Goal: Transaction & Acquisition: Purchase product/service

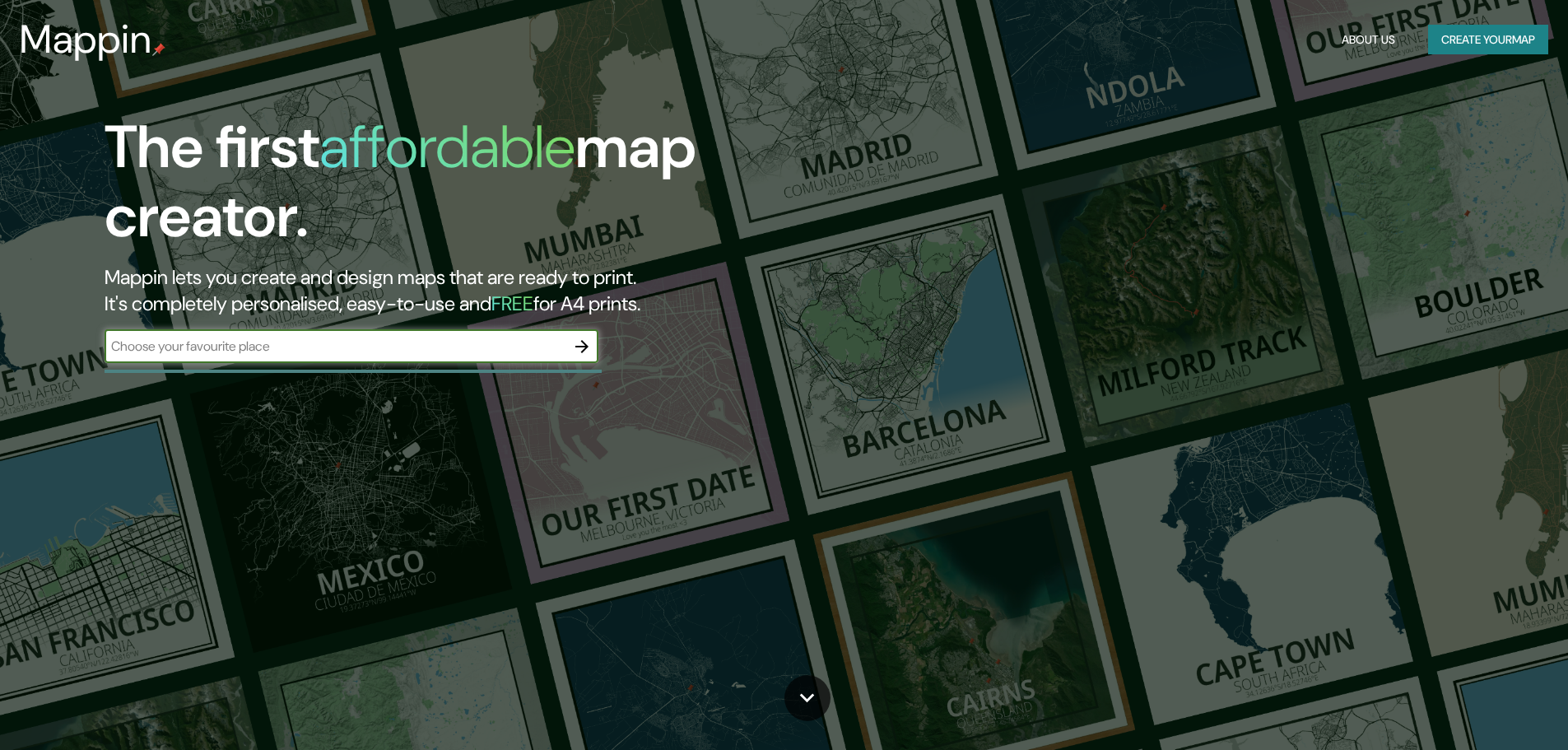
click at [383, 340] on input "text" at bounding box center [335, 346] width 461 height 19
click at [380, 345] on input "text" at bounding box center [335, 346] width 461 height 19
type input "huacho"
click at [578, 345] on icon "button" at bounding box center [581, 346] width 19 height 19
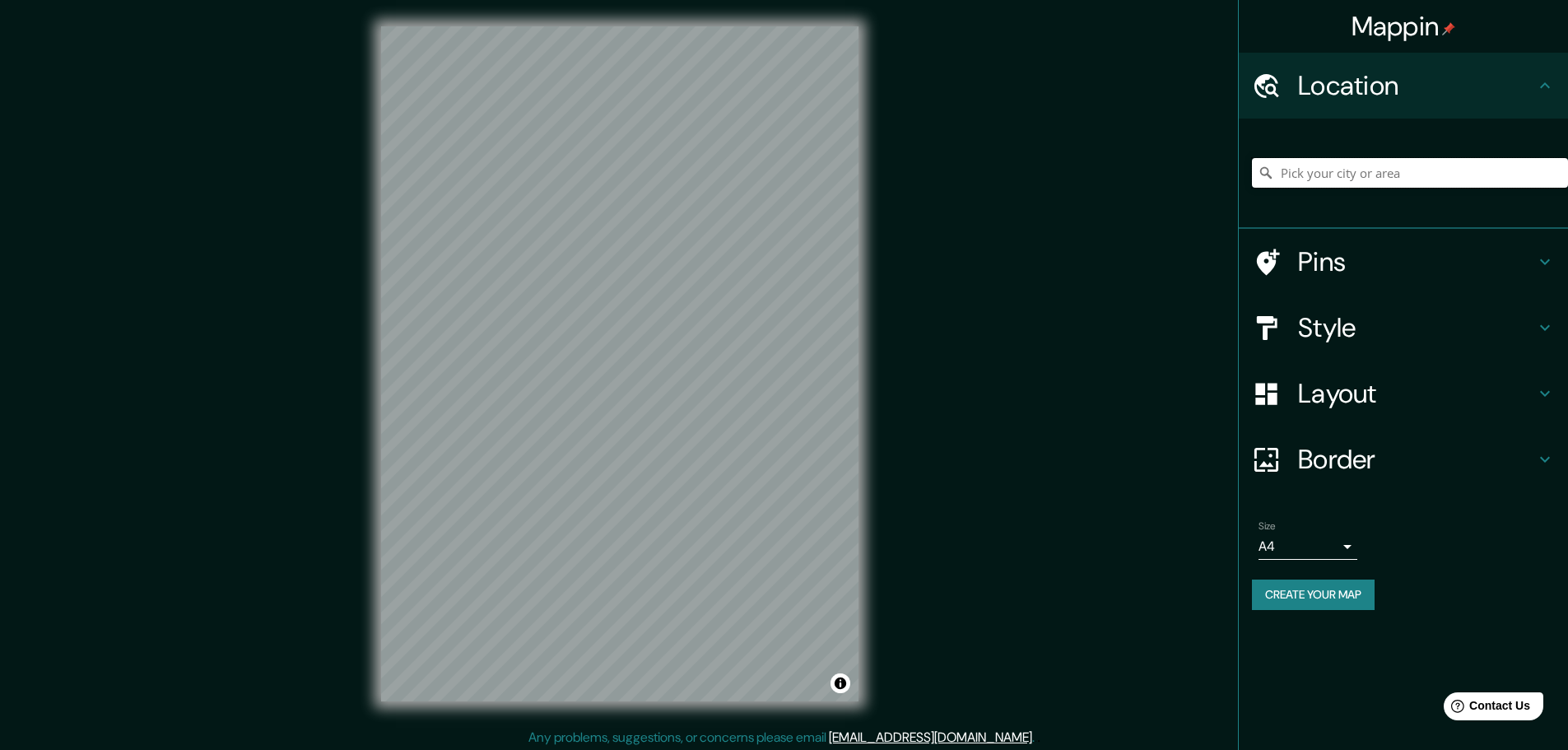
click at [1384, 179] on input "Pick your city or area" at bounding box center [1411, 173] width 316 height 30
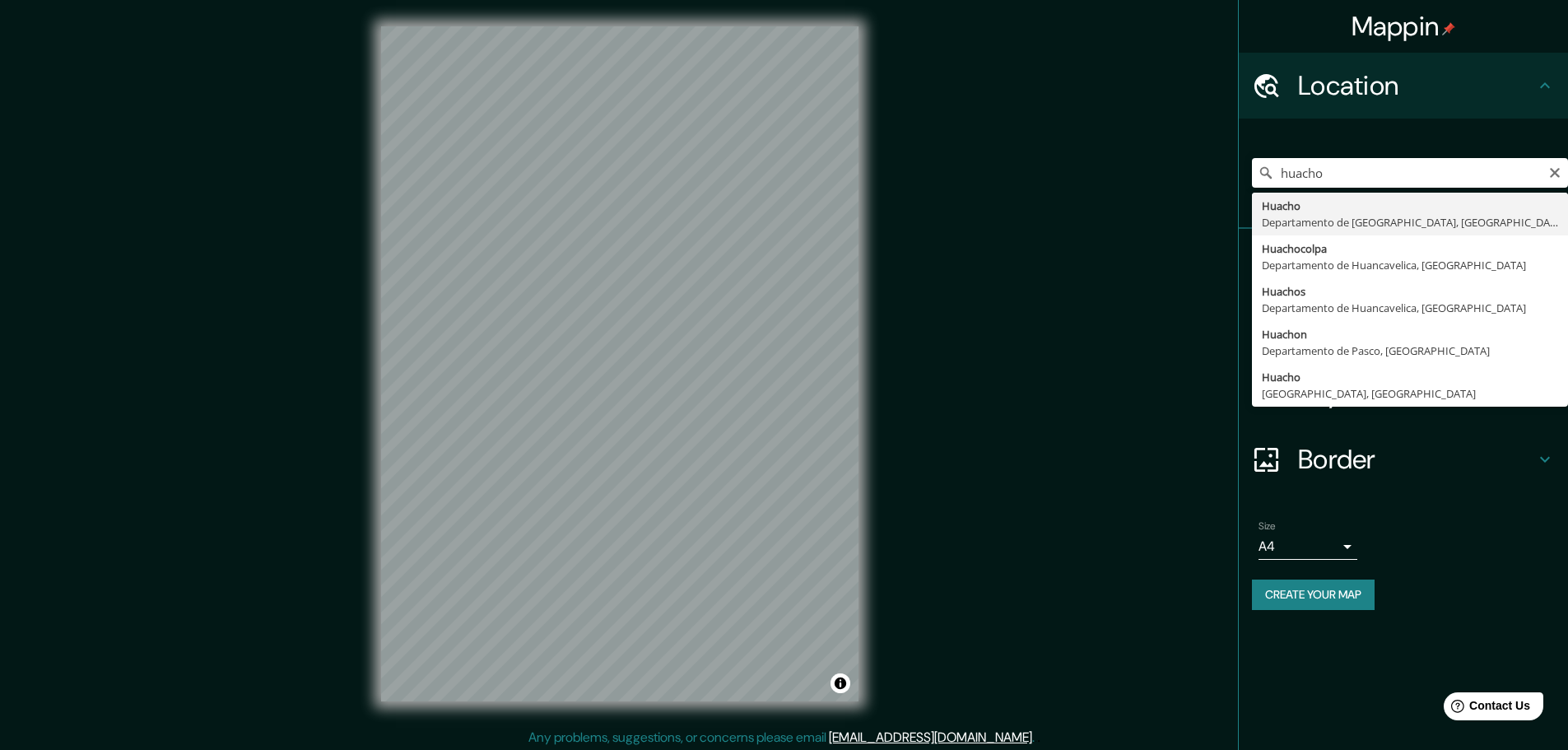
type input "[GEOGRAPHIC_DATA], [GEOGRAPHIC_DATA], [GEOGRAPHIC_DATA]"
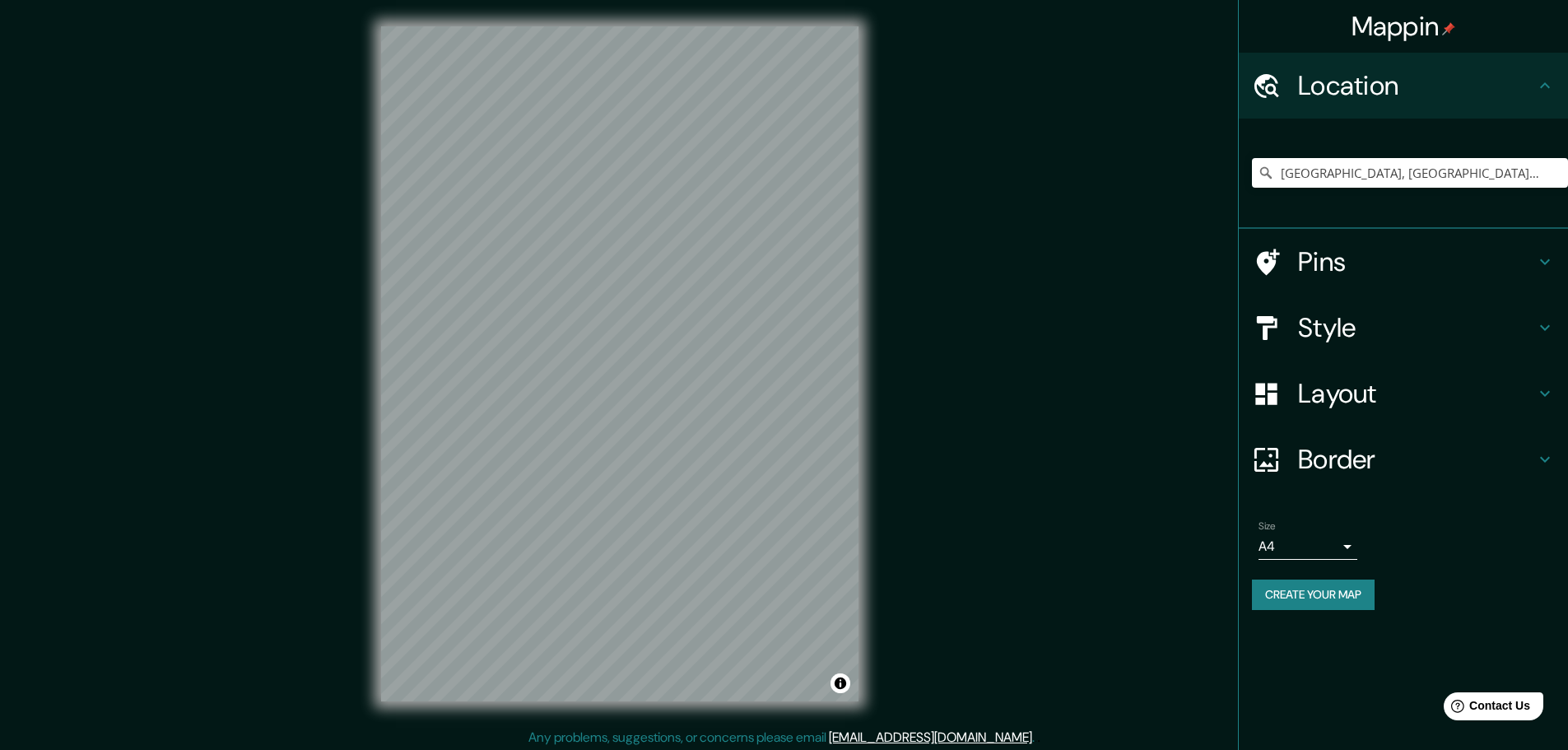
click at [1310, 546] on body "Mappin Location [GEOGRAPHIC_DATA], [GEOGRAPHIC_DATA], [GEOGRAPHIC_DATA] Pins St…" at bounding box center [784, 375] width 1568 height 750
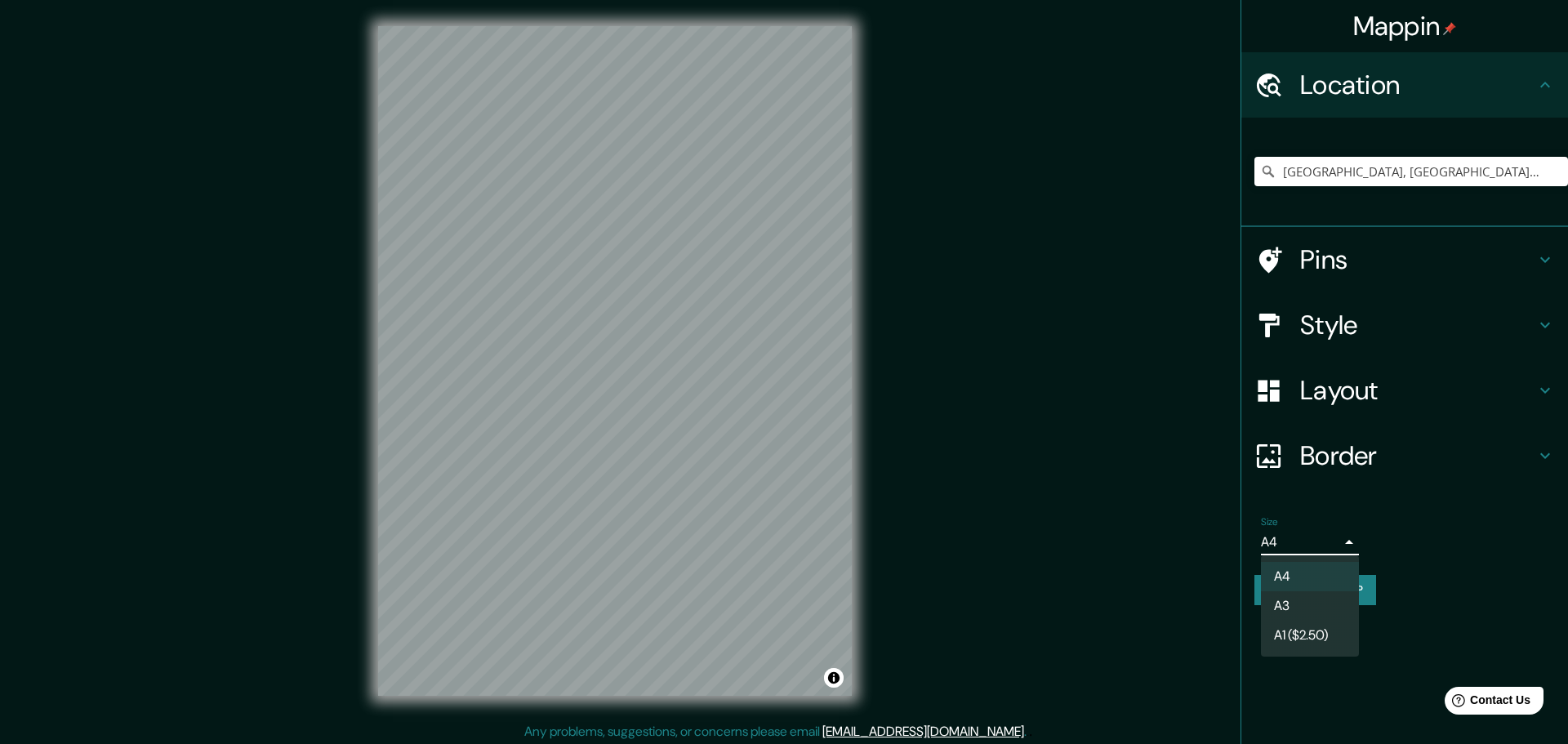
click at [1292, 598] on li "A3" at bounding box center [1309, 605] width 98 height 29
type input "a4"
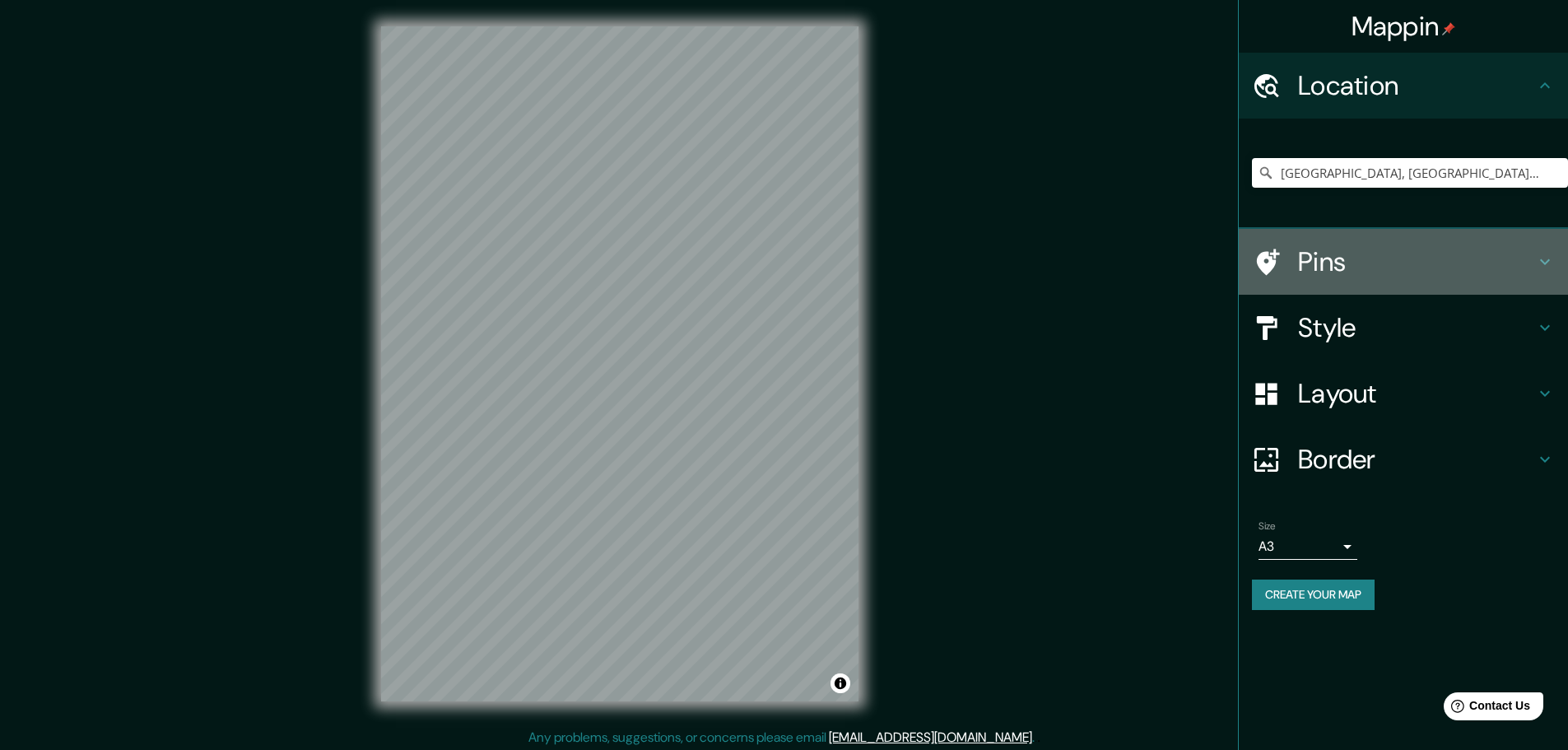
click at [1392, 245] on div "Pins" at bounding box center [1403, 262] width 329 height 66
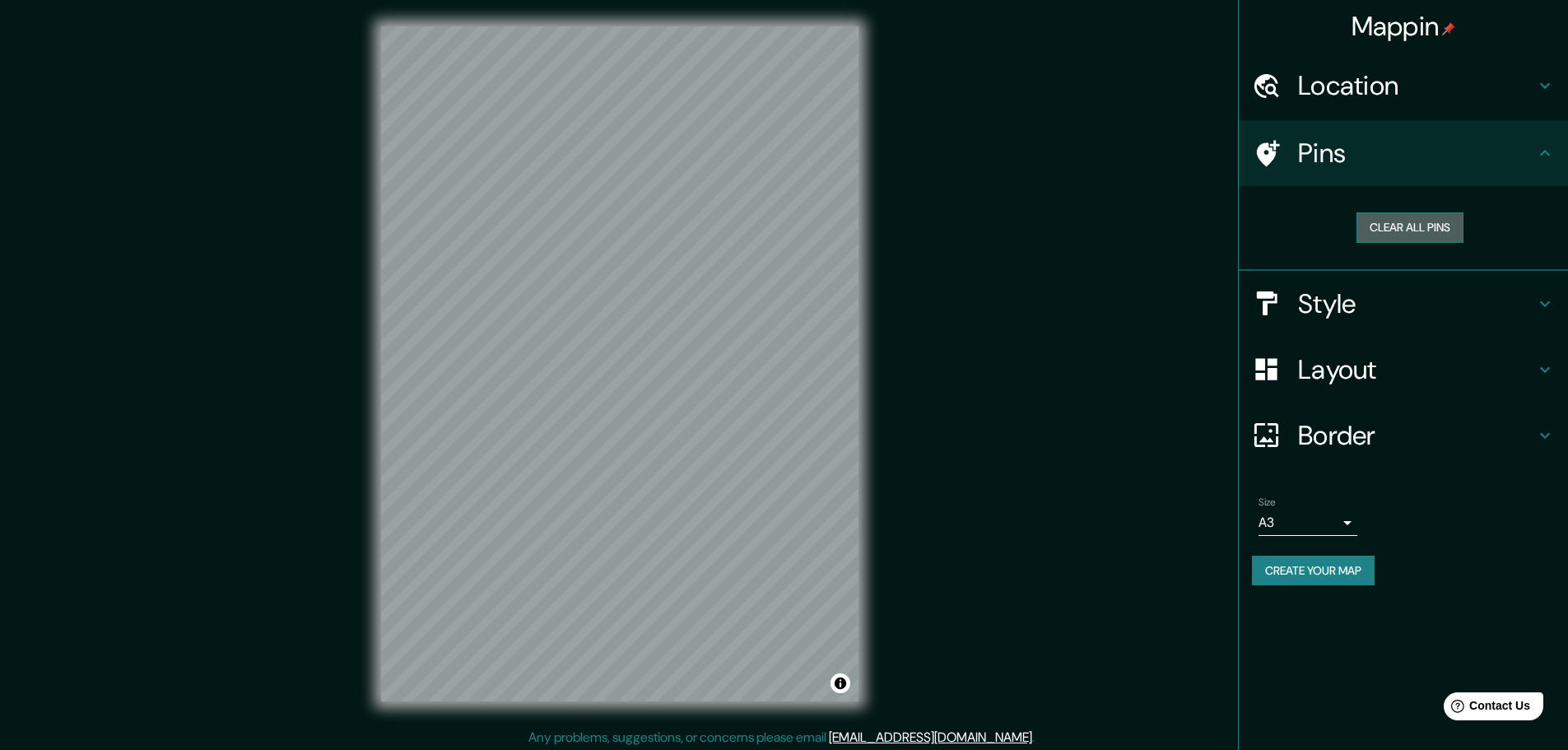
click at [1401, 226] on button "Clear all pins" at bounding box center [1410, 228] width 107 height 30
click at [1415, 141] on h4 "Pins" at bounding box center [1417, 152] width 237 height 33
click at [1414, 106] on div "Location" at bounding box center [1403, 85] width 329 height 66
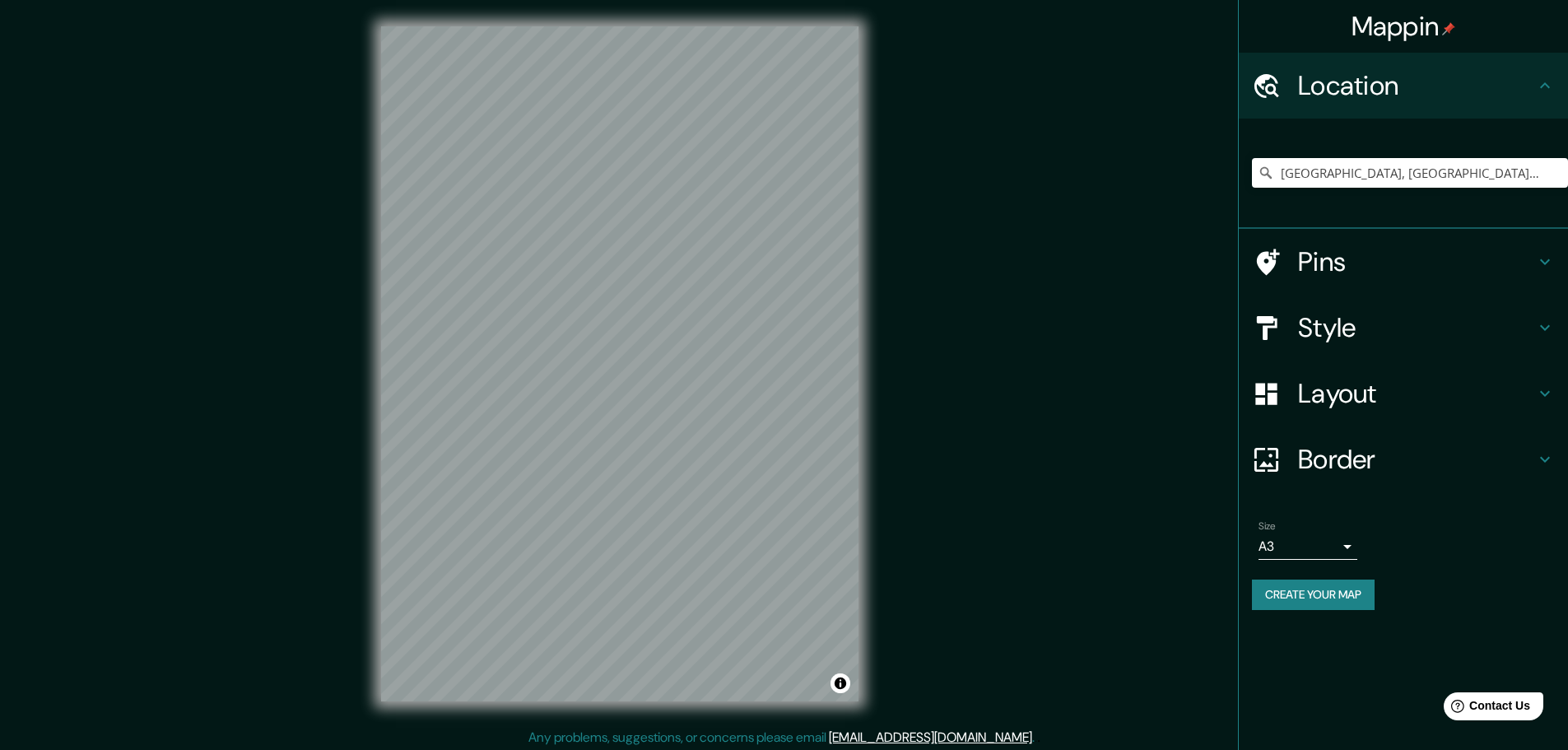
click at [1455, 104] on div "Location" at bounding box center [1403, 85] width 329 height 66
click at [1389, 328] on h4 "Style" at bounding box center [1417, 328] width 237 height 33
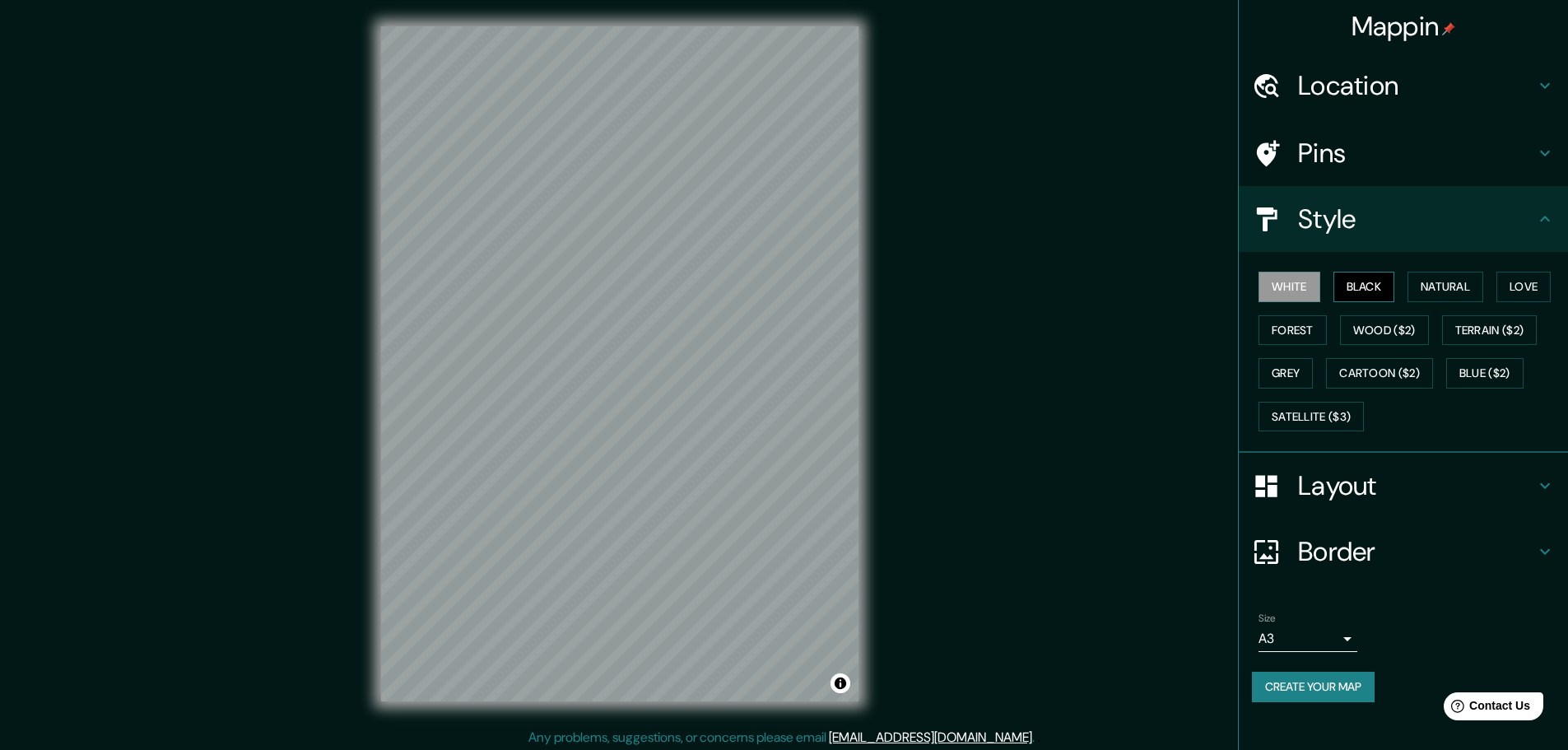
click at [1381, 288] on button "Black" at bounding box center [1364, 287] width 62 height 30
click at [1431, 291] on button "Natural" at bounding box center [1444, 287] width 75 height 30
click at [1494, 294] on div "White Black Natural Love Forest Wood ($2) Terrain ($2) Grey Cartoon ($2) Blue (…" at bounding box center [1411, 351] width 316 height 173
click at [1517, 290] on button "Love" at bounding box center [1524, 287] width 54 height 30
click at [1293, 330] on button "Forest" at bounding box center [1292, 331] width 69 height 30
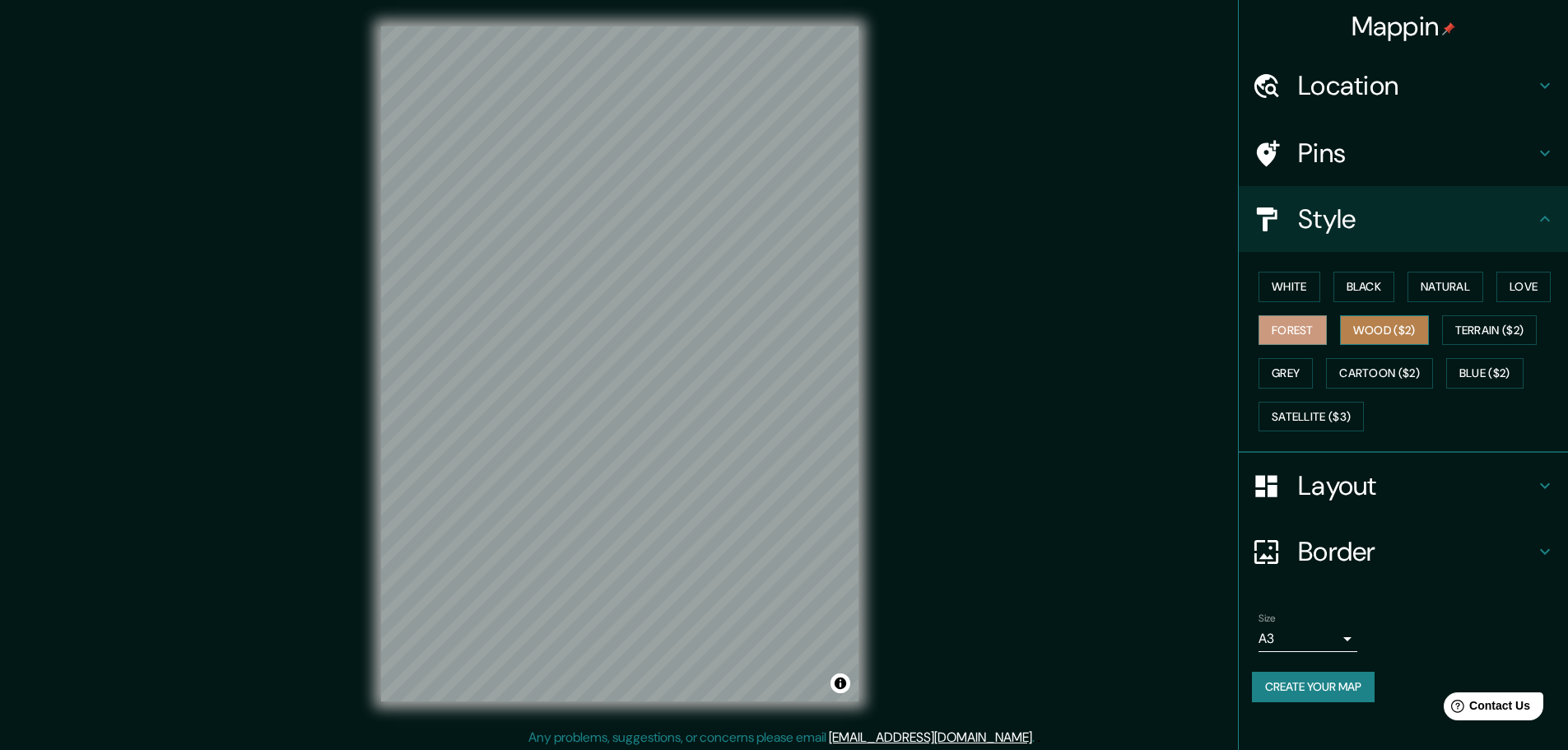
click at [1384, 328] on button "Wood ($2)" at bounding box center [1384, 331] width 89 height 30
click at [1486, 327] on button "Terrain ($2)" at bounding box center [1489, 331] width 96 height 30
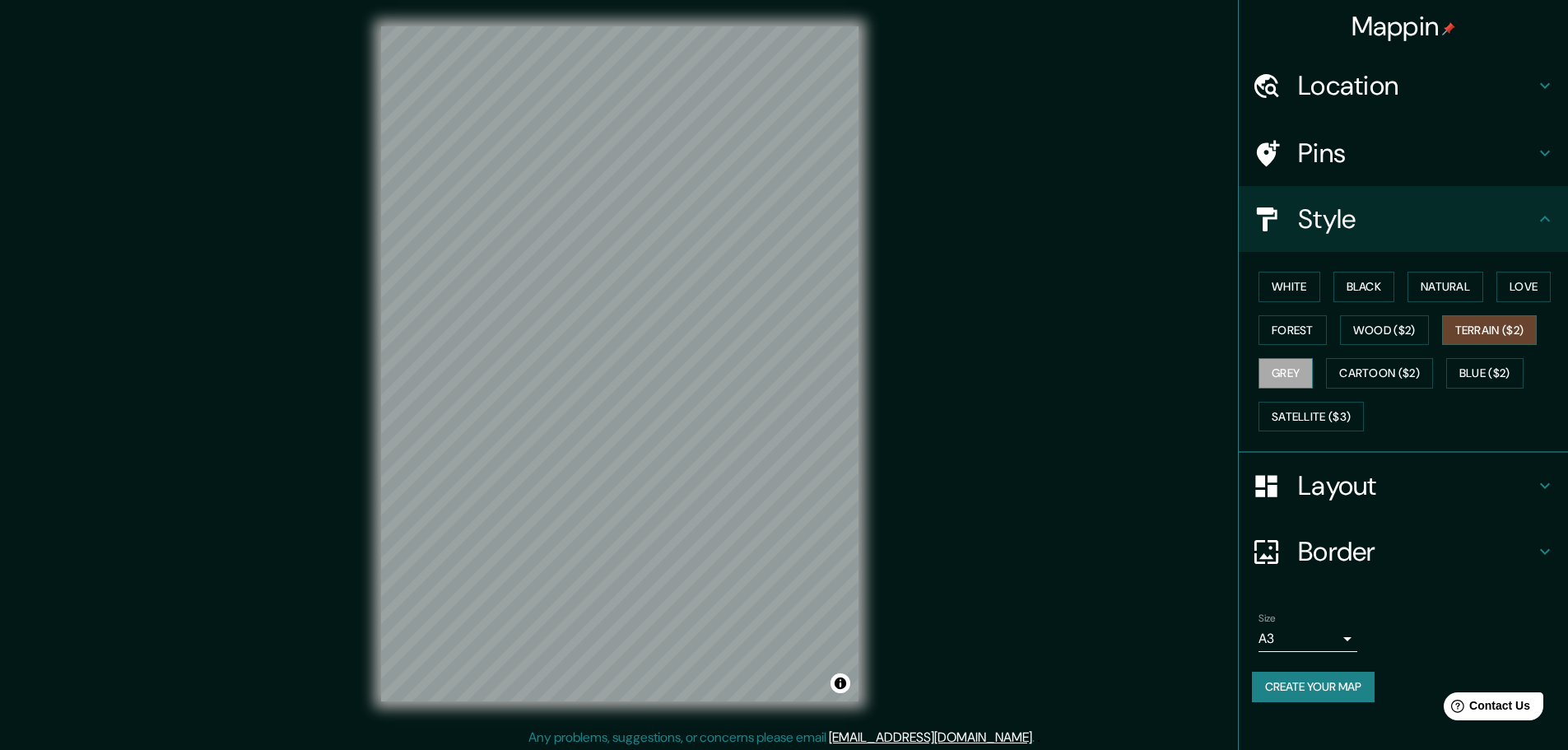
click at [1286, 378] on button "Grey" at bounding box center [1285, 373] width 54 height 30
click at [1377, 374] on button "Cartoon ($2)" at bounding box center [1379, 373] width 107 height 30
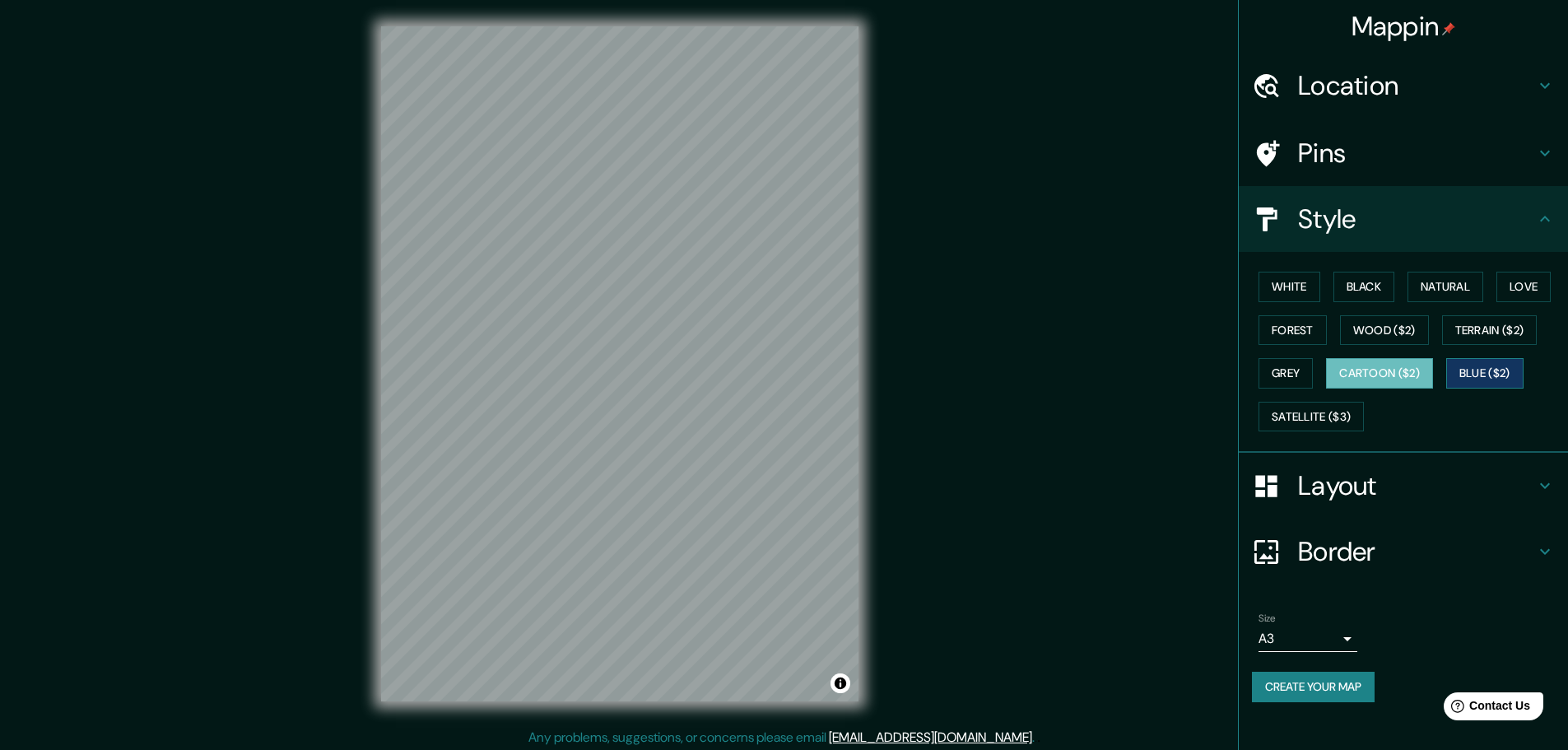
click at [1505, 372] on button "Blue ($2)" at bounding box center [1484, 373] width 77 height 30
click at [1296, 416] on button "Satellite ($3)" at bounding box center [1311, 417] width 106 height 30
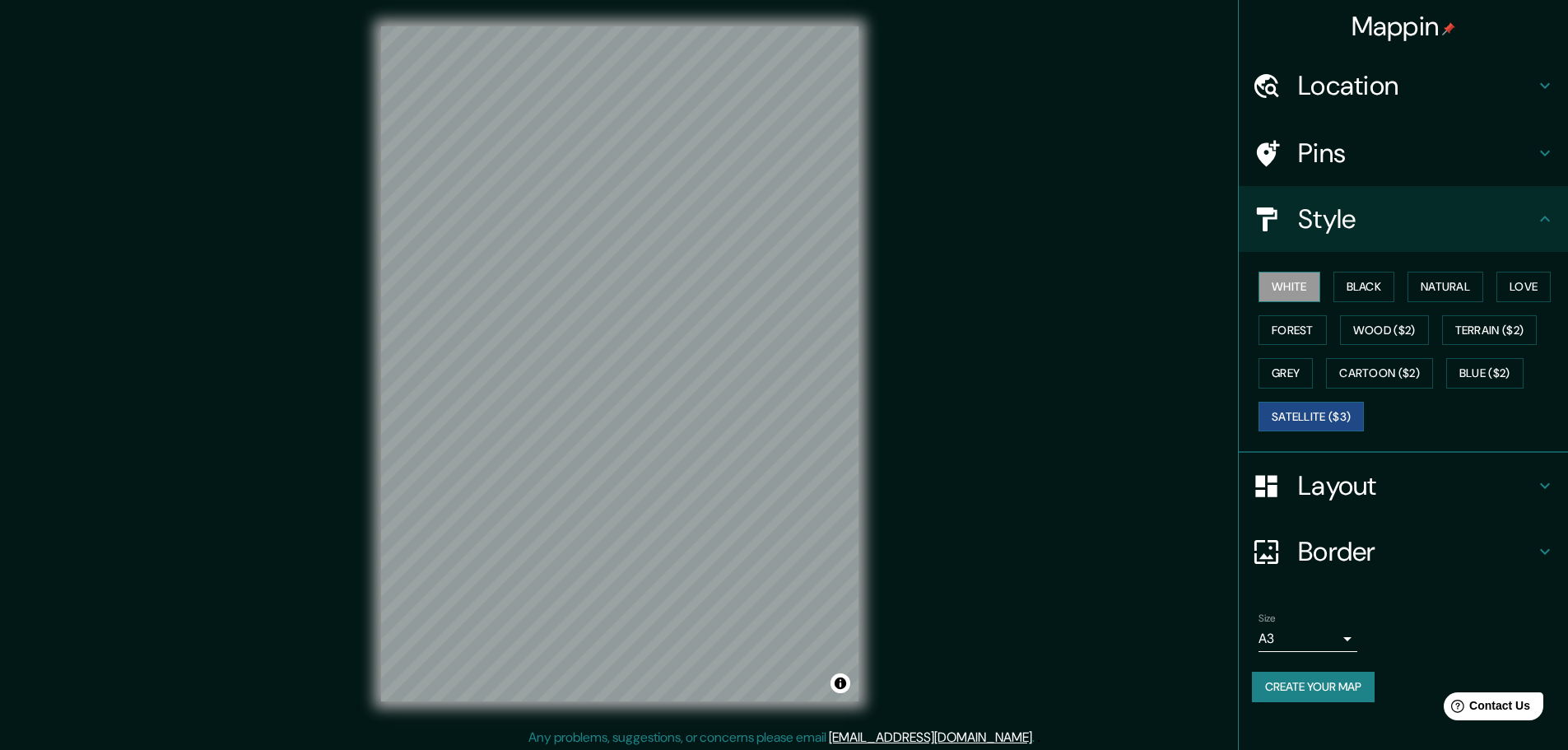
click at [1295, 300] on button "White" at bounding box center [1289, 287] width 62 height 30
click at [1366, 295] on button "Black" at bounding box center [1364, 287] width 62 height 30
click at [1318, 296] on button "White" at bounding box center [1289, 287] width 62 height 30
click at [1360, 295] on button "Black" at bounding box center [1364, 287] width 62 height 30
click at [1378, 179] on div "Pins" at bounding box center [1403, 153] width 329 height 66
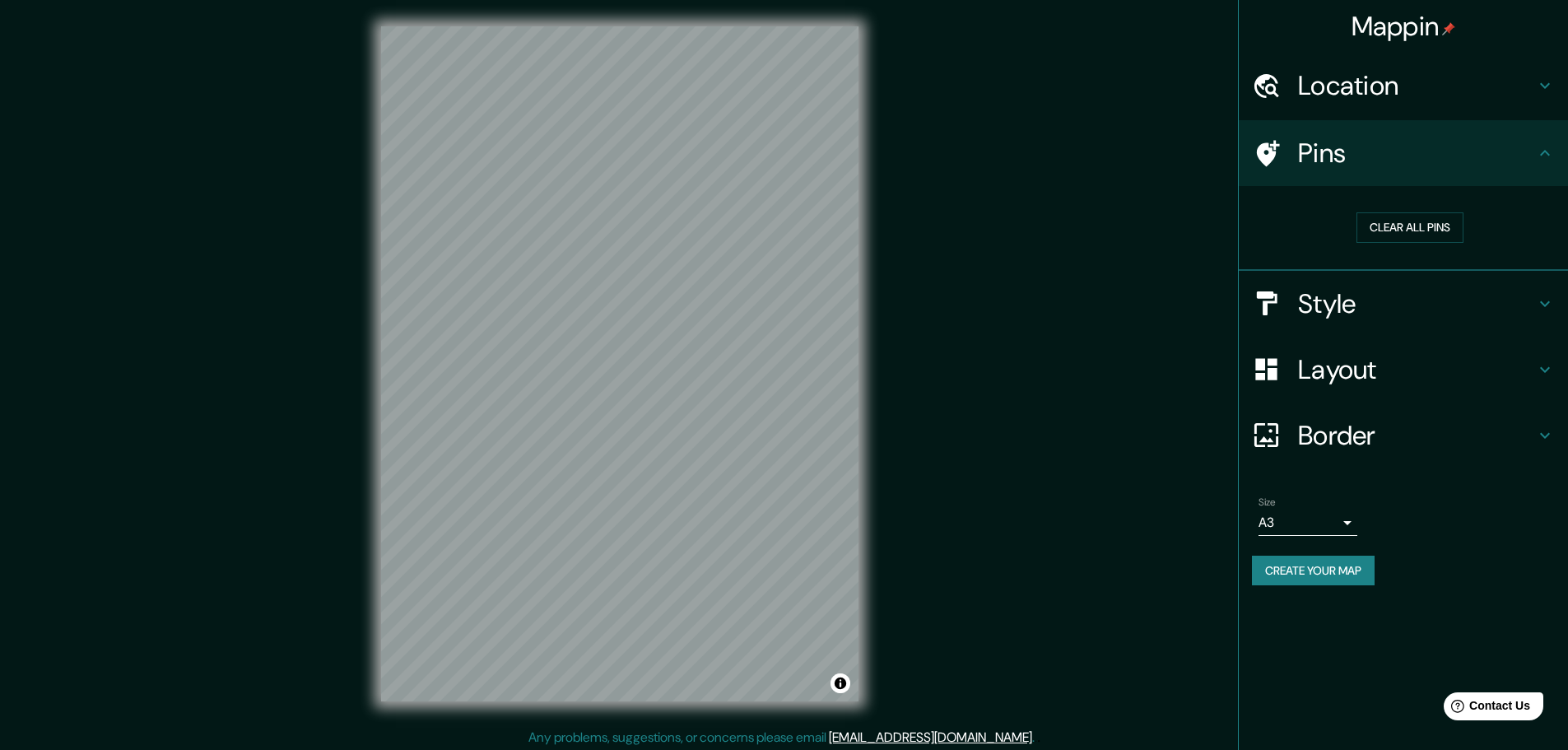
click at [1382, 168] on h4 "Pins" at bounding box center [1417, 152] width 237 height 33
click at [1359, 453] on div "Border" at bounding box center [1403, 436] width 329 height 66
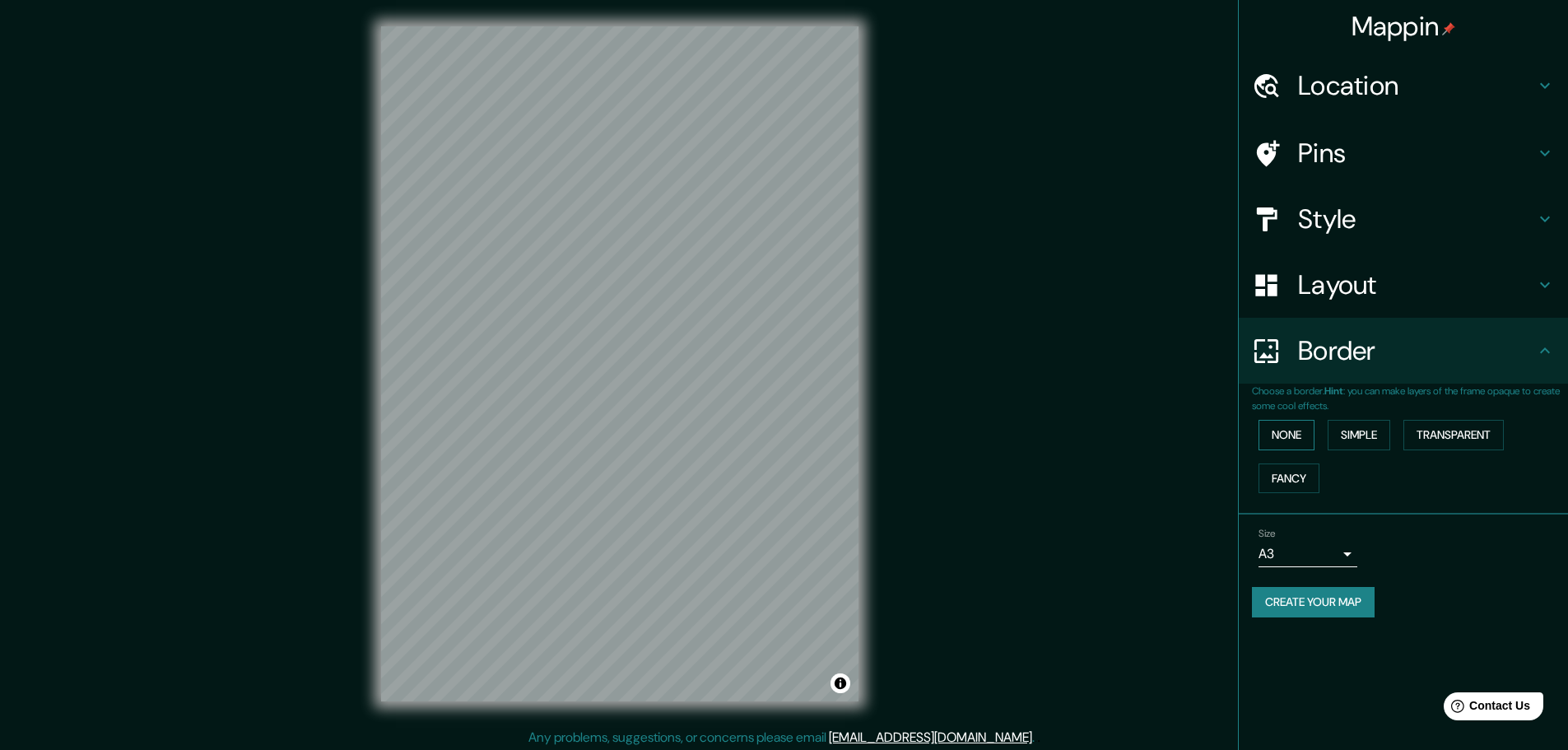
click at [1307, 442] on button "None" at bounding box center [1286, 435] width 56 height 30
click at [1349, 443] on button "Simple" at bounding box center [1359, 435] width 63 height 30
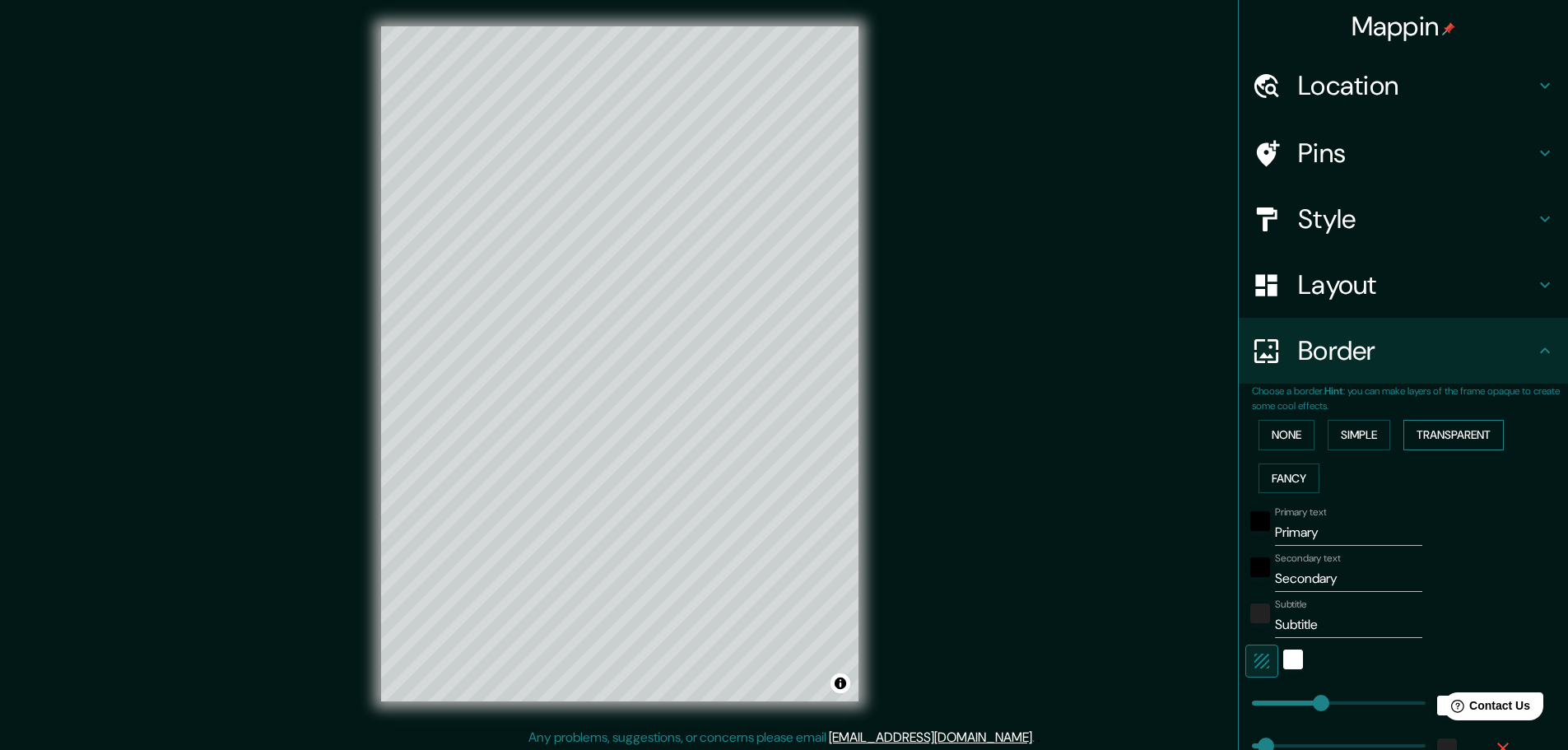
click at [1444, 448] on button "Transparent" at bounding box center [1454, 435] width 101 height 30
click at [1280, 480] on button "Fancy" at bounding box center [1289, 479] width 61 height 30
click at [1283, 447] on button "None" at bounding box center [1286, 435] width 56 height 30
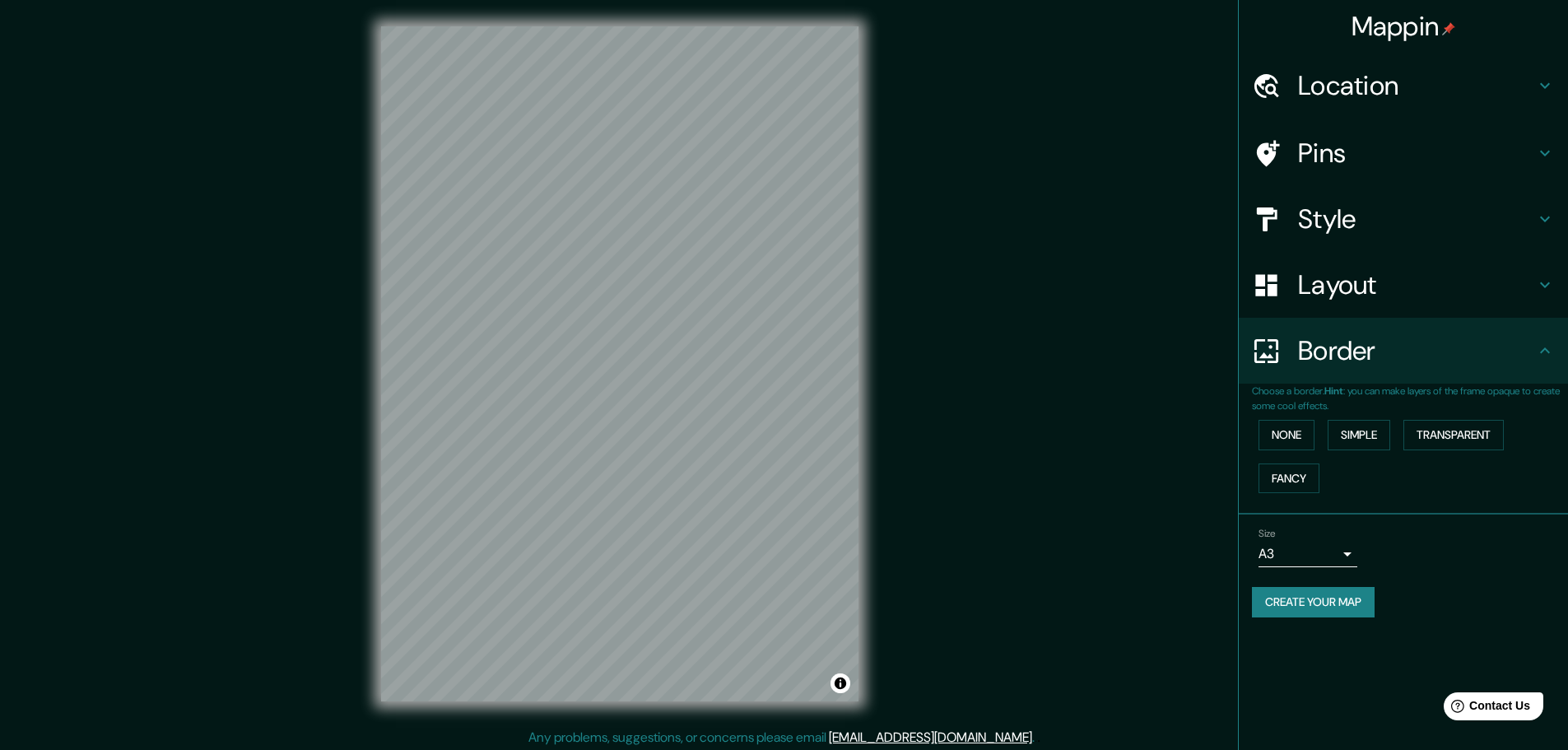
drag, startPoint x: 1392, startPoint y: 530, endPoint x: 1378, endPoint y: 378, distance: 152.6
click at [1393, 528] on div "Size A3 a4" at bounding box center [1404, 548] width 303 height 52
click at [1379, 285] on h4 "Layout" at bounding box center [1417, 284] width 237 height 33
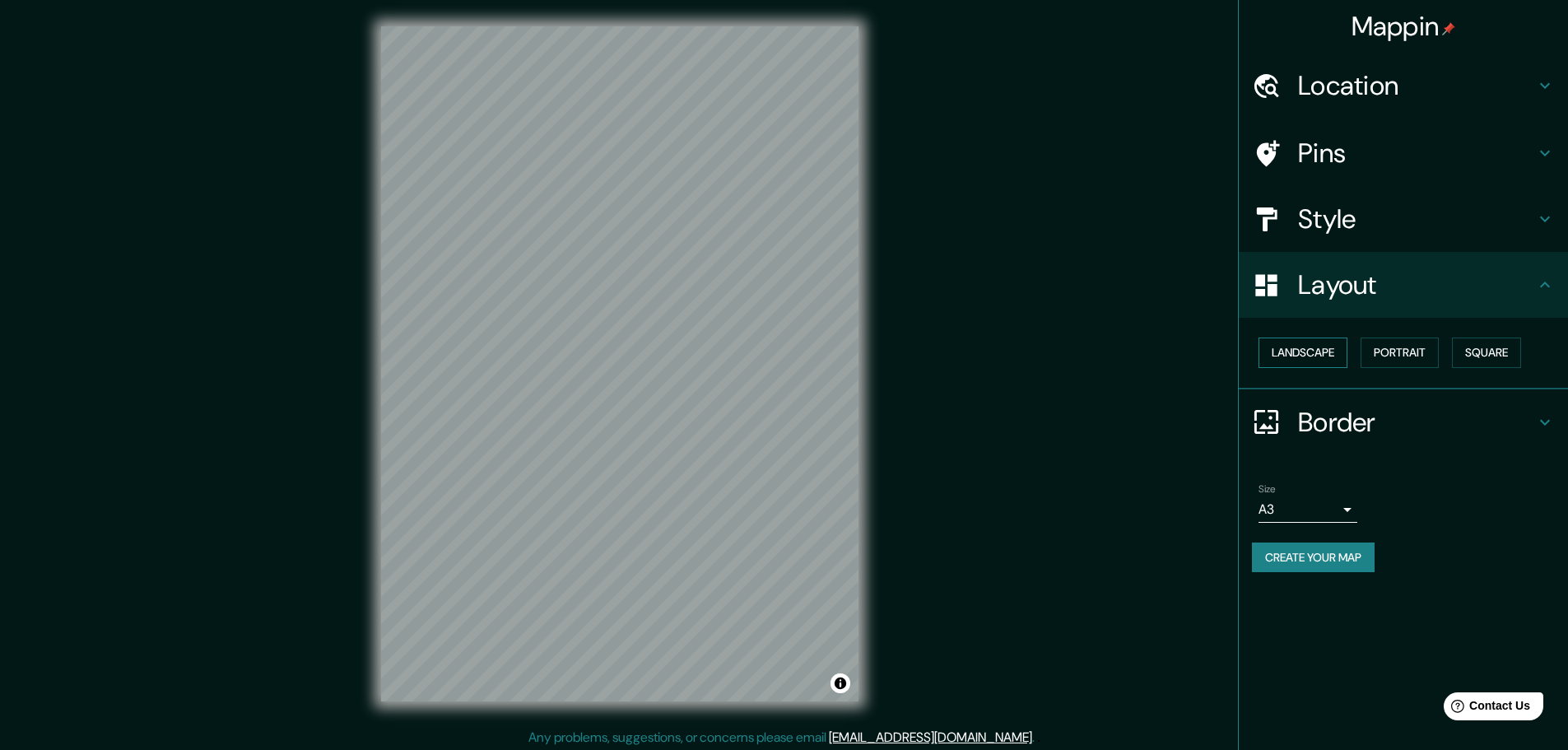
click at [1330, 354] on button "Landscape" at bounding box center [1302, 353] width 89 height 30
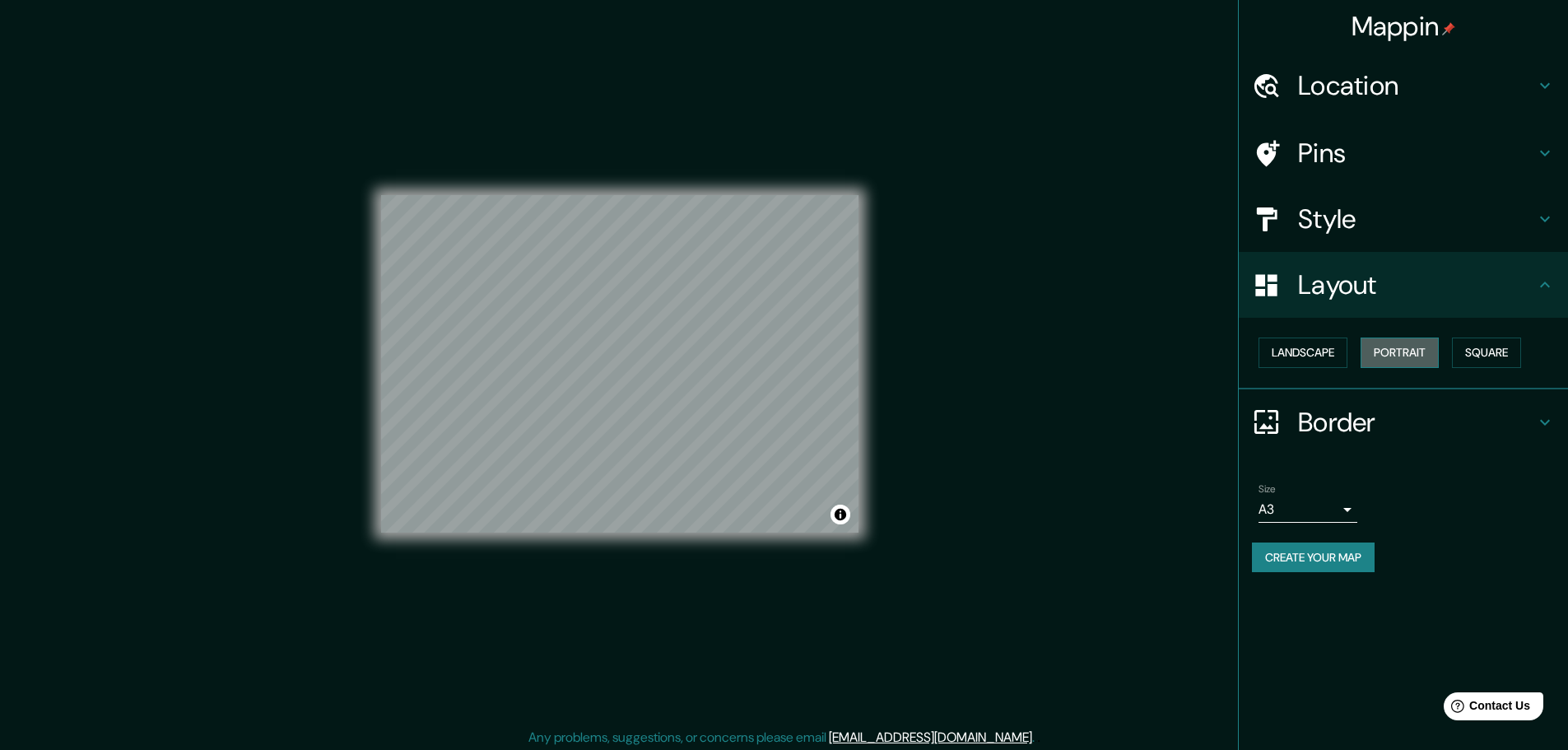
click at [1400, 352] on button "Portrait" at bounding box center [1400, 353] width 78 height 30
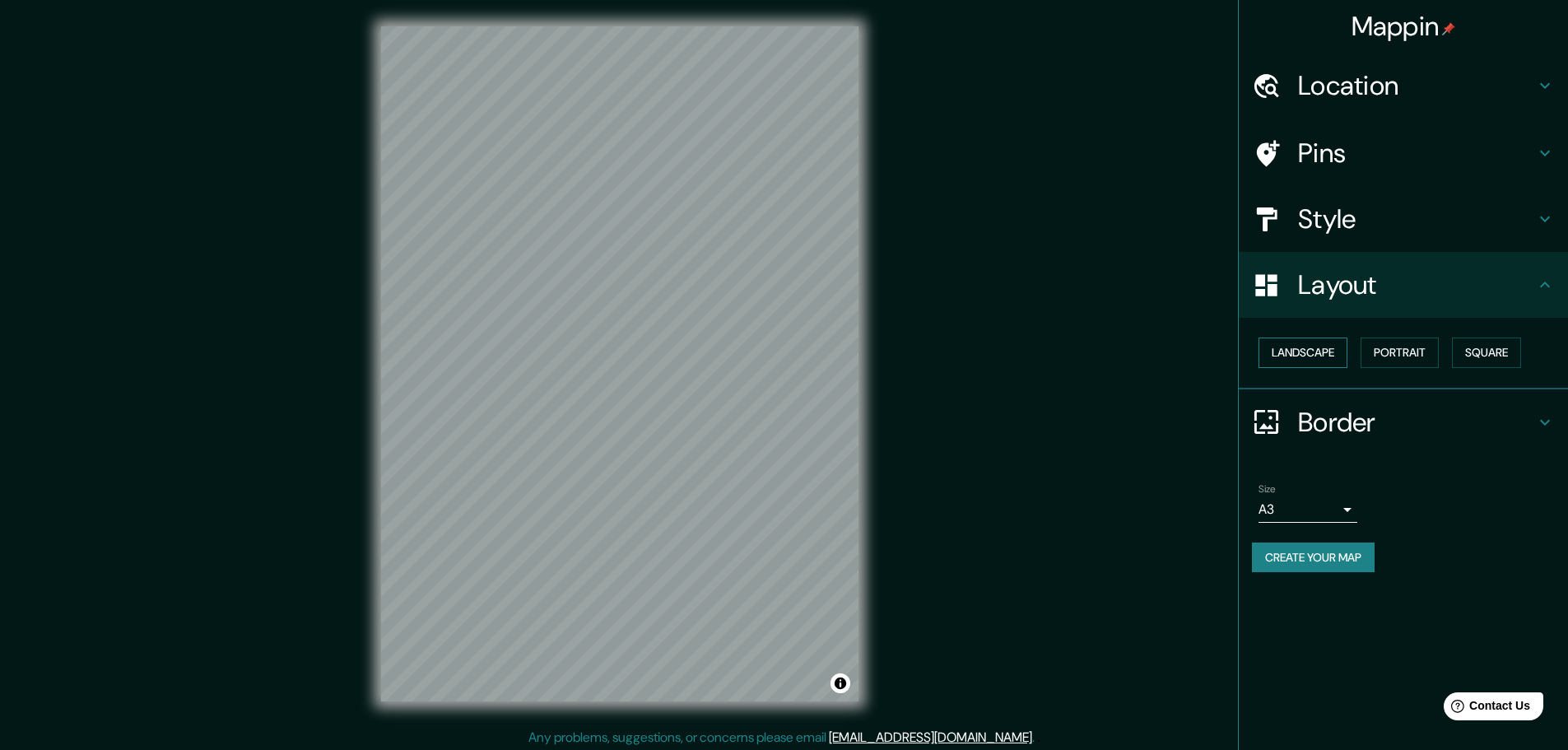
click at [1323, 357] on button "Landscape" at bounding box center [1302, 353] width 89 height 30
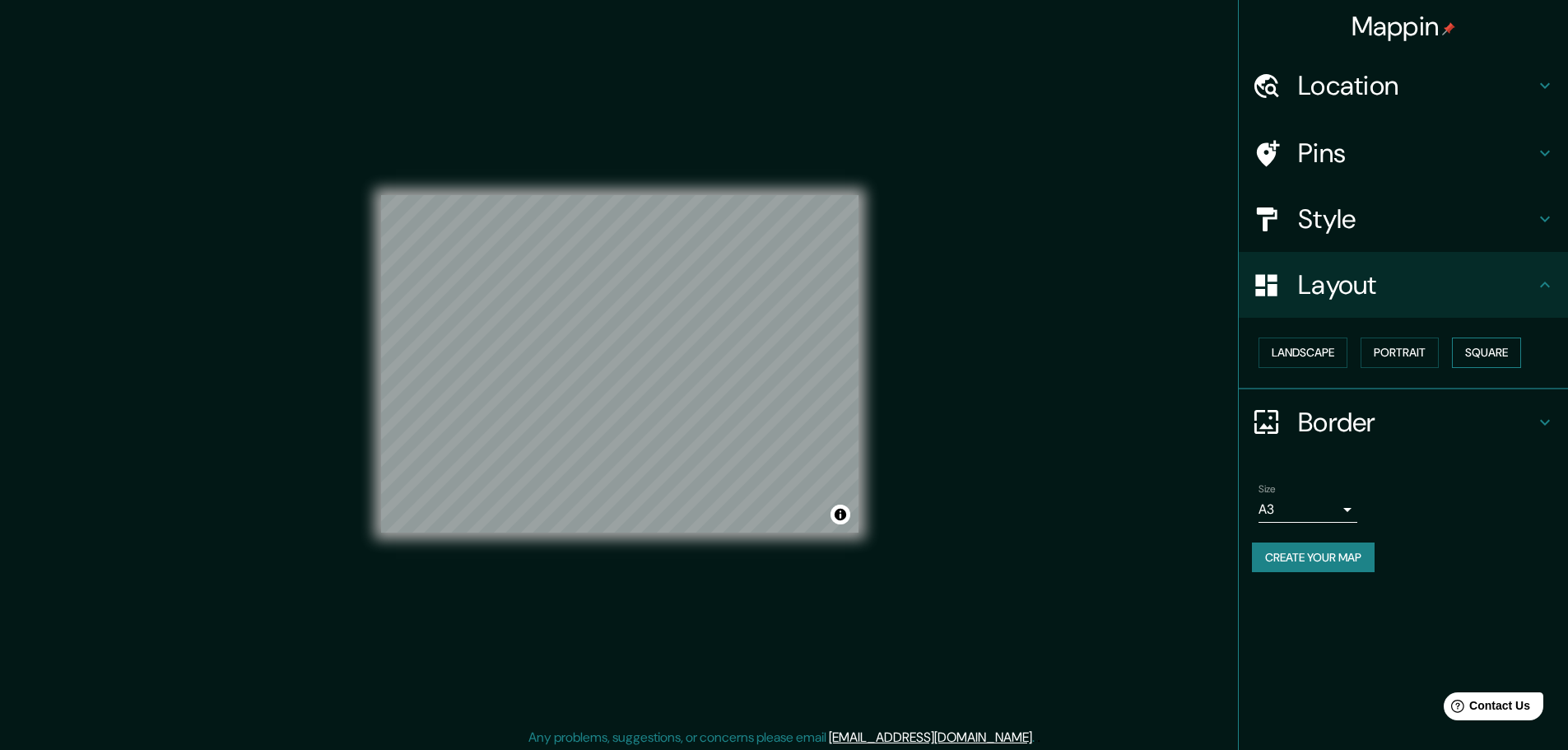
click at [1516, 356] on button "Square" at bounding box center [1487, 353] width 69 height 30
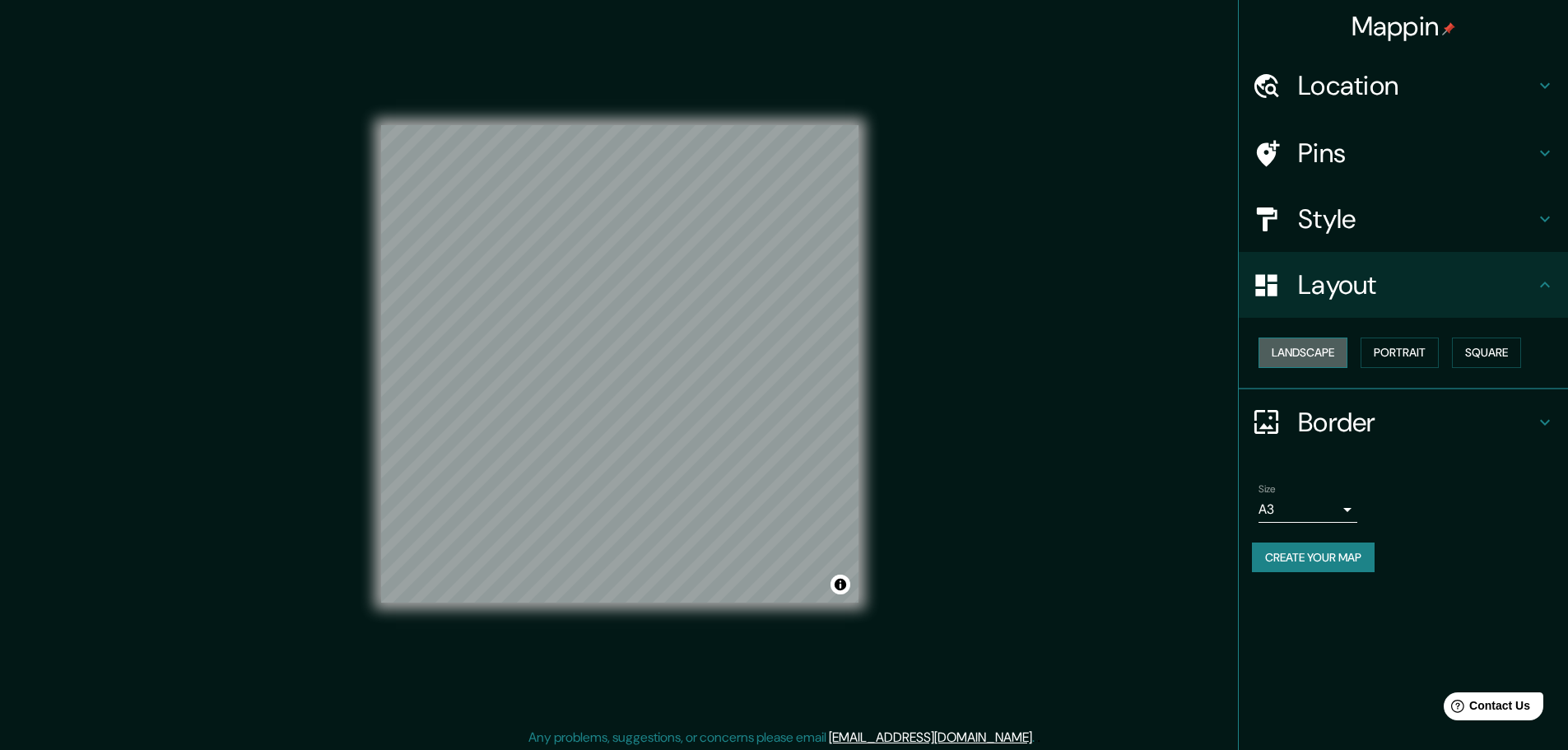
click at [1337, 358] on button "Landscape" at bounding box center [1302, 353] width 89 height 30
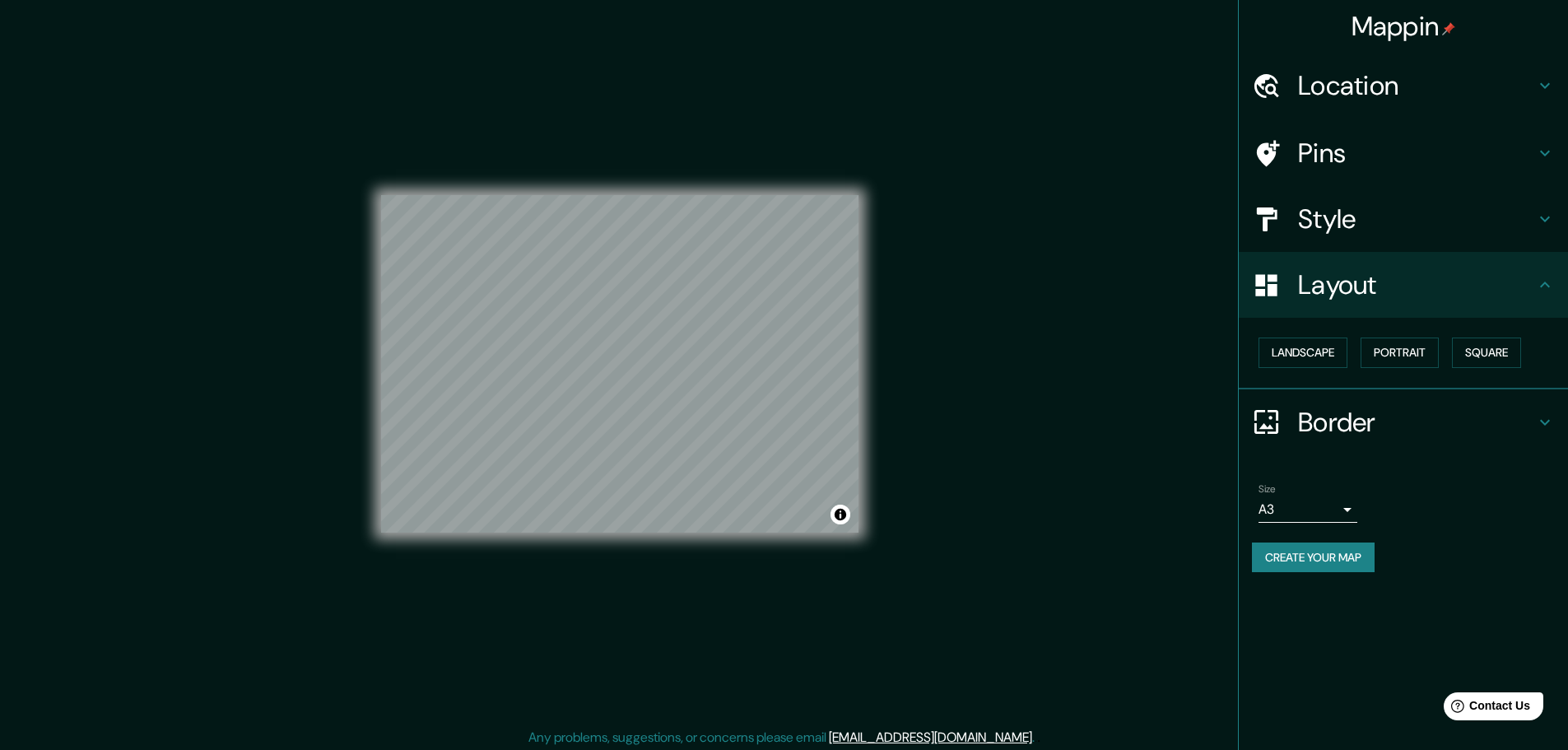
click at [1002, 402] on div "Mappin Location [GEOGRAPHIC_DATA], [GEOGRAPHIC_DATA], [GEOGRAPHIC_DATA] Pins St…" at bounding box center [784, 377] width 1568 height 754
click at [1010, 373] on div "Mappin Location [GEOGRAPHIC_DATA], [GEOGRAPHIC_DATA], [GEOGRAPHIC_DATA] Pins St…" at bounding box center [784, 377] width 1568 height 754
click at [1136, 549] on div "Mappin Location [GEOGRAPHIC_DATA], [GEOGRAPHIC_DATA], [GEOGRAPHIC_DATA] Pins St…" at bounding box center [784, 377] width 1568 height 754
click at [1326, 570] on button "Create your map" at bounding box center [1313, 558] width 123 height 30
click at [1325, 640] on div "Mappin Location [GEOGRAPHIC_DATA], [GEOGRAPHIC_DATA], [GEOGRAPHIC_DATA] Pins St…" at bounding box center [1403, 375] width 330 height 750
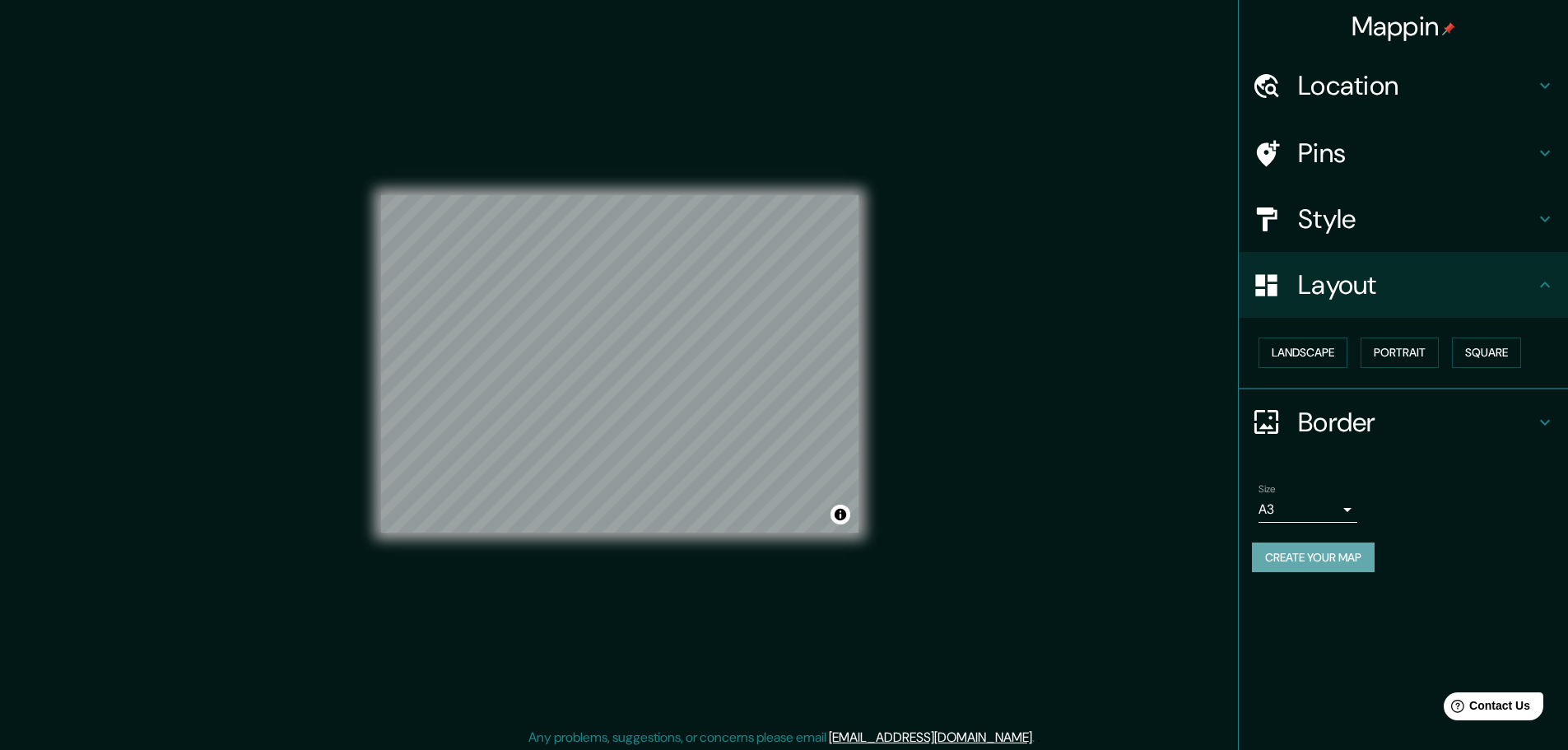
click at [1319, 570] on button "Create your map" at bounding box center [1313, 558] width 123 height 30
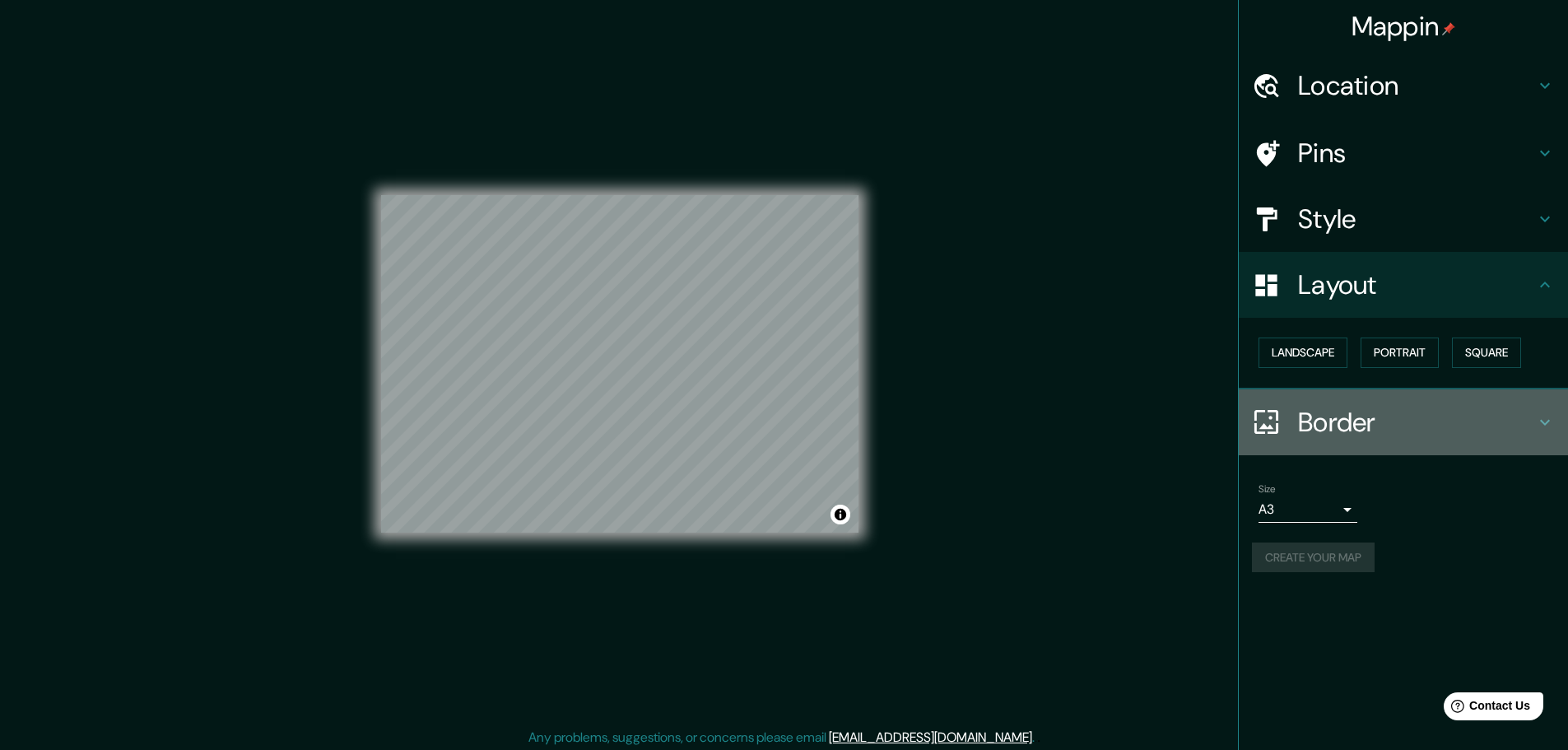
click at [1334, 433] on h4 "Border" at bounding box center [1417, 422] width 237 height 33
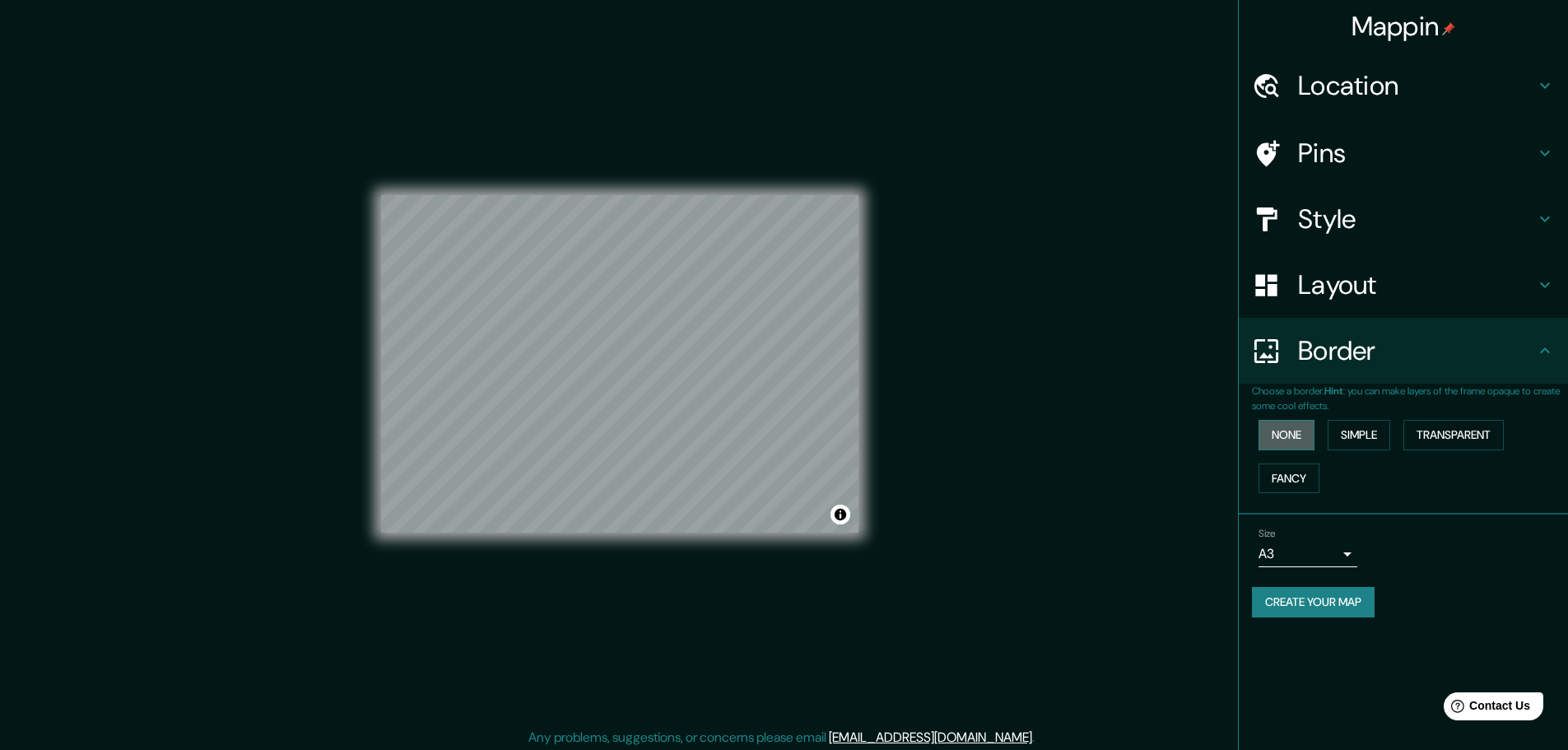
click at [1305, 445] on button "None" at bounding box center [1286, 435] width 56 height 30
click at [1362, 438] on button "Simple" at bounding box center [1359, 435] width 63 height 30
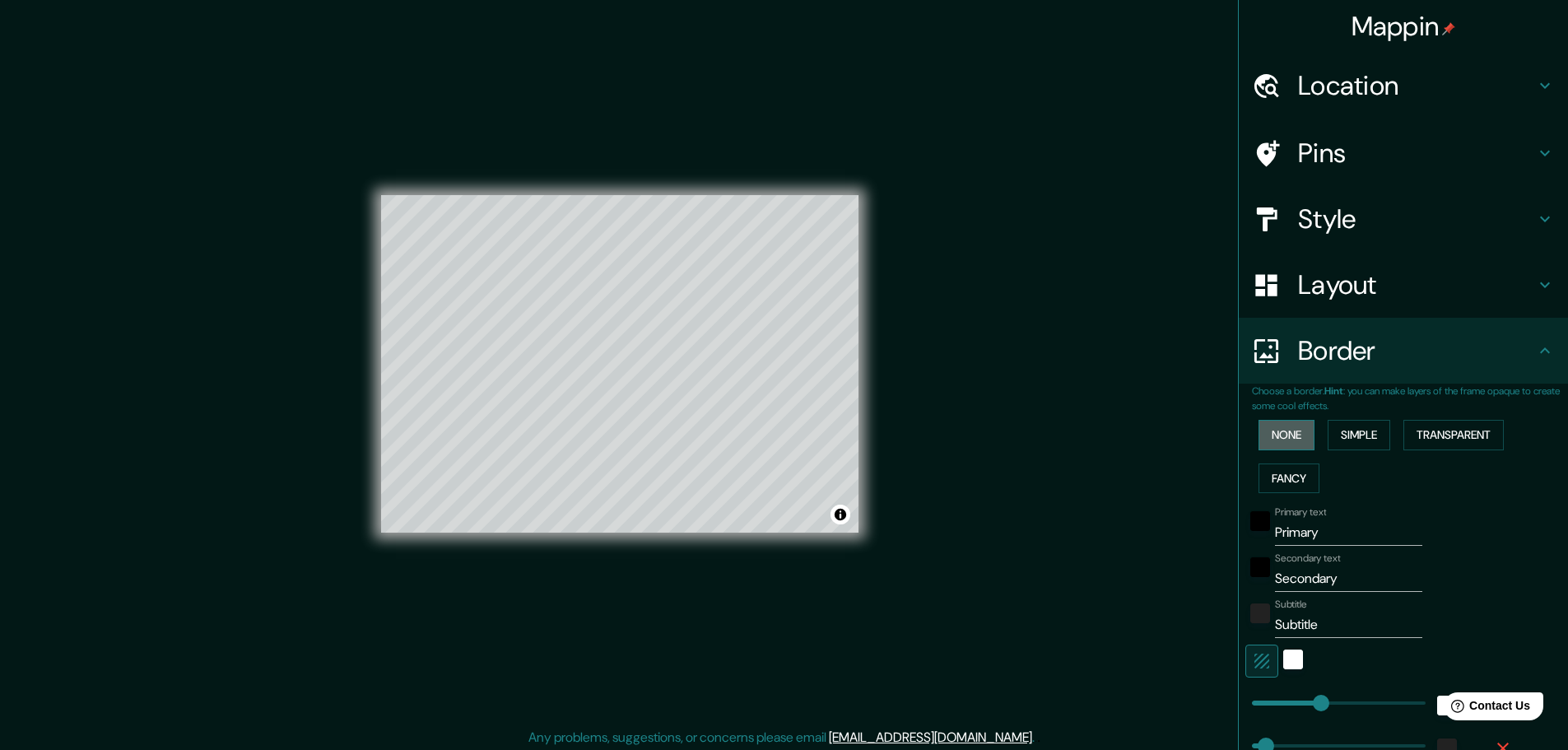
click at [1291, 441] on button "None" at bounding box center [1286, 435] width 56 height 30
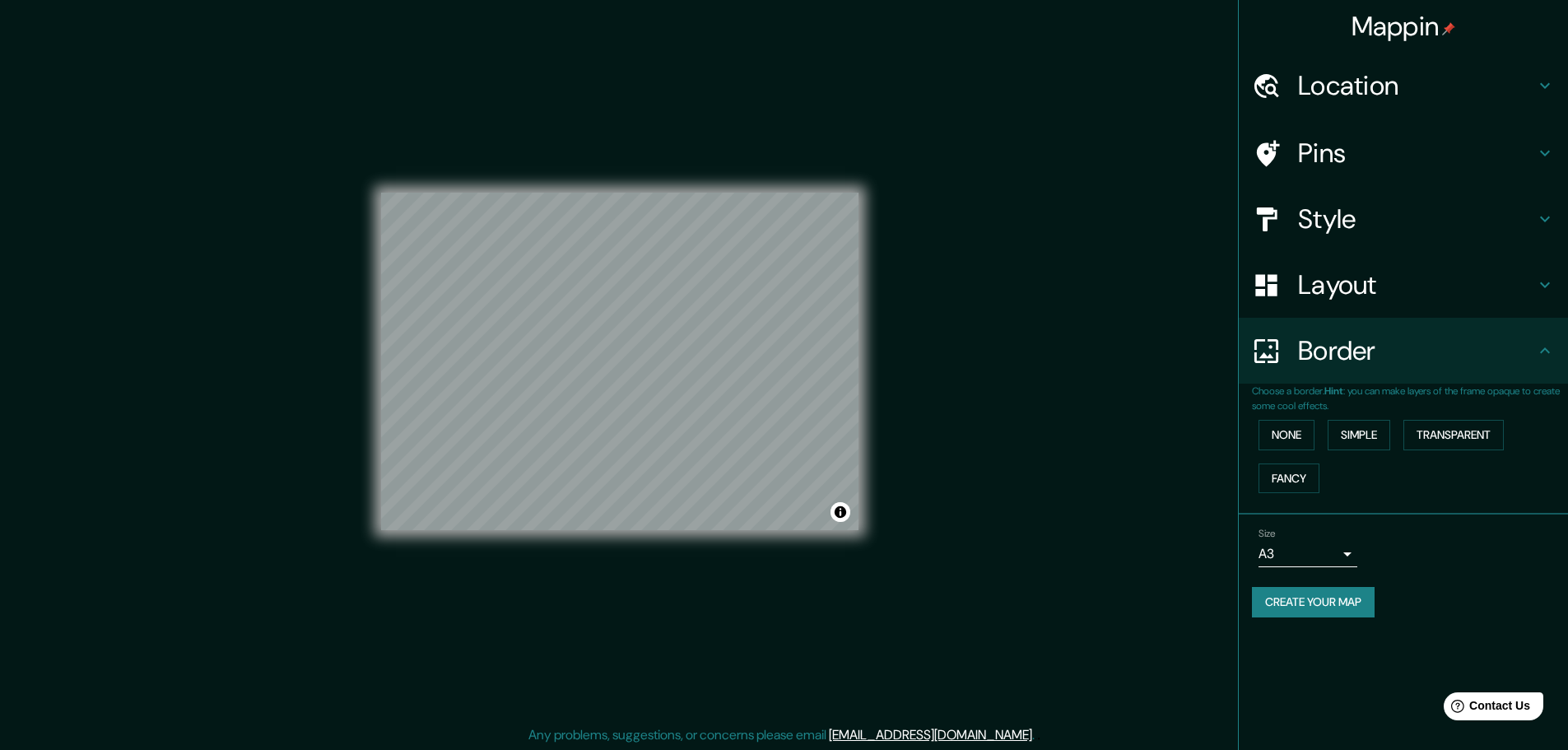
scroll to position [4, 0]
click at [1378, 312] on div "Layout" at bounding box center [1403, 285] width 329 height 66
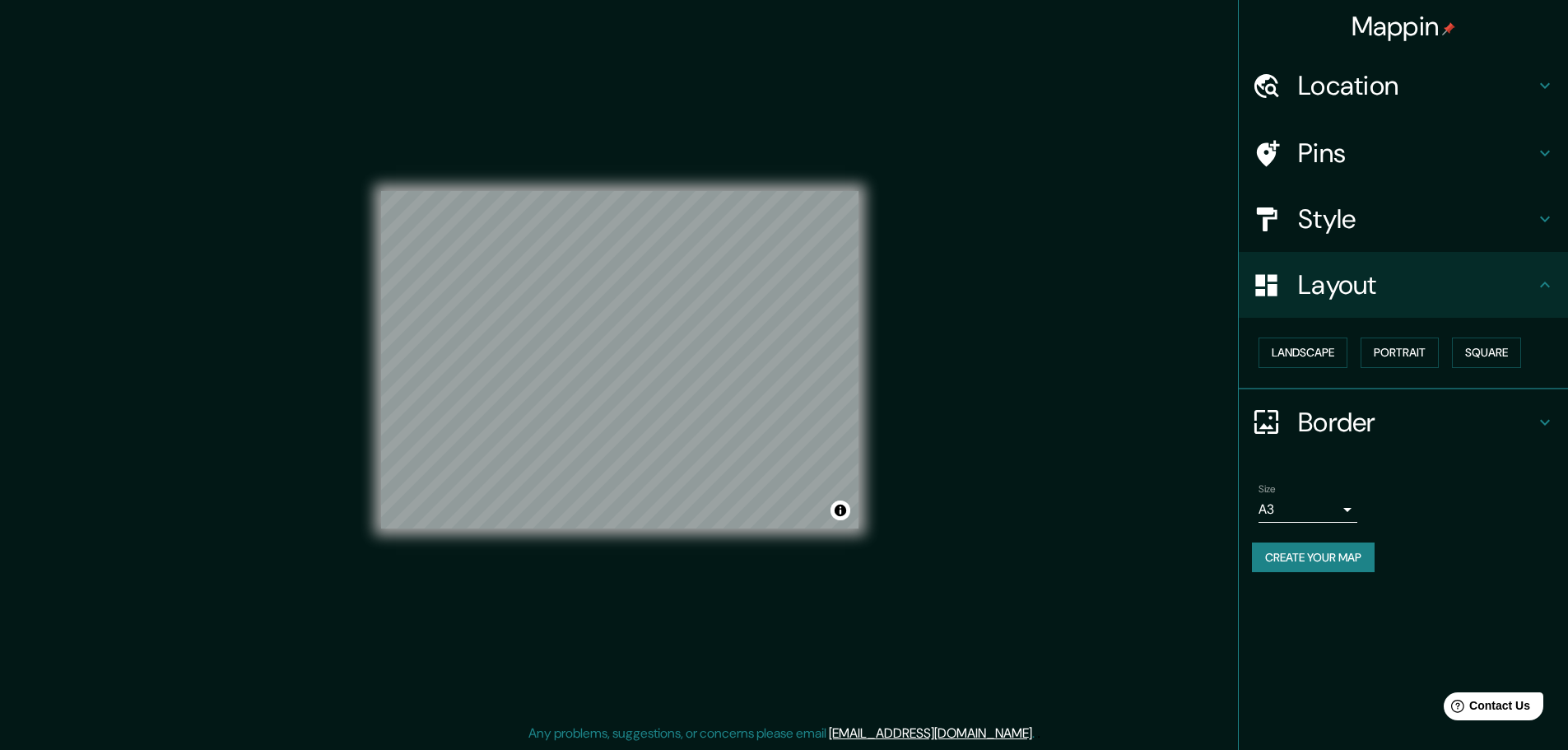
click at [1426, 298] on h4 "Layout" at bounding box center [1417, 284] width 237 height 33
click at [1329, 361] on button "Landscape" at bounding box center [1302, 353] width 89 height 30
click at [1388, 355] on button "Portrait" at bounding box center [1400, 353] width 78 height 30
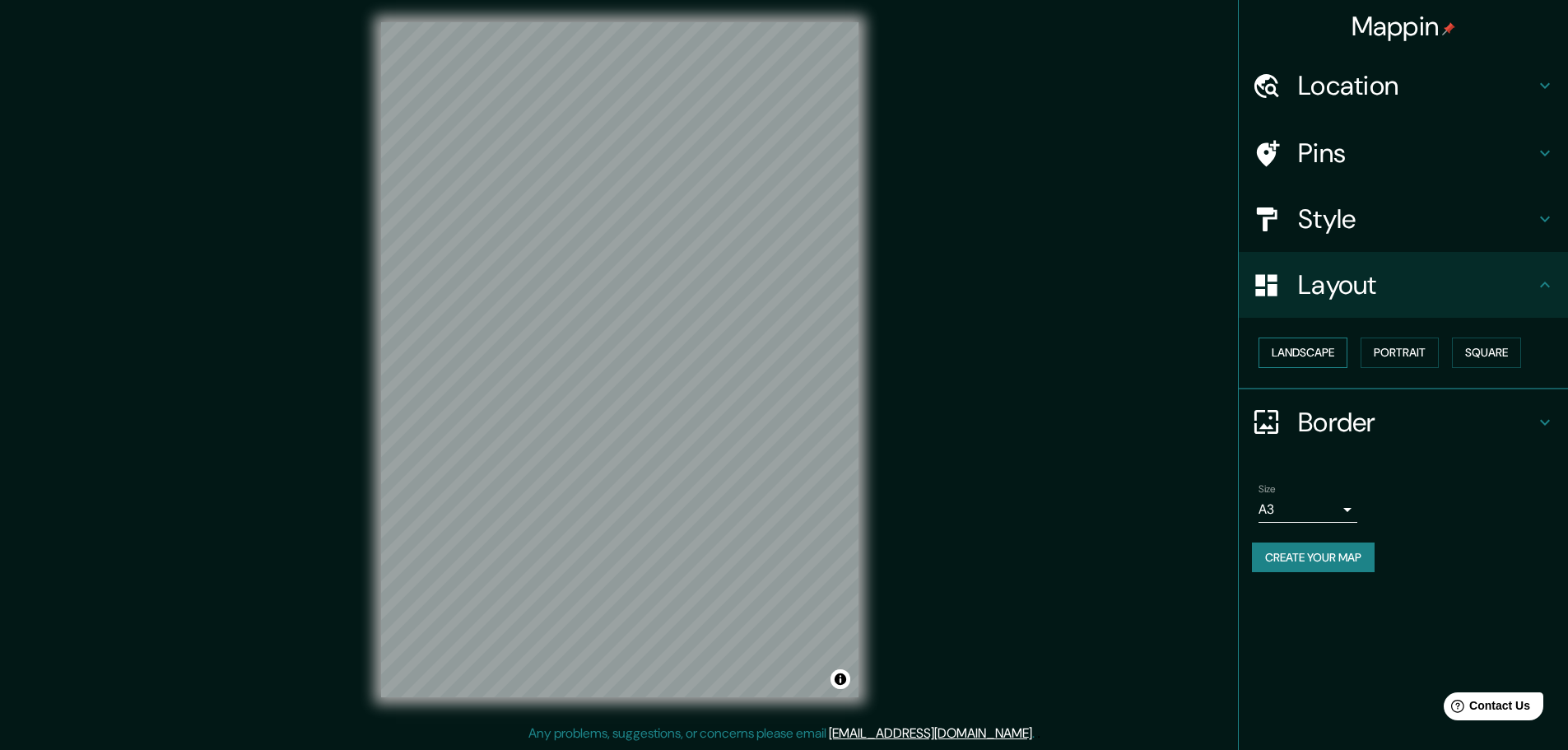
click at [1302, 353] on button "Landscape" at bounding box center [1302, 353] width 89 height 30
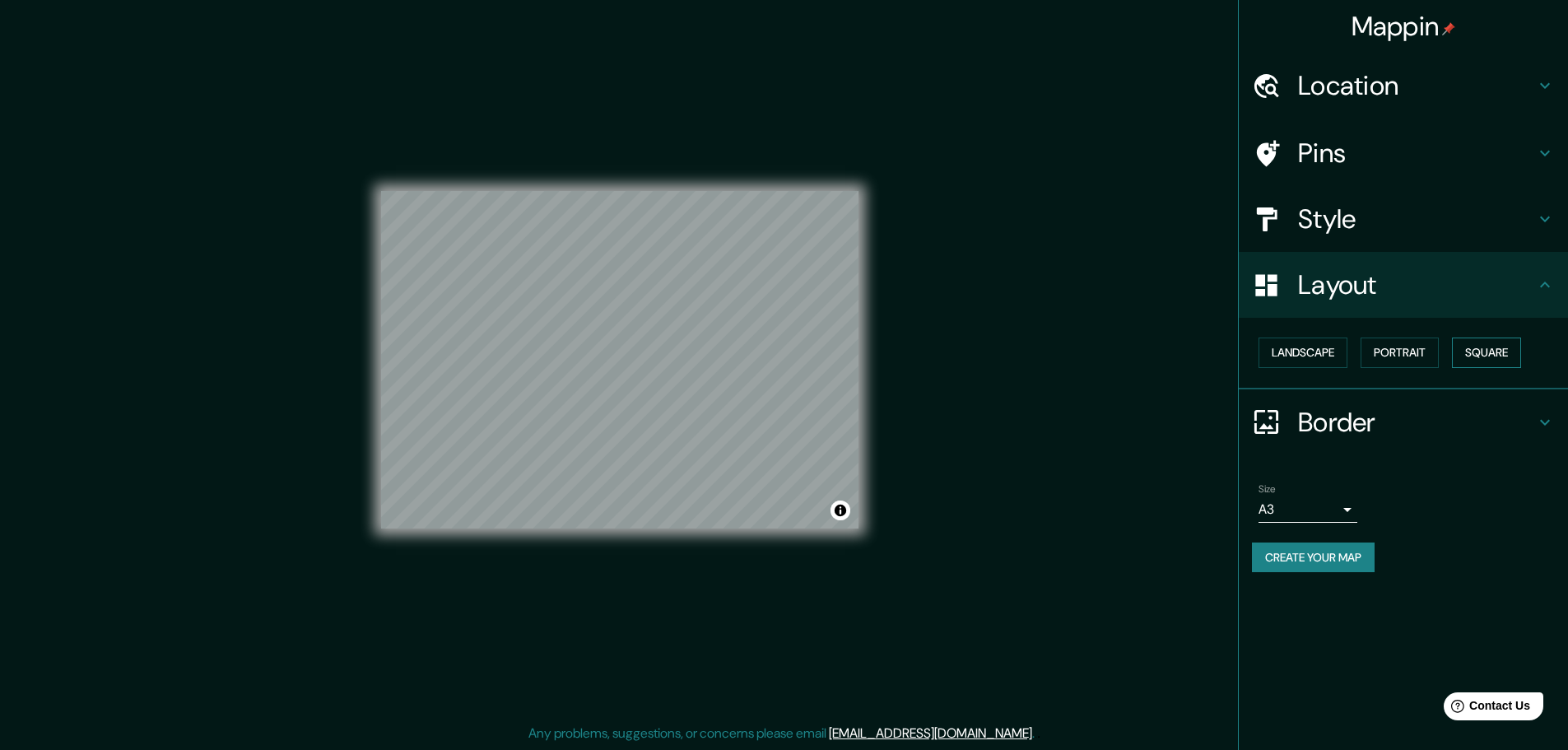
click at [1504, 360] on button "Square" at bounding box center [1487, 353] width 69 height 30
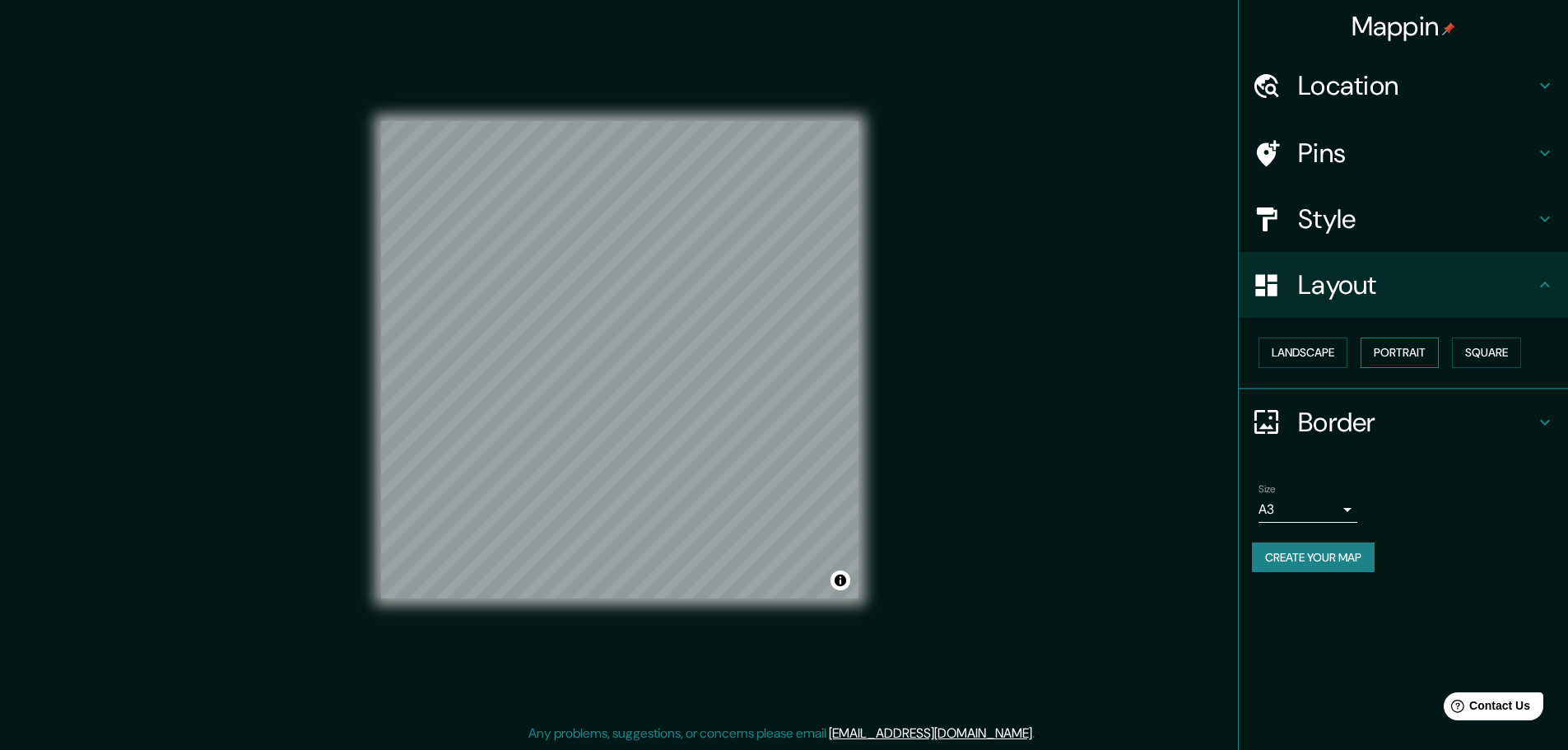
click at [1392, 358] on button "Portrait" at bounding box center [1400, 353] width 78 height 30
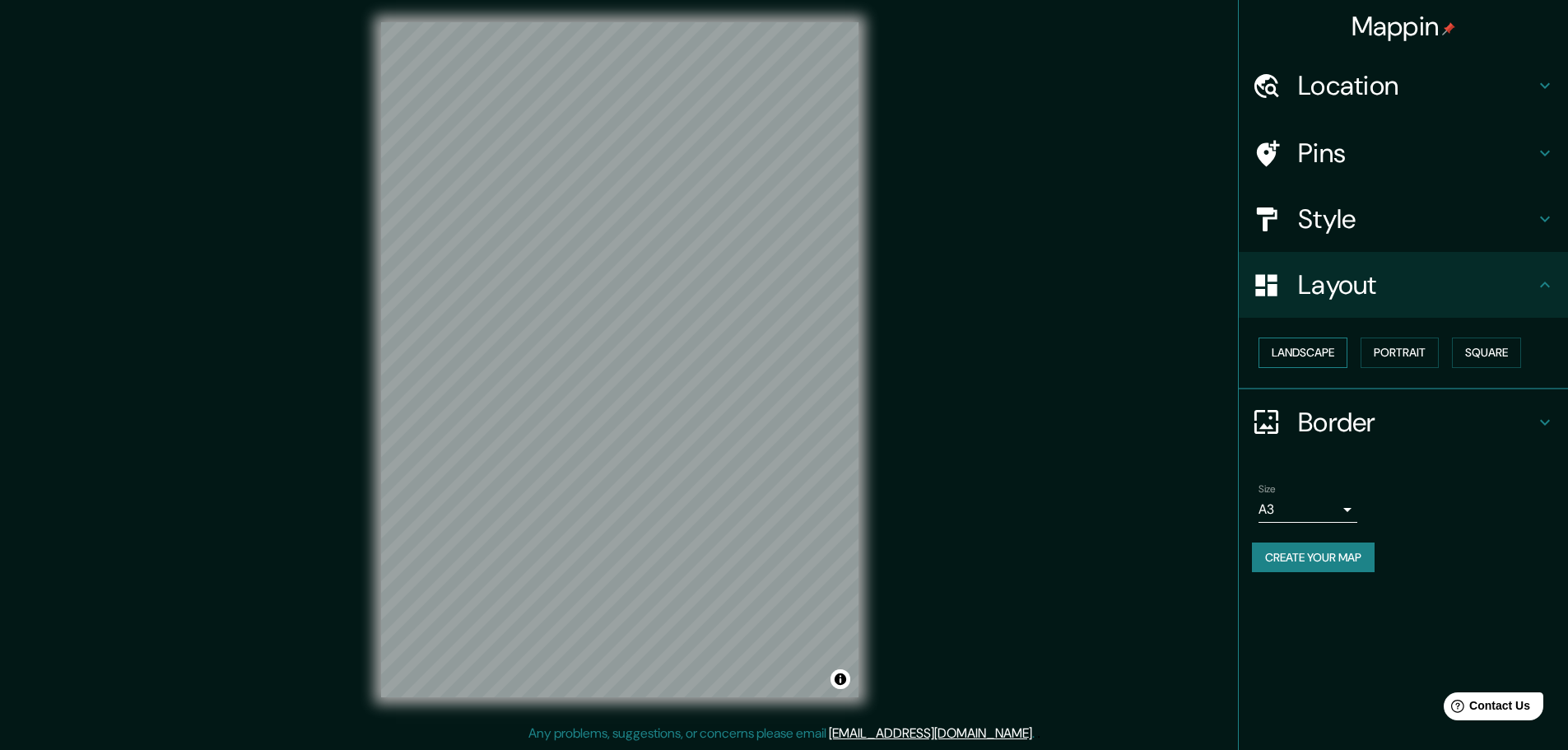
click at [1334, 355] on button "Landscape" at bounding box center [1302, 353] width 89 height 30
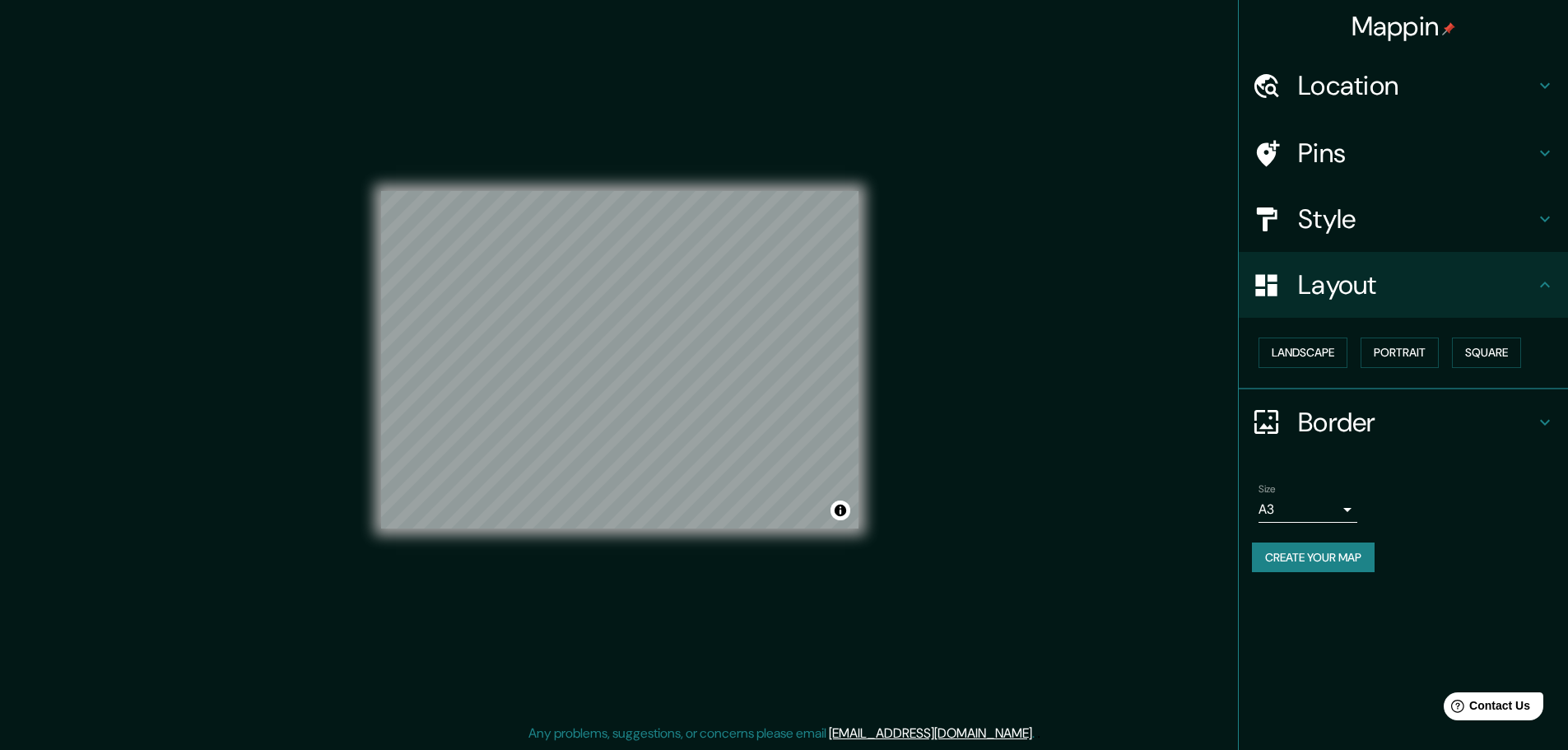
click at [1051, 639] on div "Mappin Location [GEOGRAPHIC_DATA], [GEOGRAPHIC_DATA], [GEOGRAPHIC_DATA] Pins St…" at bounding box center [784, 372] width 1568 height 754
drag, startPoint x: 1058, startPoint y: 614, endPoint x: 1227, endPoint y: 478, distance: 216.9
click at [1058, 614] on div "Mappin Location [GEOGRAPHIC_DATA], [GEOGRAPHIC_DATA], [GEOGRAPHIC_DATA] Pins St…" at bounding box center [784, 372] width 1568 height 754
click at [897, 648] on div "Mappin Location [GEOGRAPHIC_DATA], [GEOGRAPHIC_DATA], [GEOGRAPHIC_DATA] Pins St…" at bounding box center [784, 372] width 1568 height 754
drag, startPoint x: 952, startPoint y: 656, endPoint x: 981, endPoint y: 636, distance: 35.2
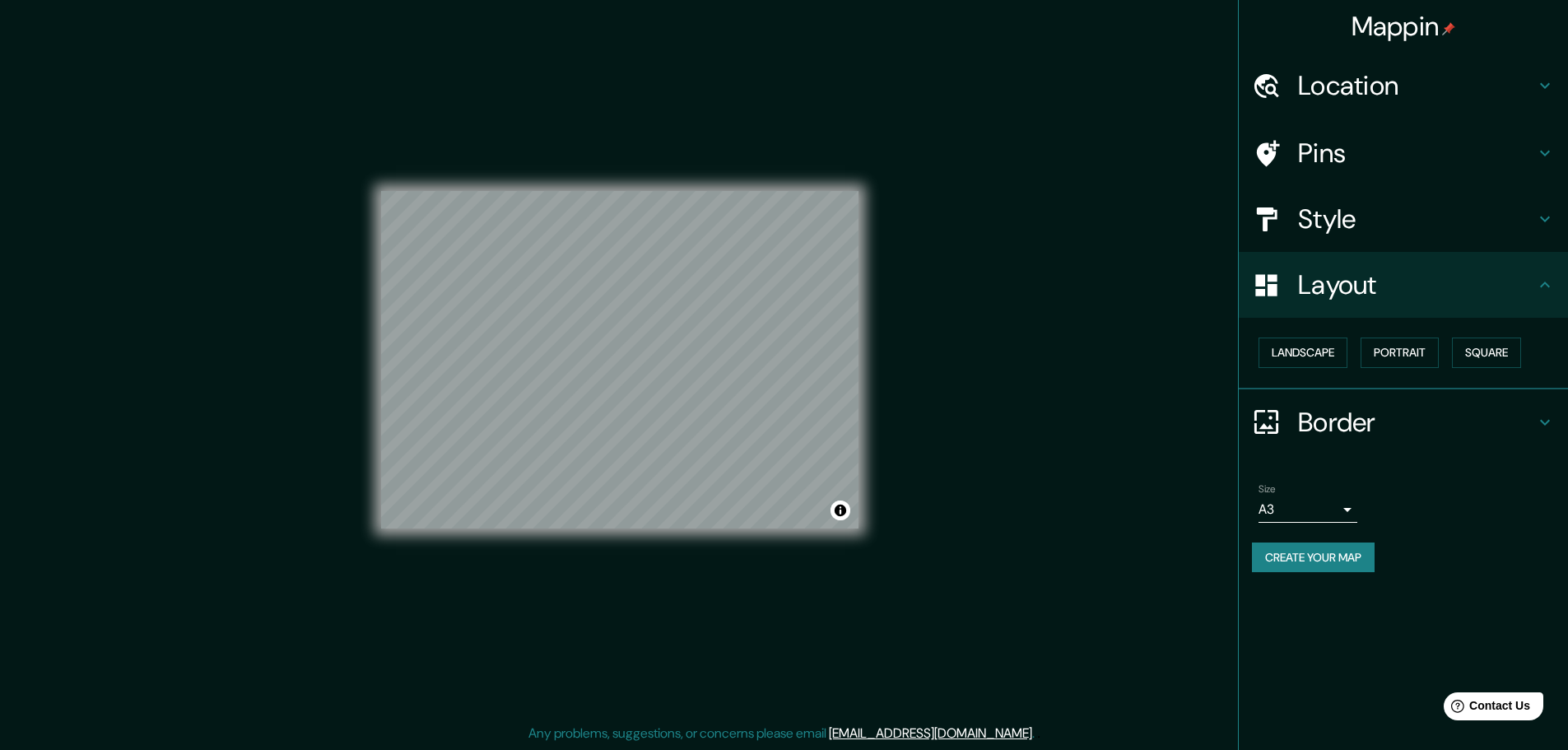
click at [952, 656] on div "Mappin Location [GEOGRAPHIC_DATA], [GEOGRAPHIC_DATA], [GEOGRAPHIC_DATA] Pins St…" at bounding box center [784, 372] width 1568 height 754
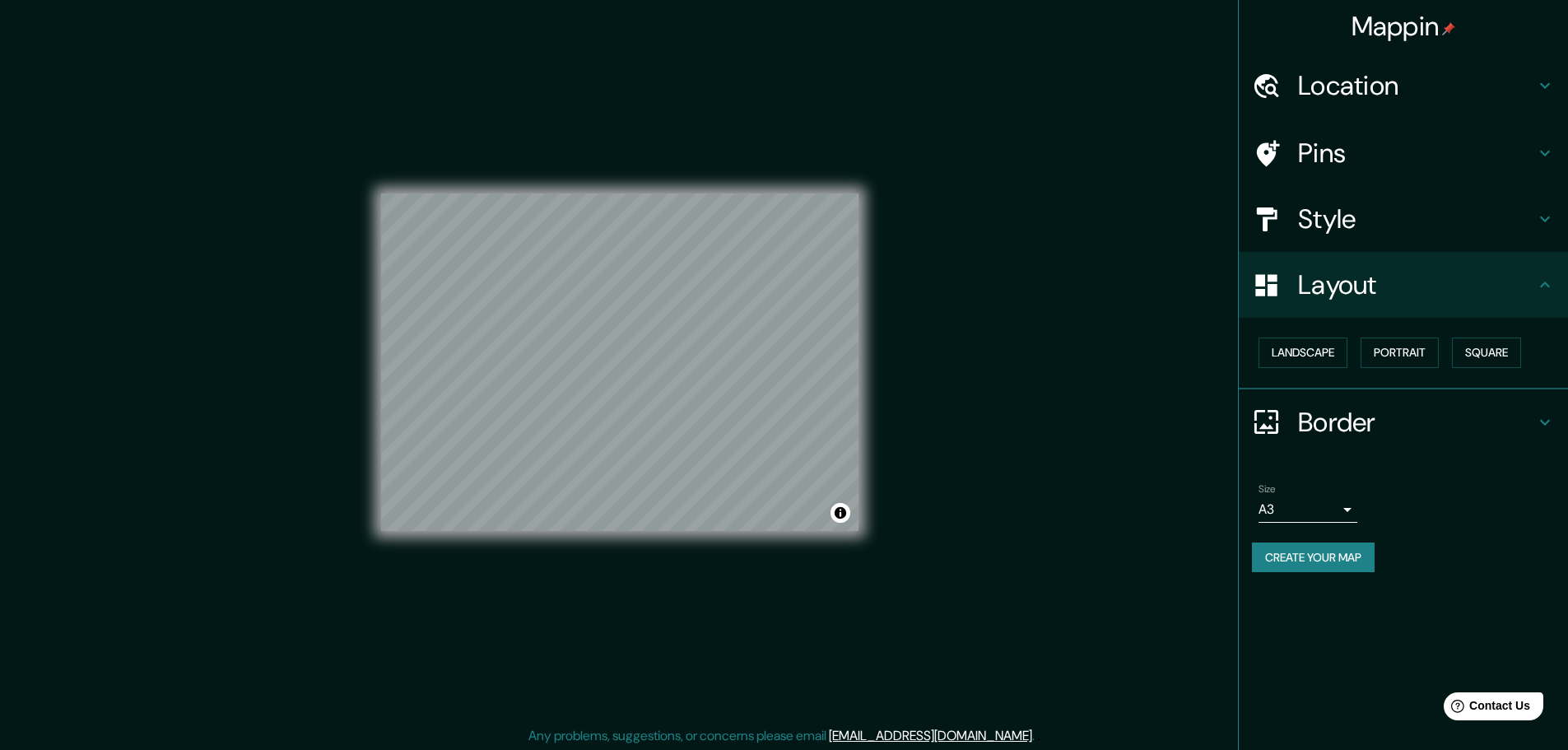
scroll to position [0, 0]
click at [1443, 69] on h4 "Location" at bounding box center [1417, 85] width 237 height 33
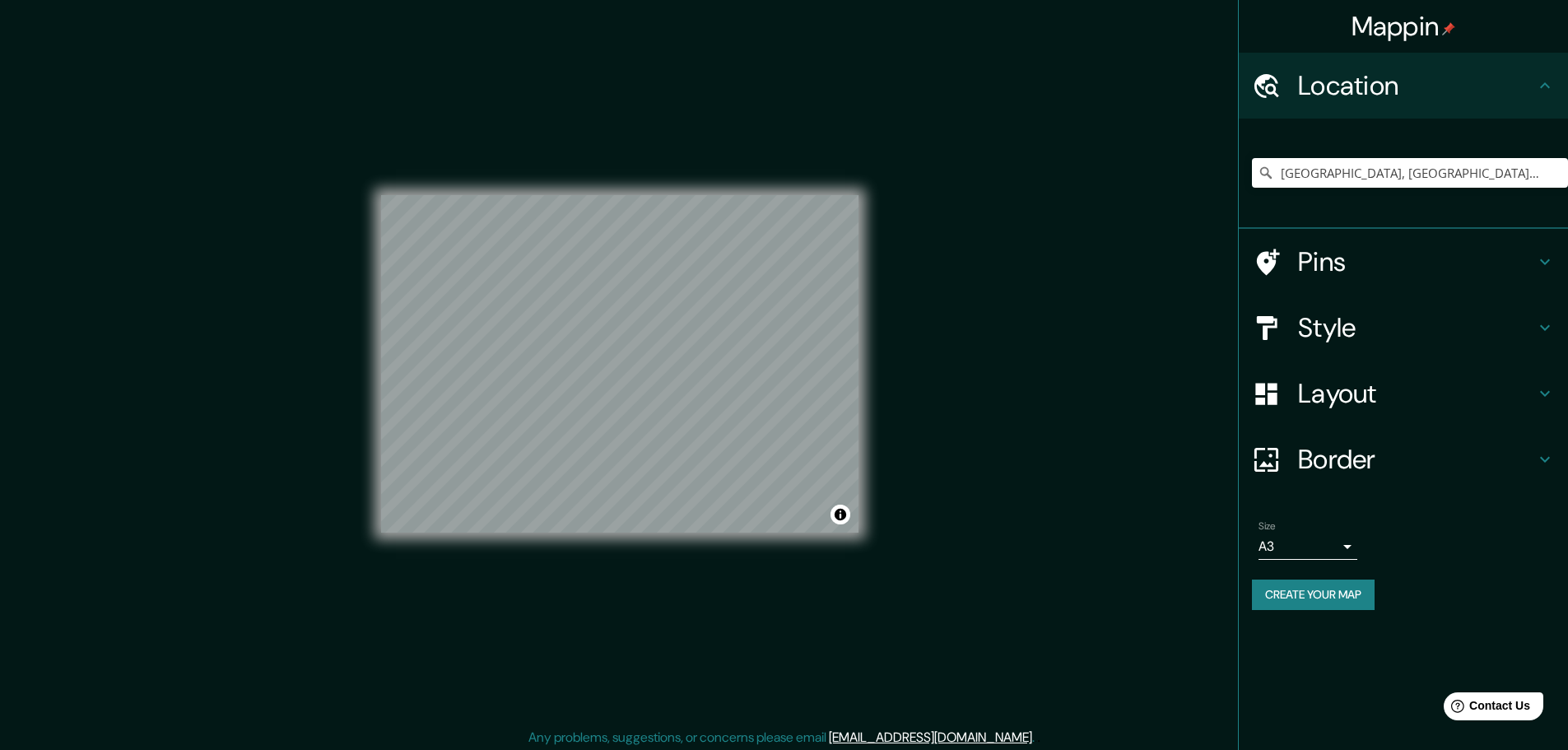
click at [1481, 78] on h4 "Location" at bounding box center [1417, 85] width 237 height 33
click at [1382, 276] on h4 "Pins" at bounding box center [1417, 262] width 237 height 33
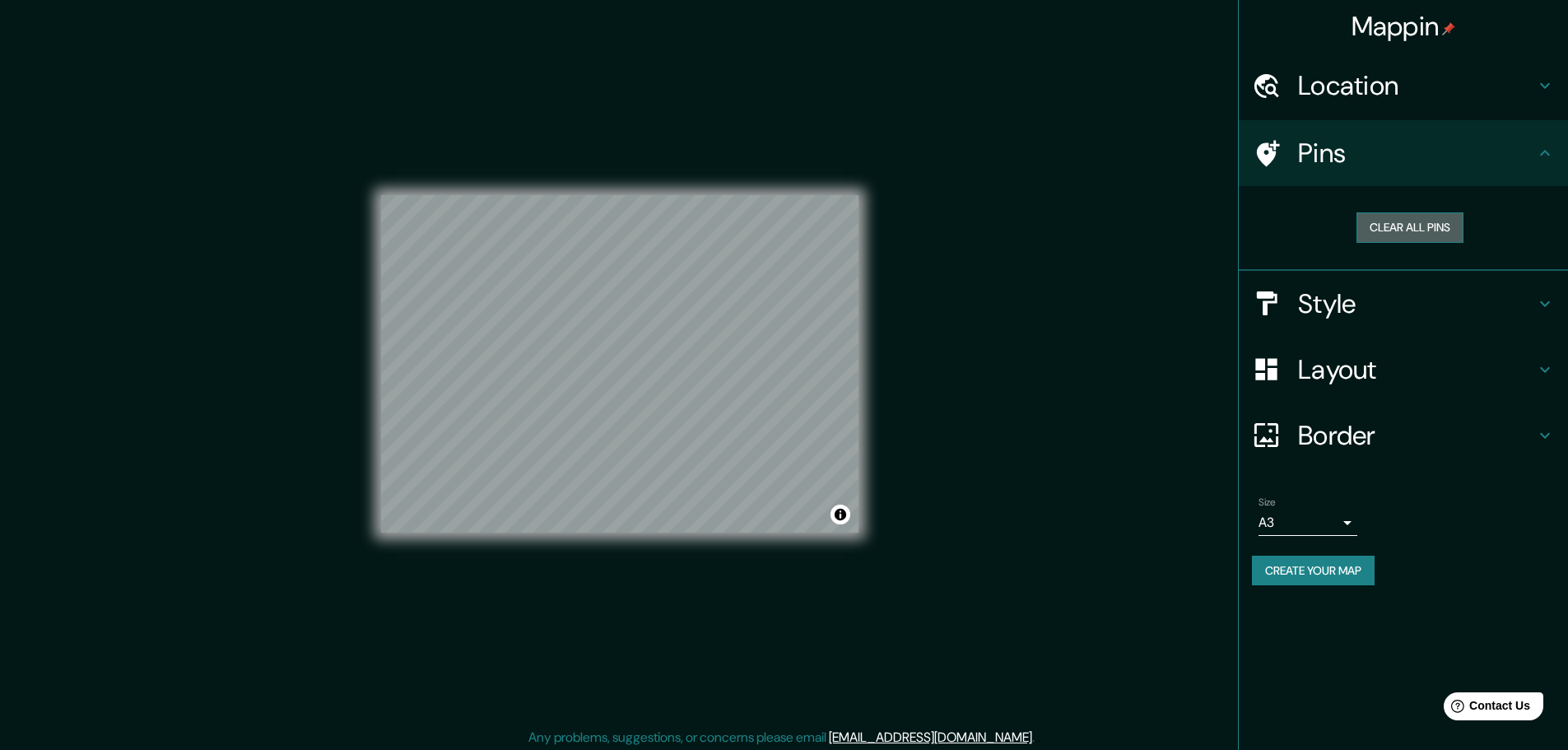
click at [1401, 232] on button "Clear all pins" at bounding box center [1410, 228] width 107 height 30
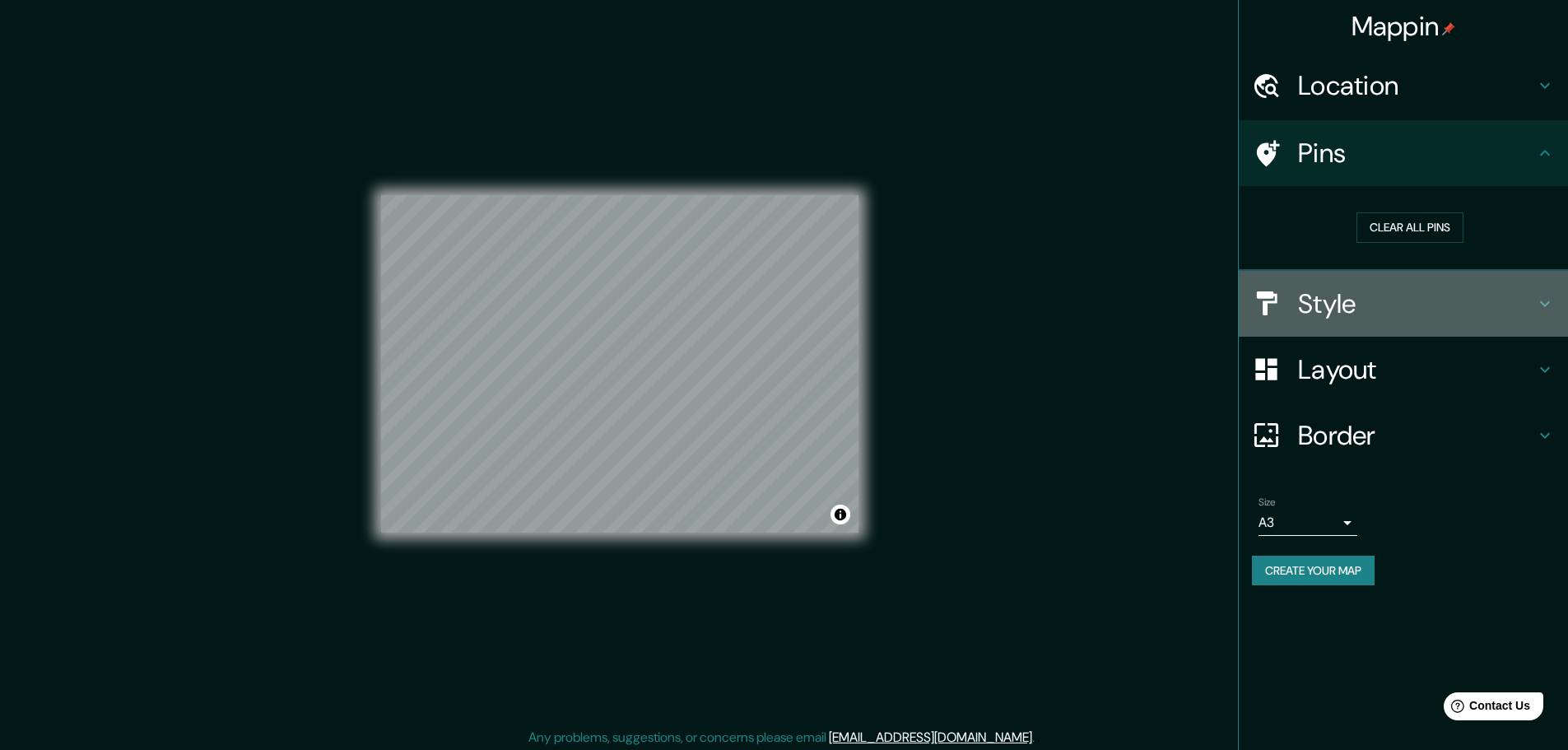
click at [1403, 288] on h4 "Style" at bounding box center [1417, 304] width 237 height 33
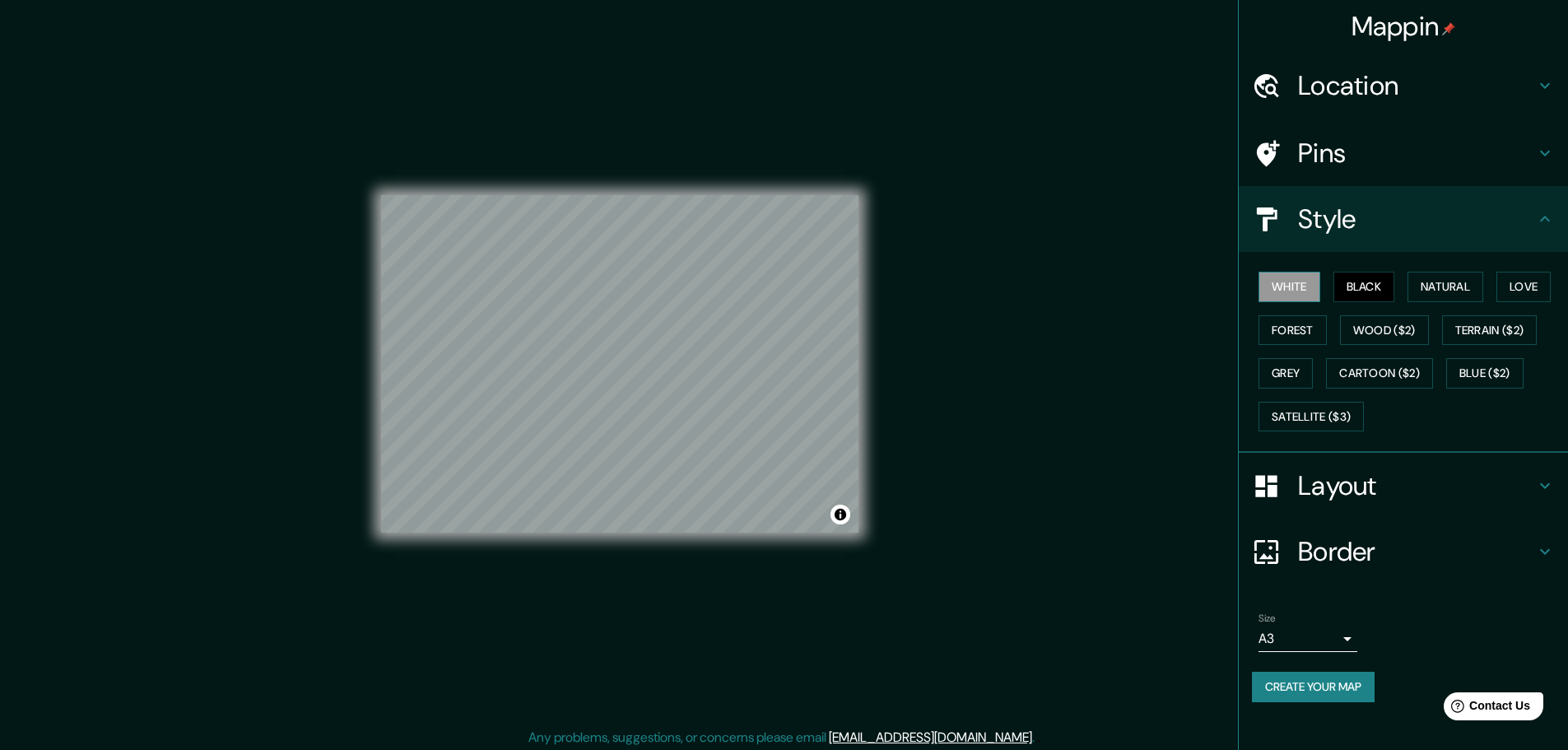
click at [1273, 284] on button "White" at bounding box center [1289, 287] width 62 height 30
click at [1386, 289] on button "Black" at bounding box center [1364, 287] width 62 height 30
click at [1309, 291] on button "White" at bounding box center [1289, 287] width 62 height 30
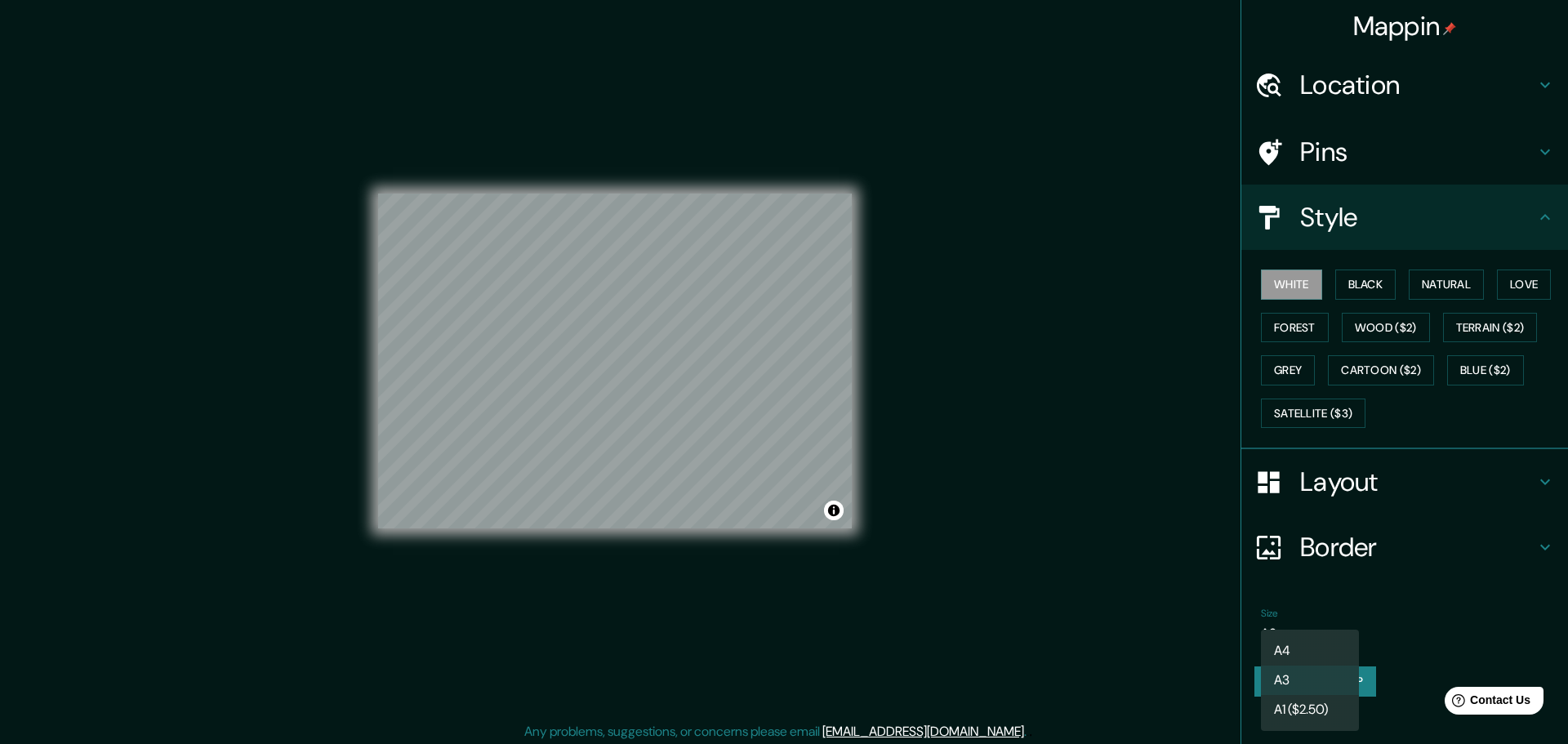
click at [1319, 625] on body "Mappin Location [GEOGRAPHIC_DATA], [GEOGRAPHIC_DATA], [GEOGRAPHIC_DATA] Pins St…" at bounding box center [784, 372] width 1568 height 744
click at [1325, 650] on li "A4" at bounding box center [1309, 651] width 98 height 29
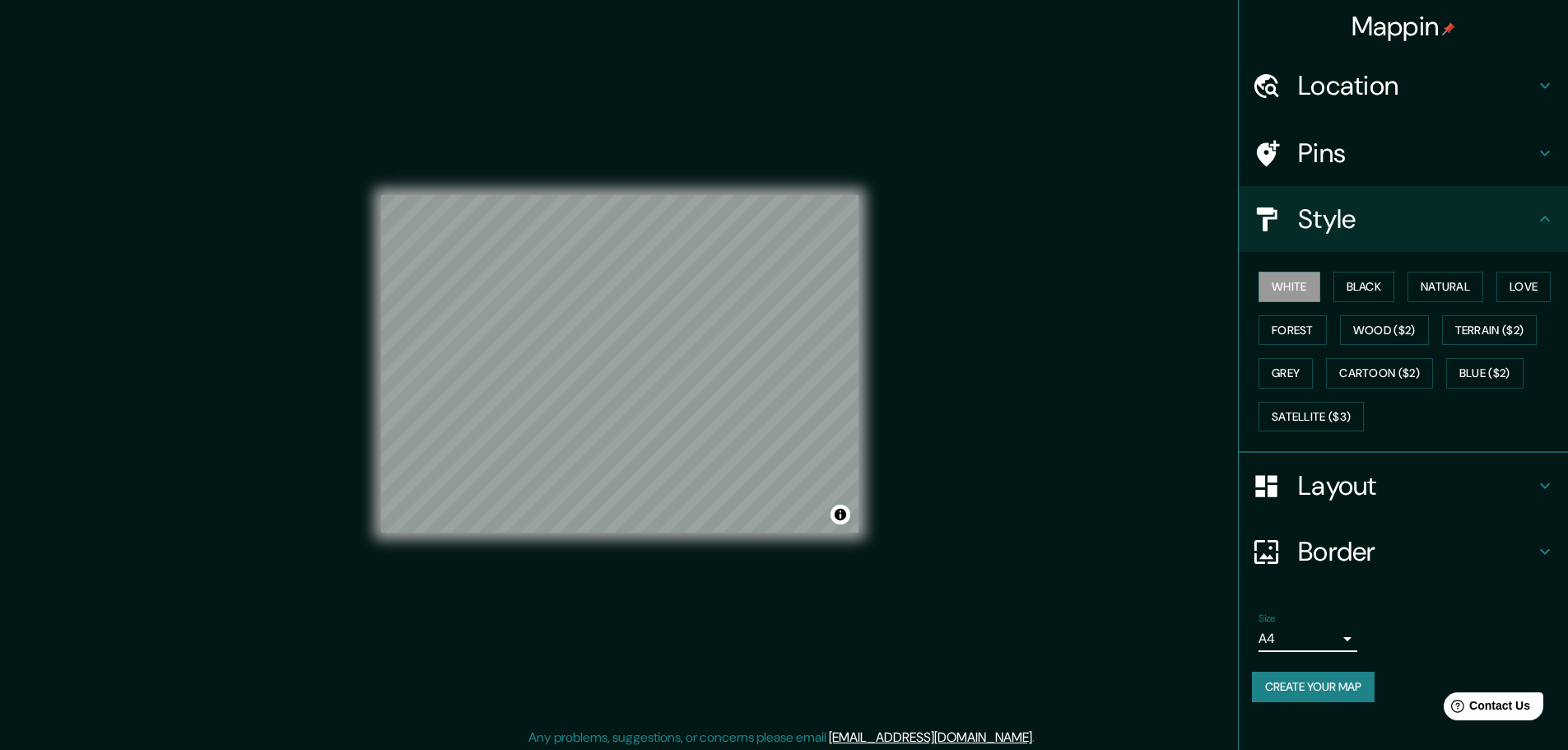
click at [1336, 639] on body "Mappin Location [GEOGRAPHIC_DATA], [GEOGRAPHIC_DATA], [GEOGRAPHIC_DATA] Pins St…" at bounding box center [784, 375] width 1568 height 750
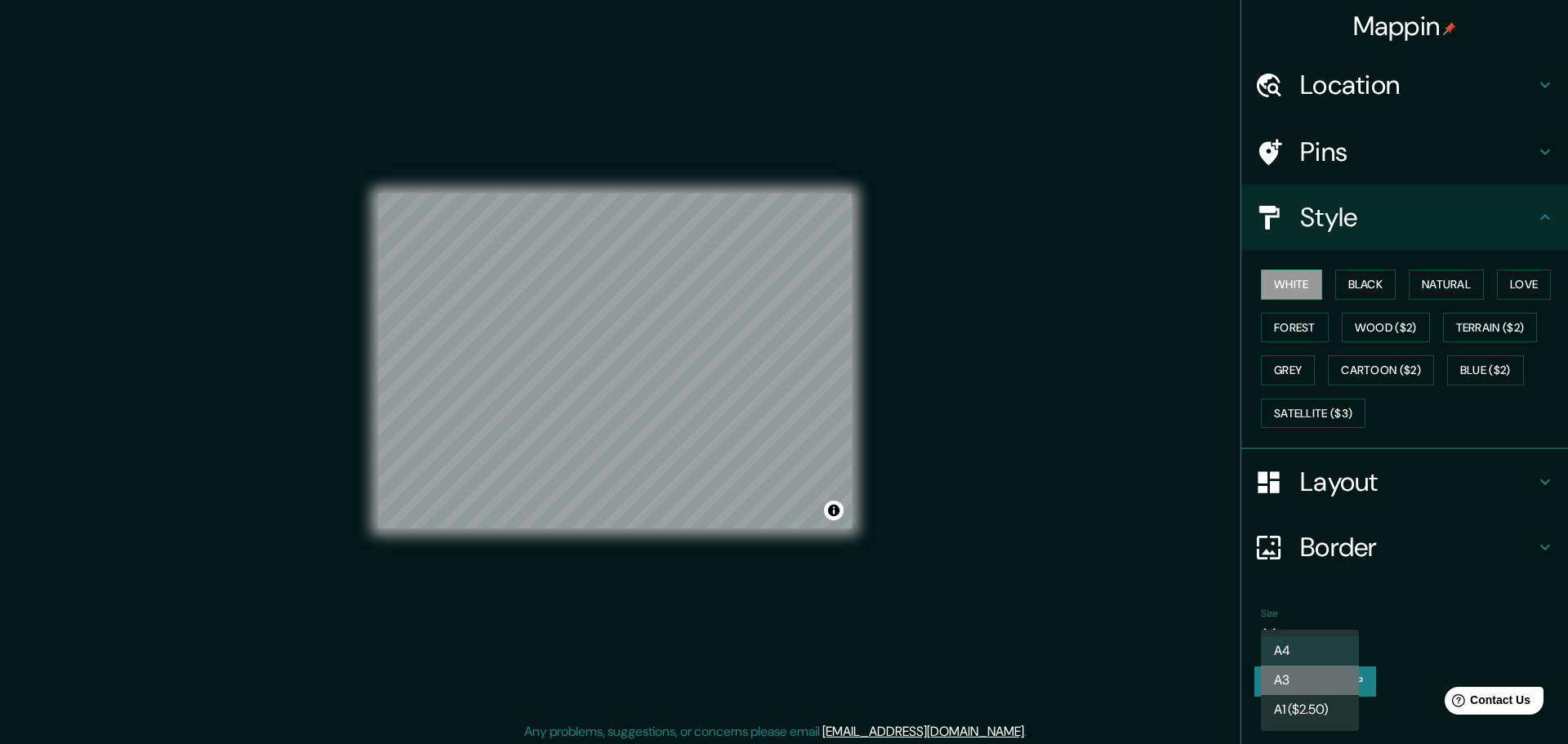
click at [1309, 673] on li "A3" at bounding box center [1309, 680] width 98 height 29
type input "a4"
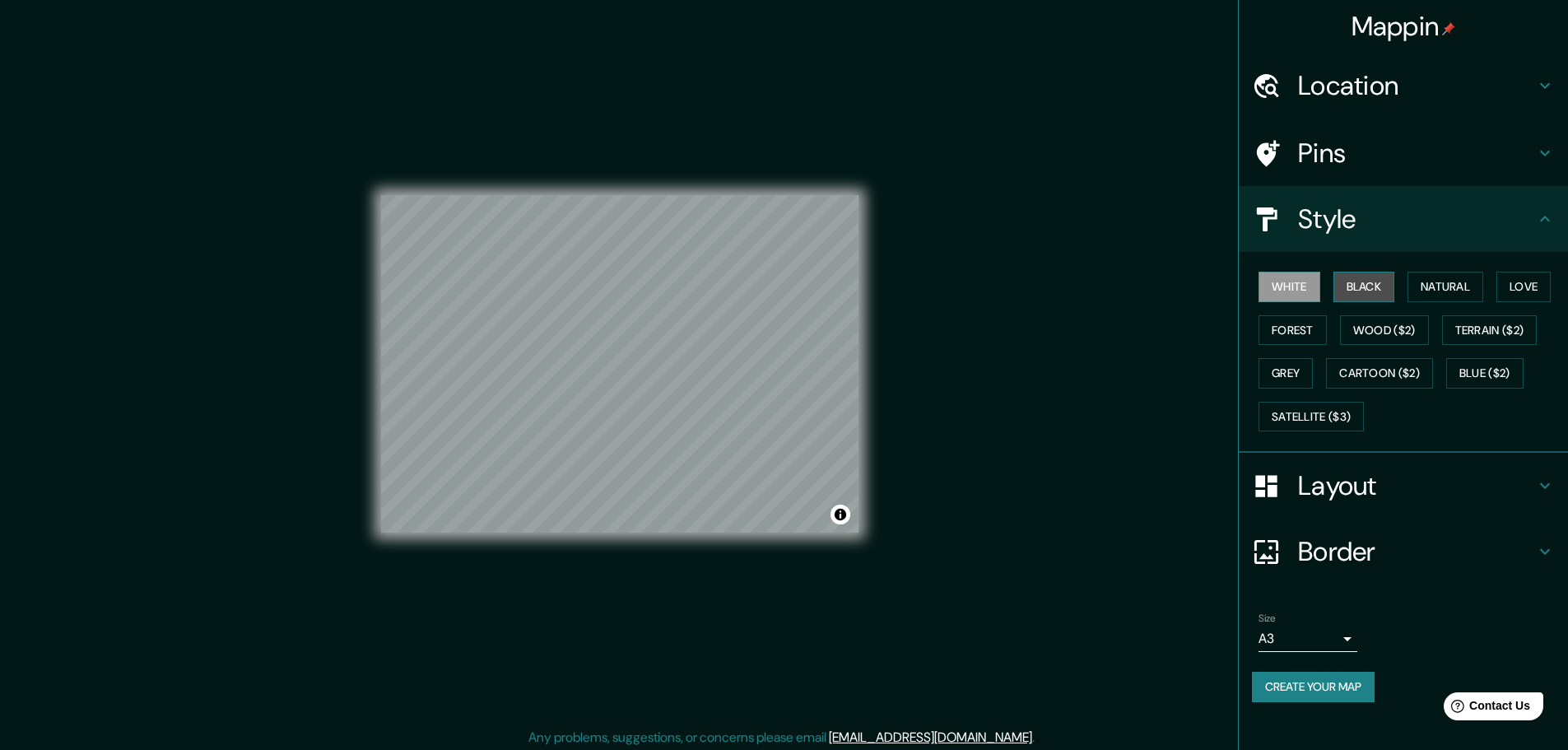
click at [1347, 288] on button "Black" at bounding box center [1364, 287] width 62 height 30
click at [1362, 699] on button "Create your map" at bounding box center [1313, 687] width 123 height 30
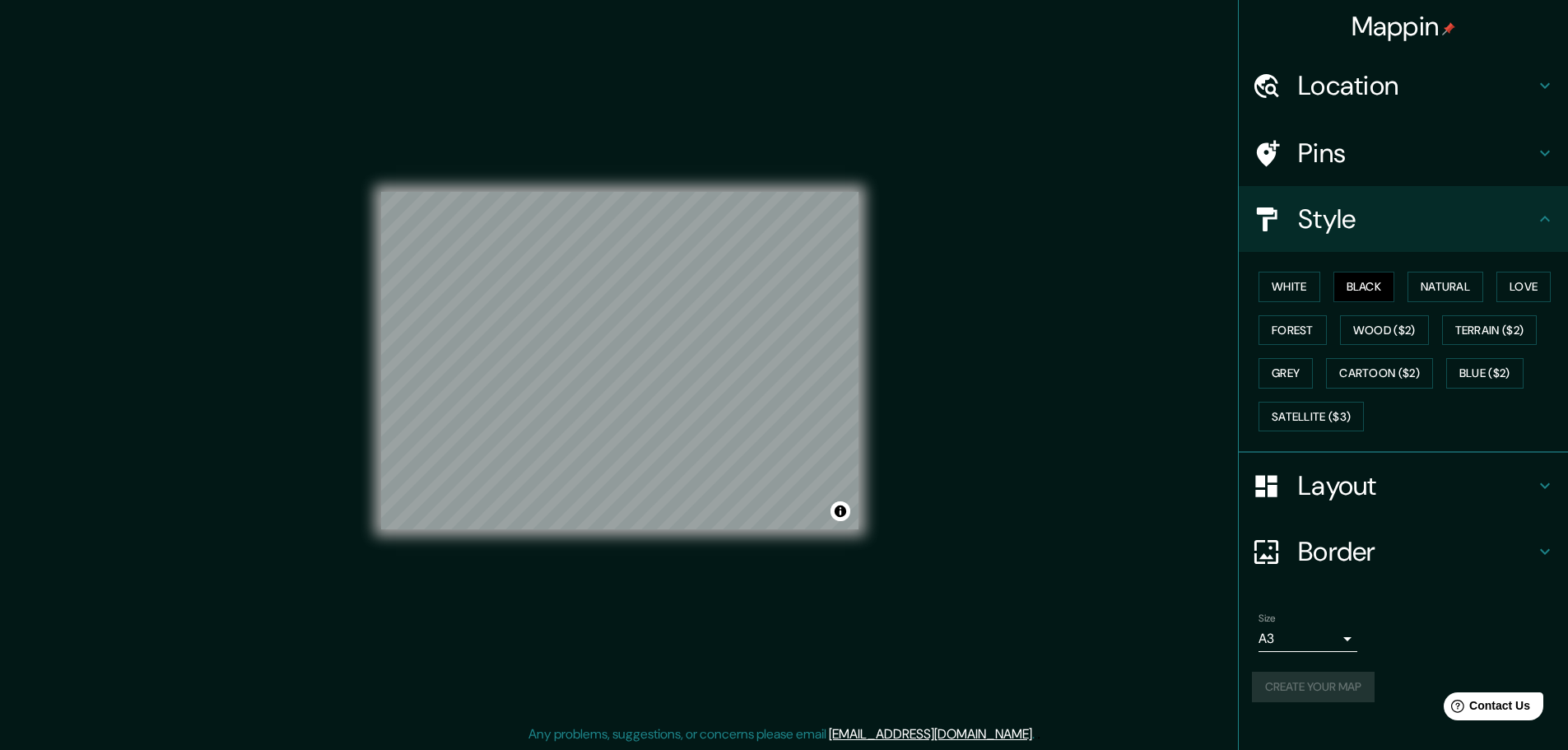
scroll to position [4, 0]
click at [1394, 620] on div "Size A3 a4" at bounding box center [1404, 632] width 303 height 52
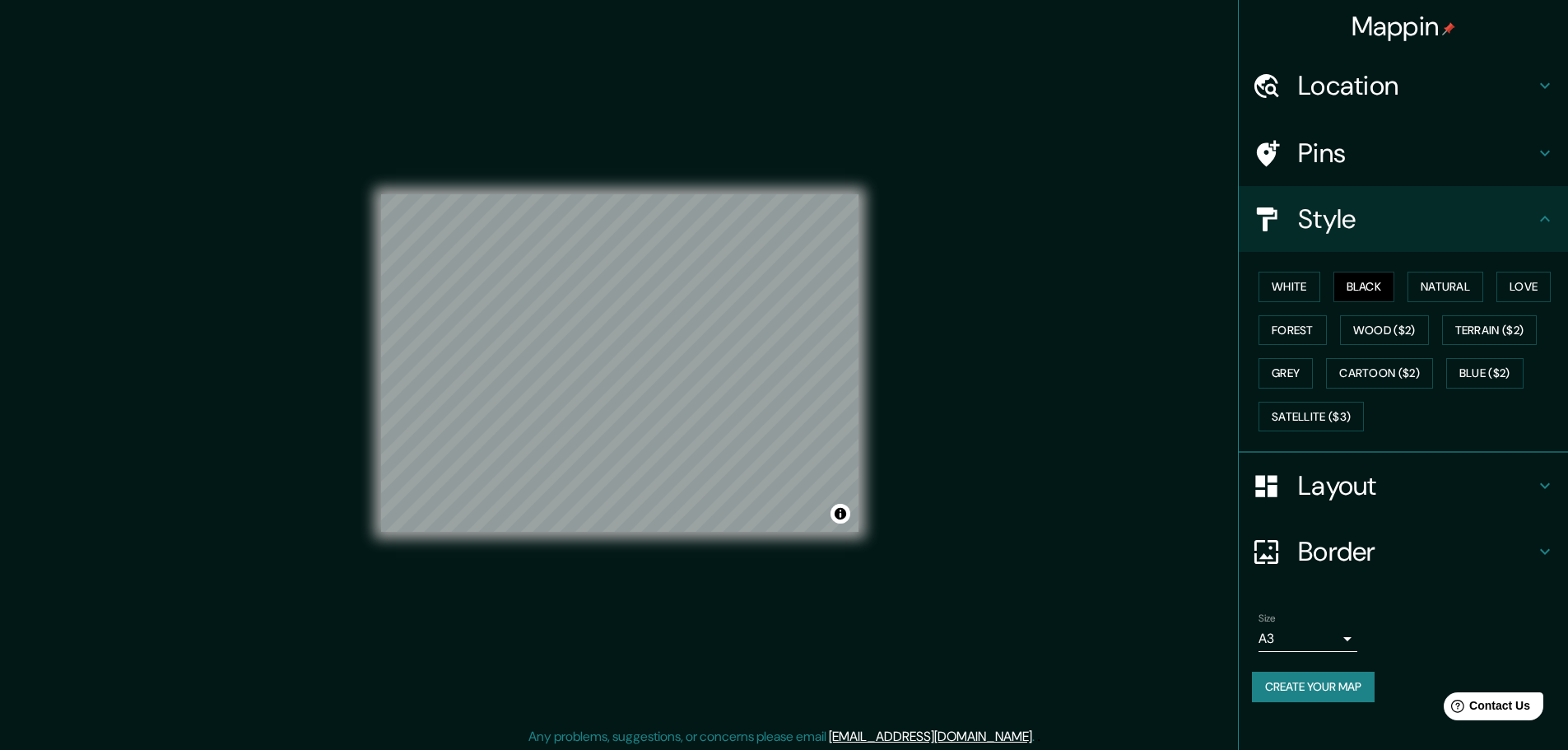
scroll to position [0, 0]
click at [836, 510] on button "Toggle attribution" at bounding box center [840, 514] width 19 height 19
click at [836, 511] on button "Toggle attribution" at bounding box center [840, 514] width 19 height 19
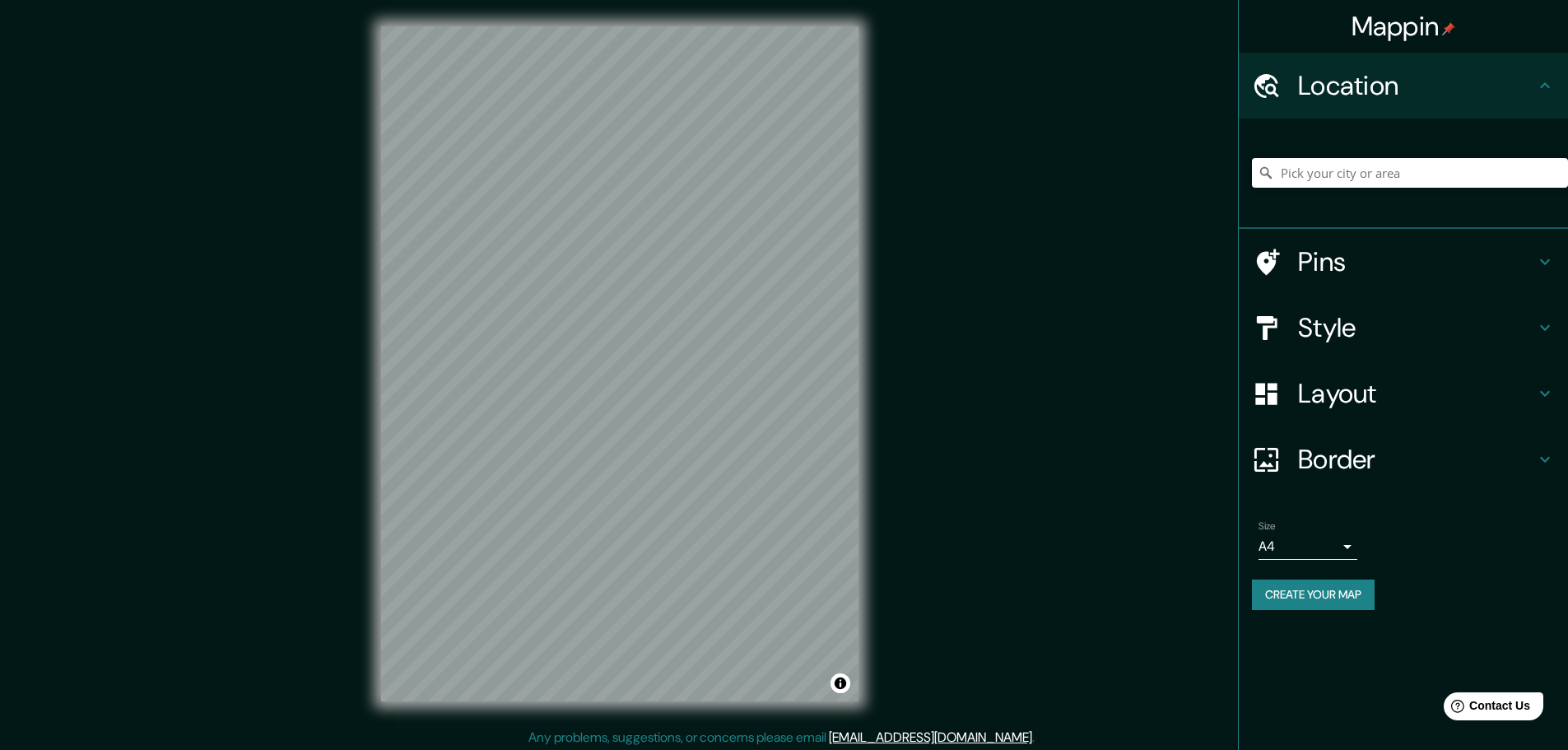
click at [870, 278] on div "© Mapbox © OpenStreetMap Improve this map" at bounding box center [619, 364] width 530 height 728
click at [863, 374] on div "© Mapbox © OpenStreetMap Improve this map" at bounding box center [619, 364] width 530 height 728
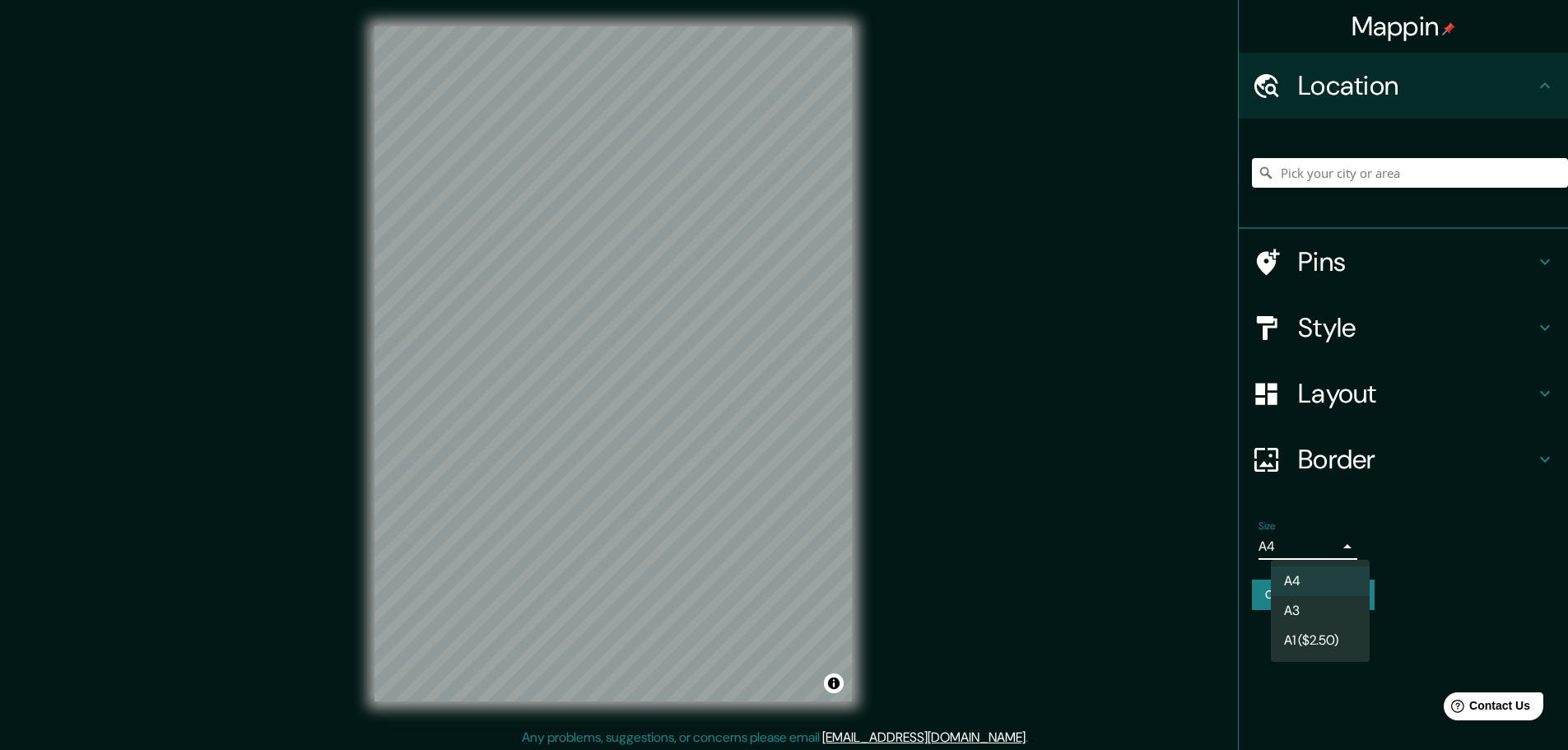
click at [1305, 548] on body "Mappin Location Pins Style Layout Border Choose a border. Hint : you can make l…" at bounding box center [784, 375] width 1568 height 750
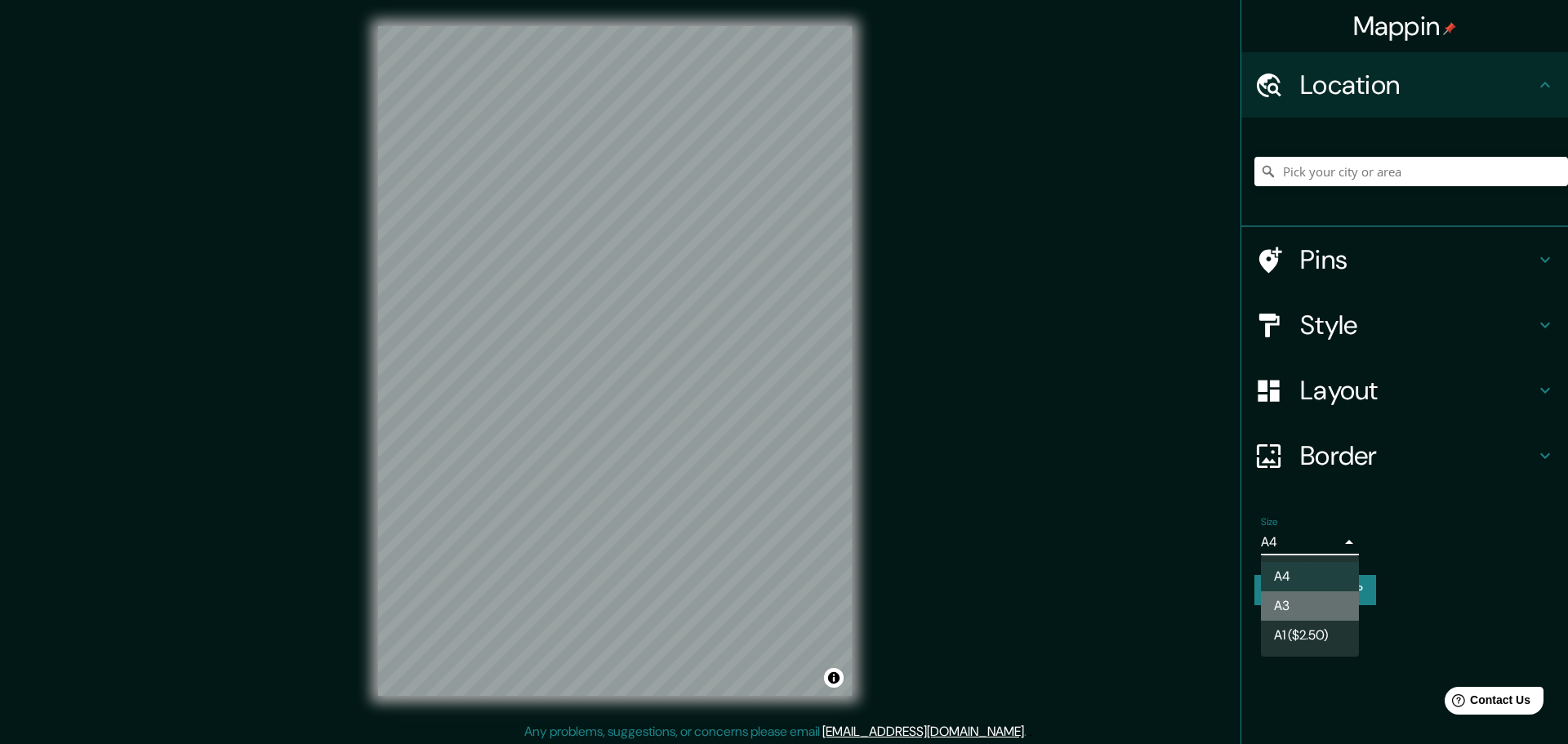
click at [1308, 597] on li "A3" at bounding box center [1309, 605] width 98 height 29
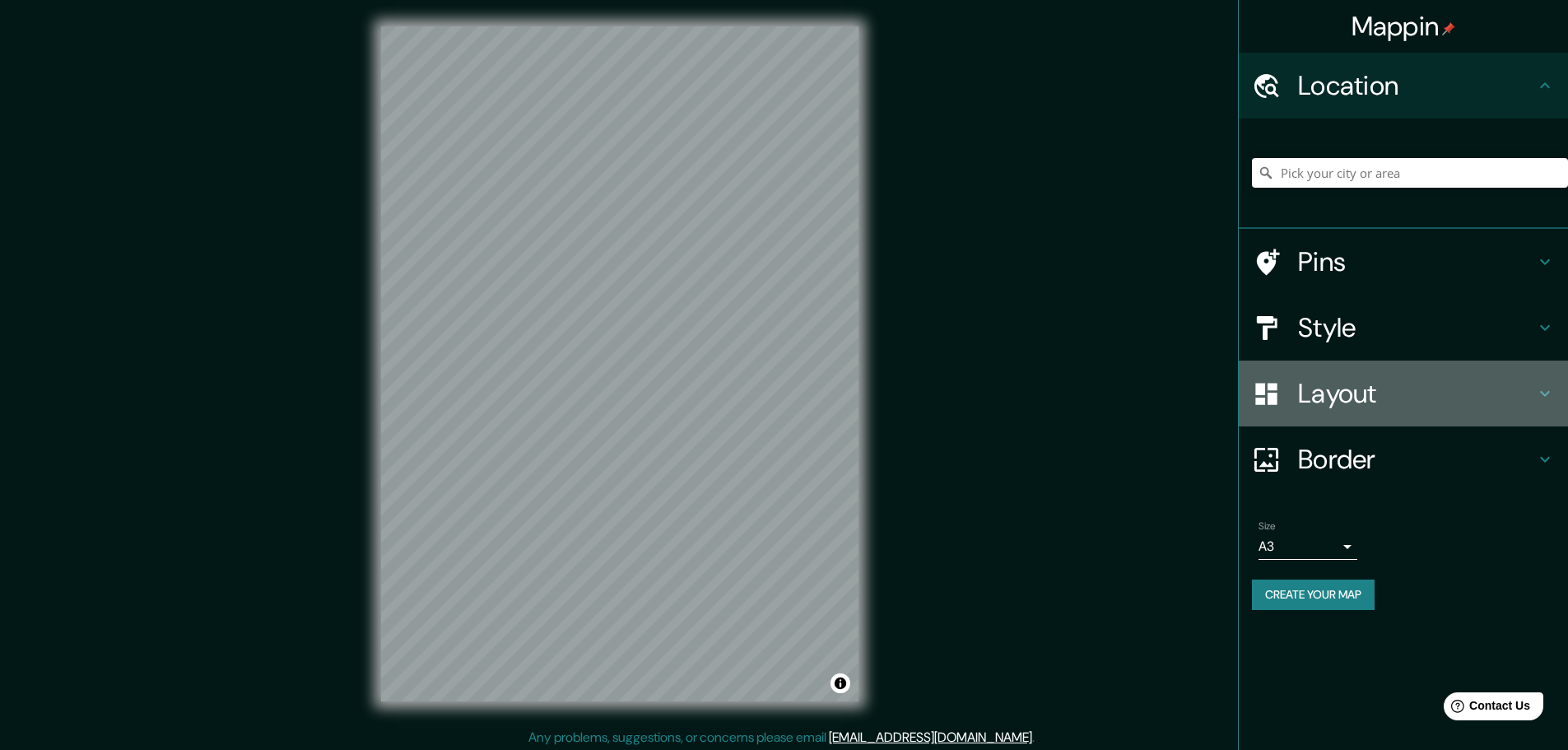
click at [1313, 398] on h4 "Layout" at bounding box center [1417, 394] width 237 height 33
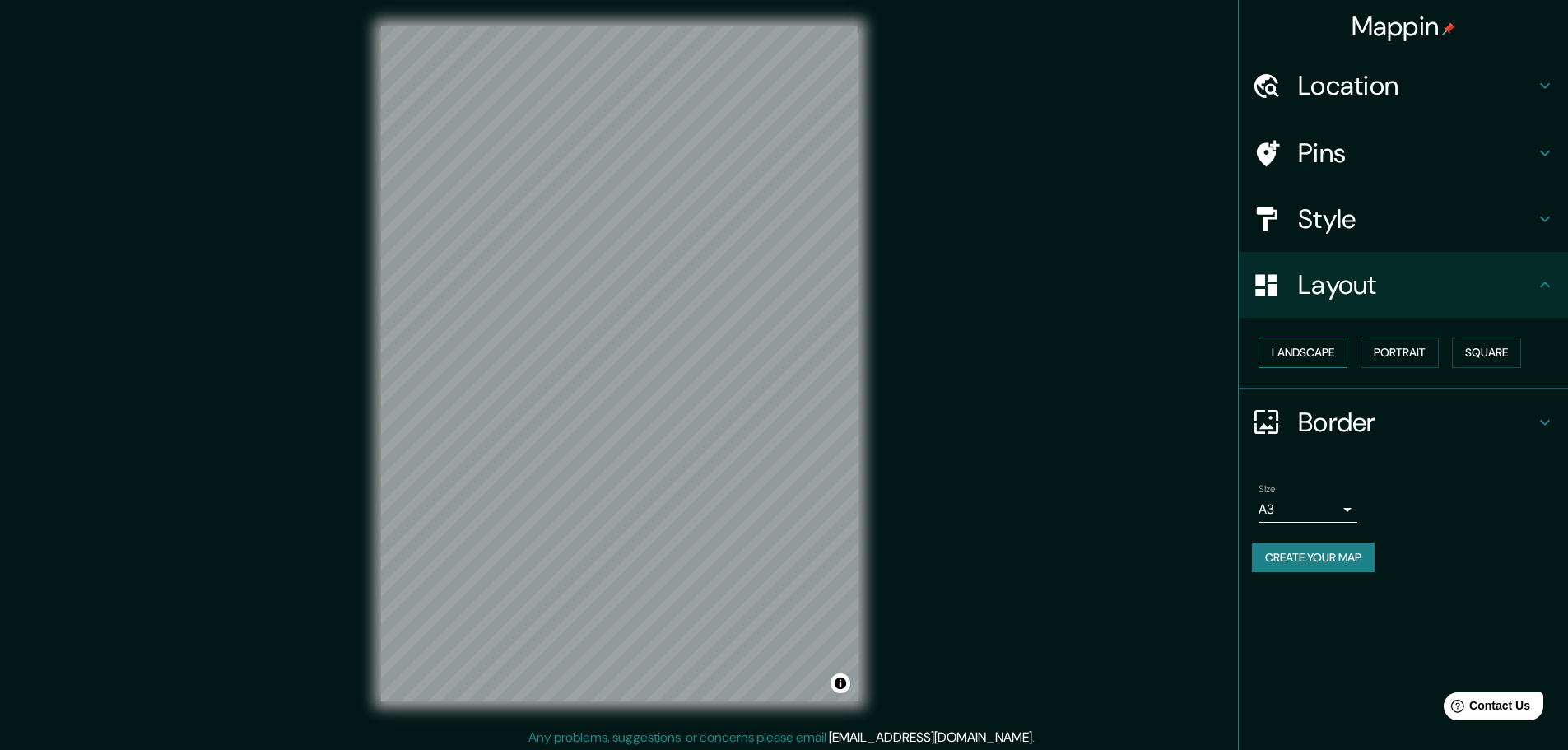
click at [1334, 361] on button "Landscape" at bounding box center [1302, 353] width 89 height 30
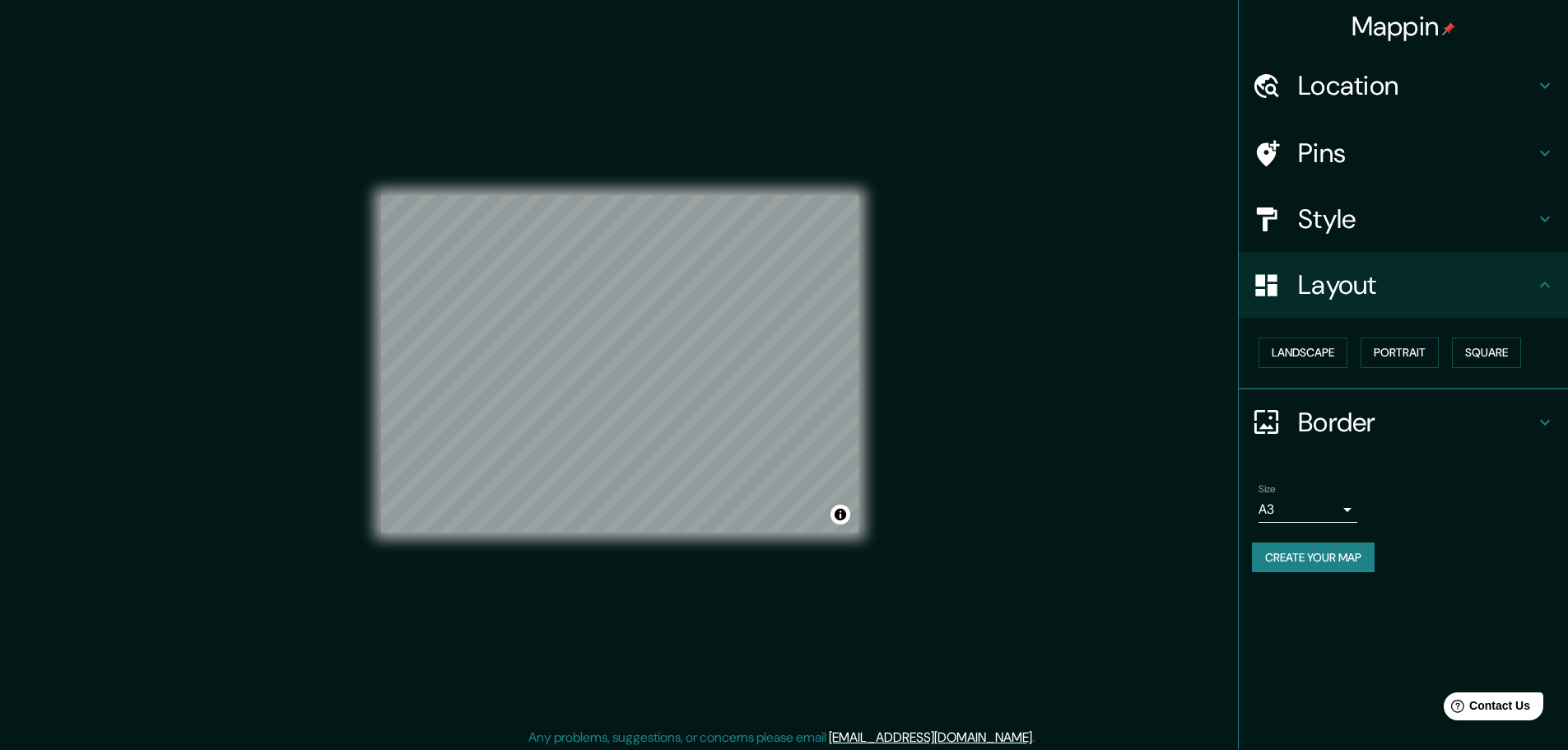
click at [977, 368] on div "Mappin Location Pins Style Layout Landscape Portrait Square Border Choose a bor…" at bounding box center [784, 377] width 1568 height 754
click at [1451, 441] on div "Border" at bounding box center [1403, 422] width 329 height 66
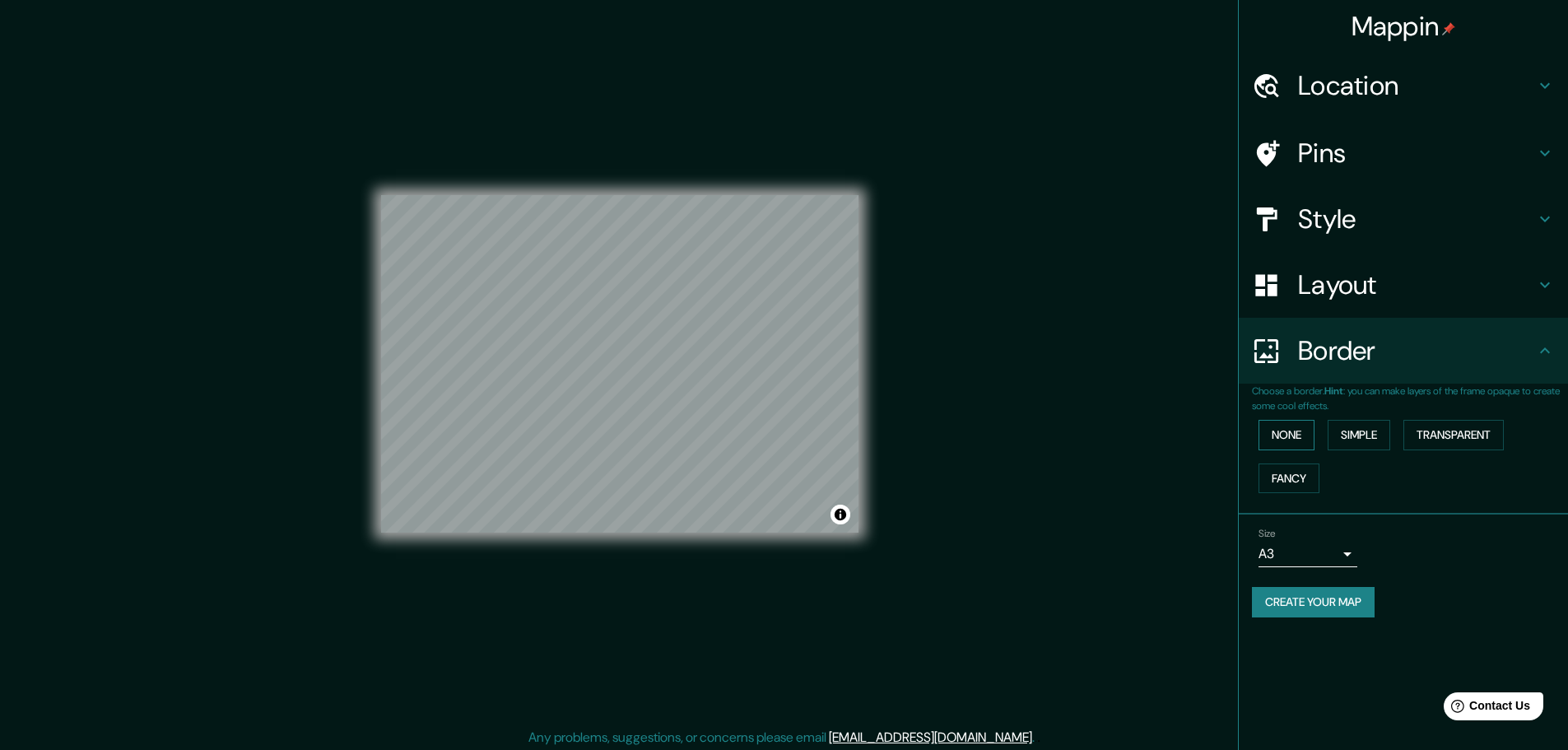
click at [1285, 430] on button "None" at bounding box center [1286, 435] width 56 height 30
click at [1351, 430] on button "Simple" at bounding box center [1359, 435] width 63 height 30
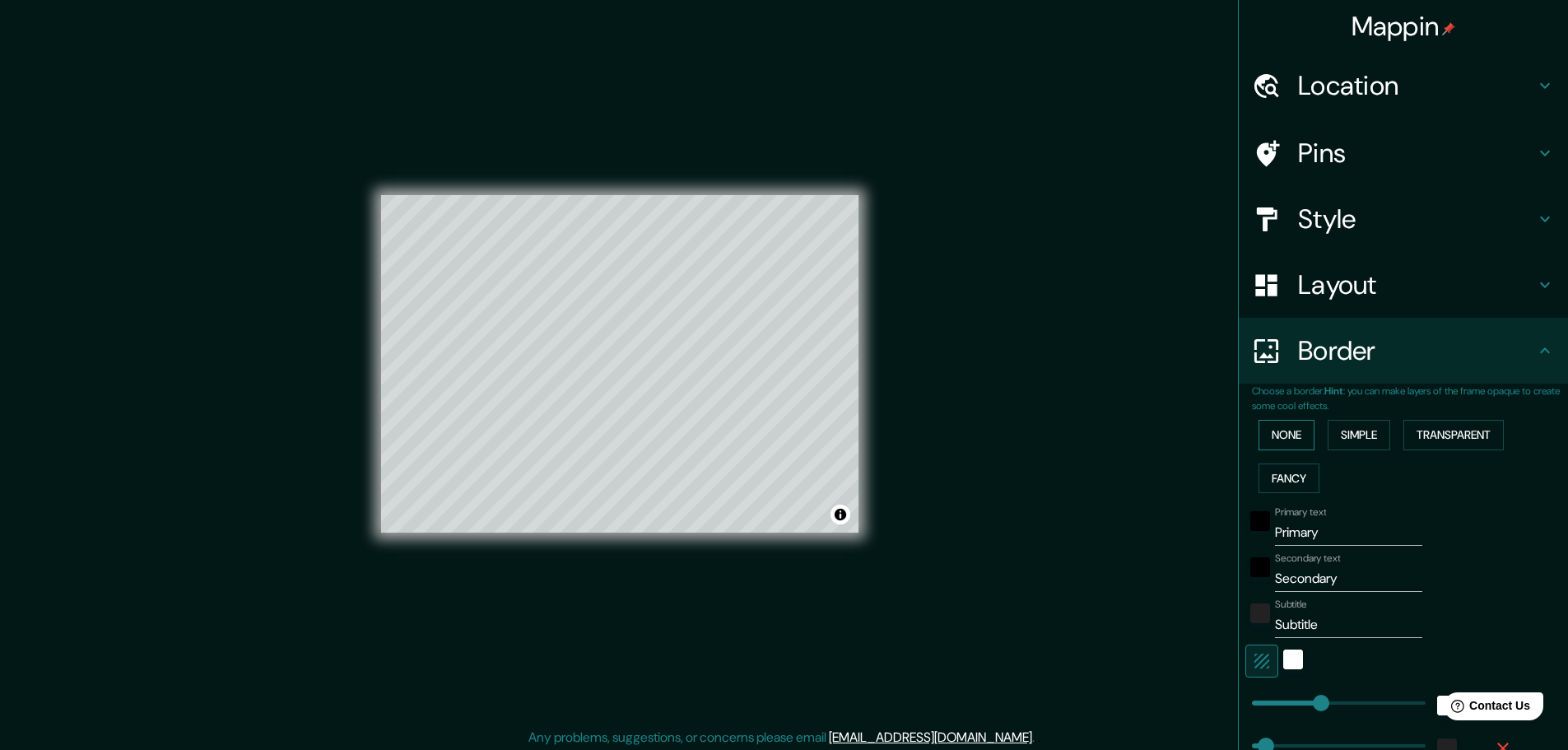
click at [1293, 431] on button "None" at bounding box center [1286, 435] width 56 height 30
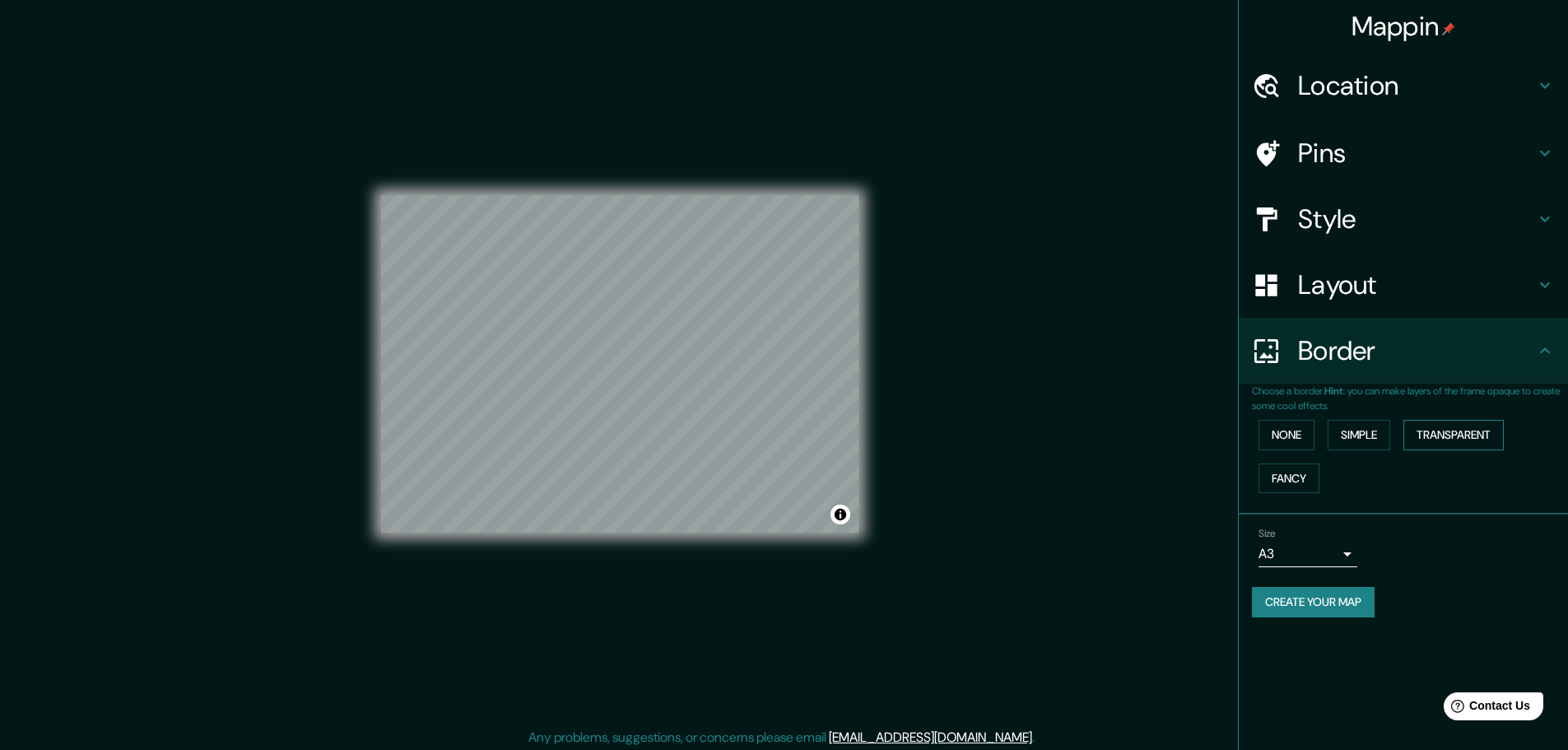
click at [1477, 442] on button "Transparent" at bounding box center [1454, 435] width 101 height 30
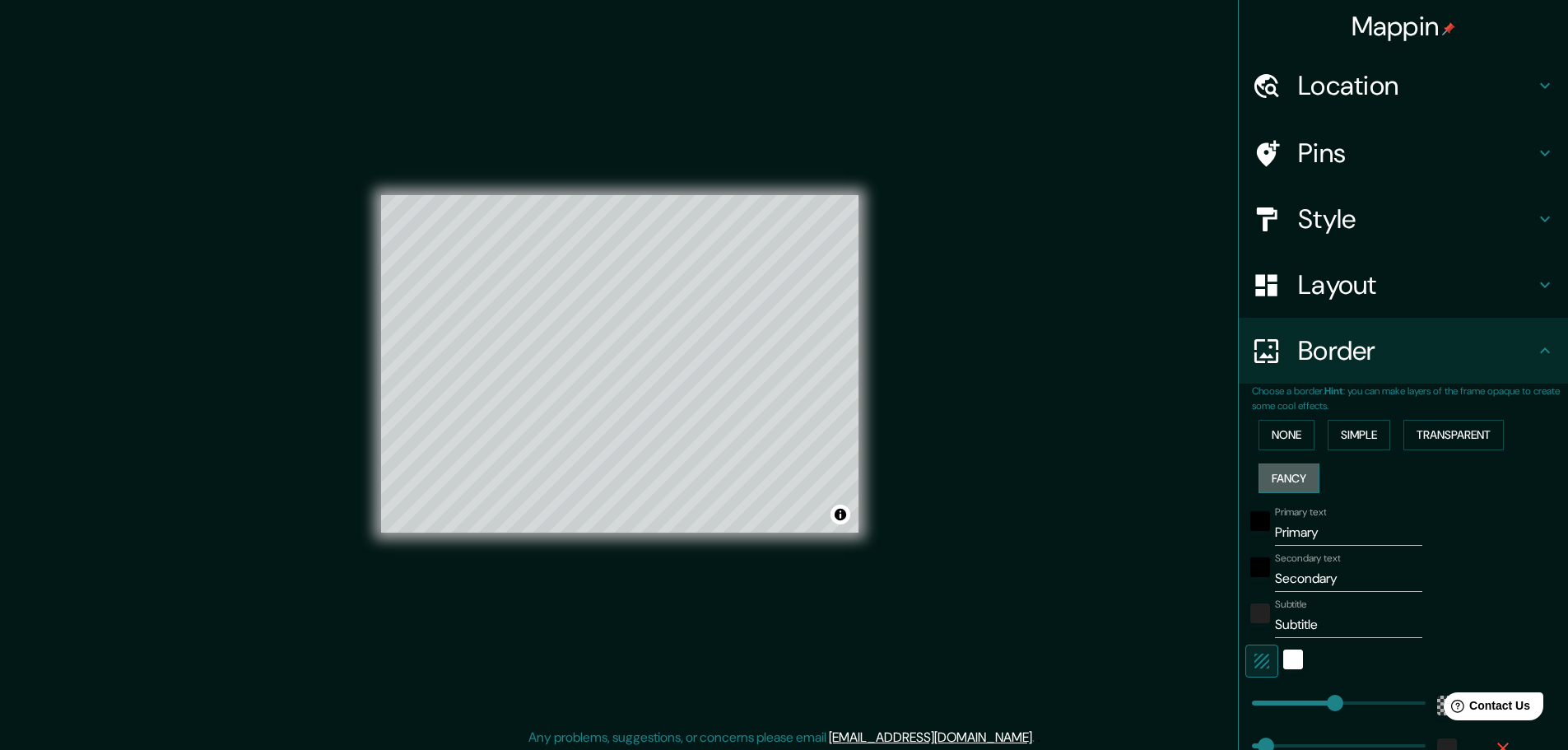
click at [1296, 481] on button "Fancy" at bounding box center [1289, 479] width 61 height 30
click at [1279, 440] on button "None" at bounding box center [1286, 435] width 56 height 30
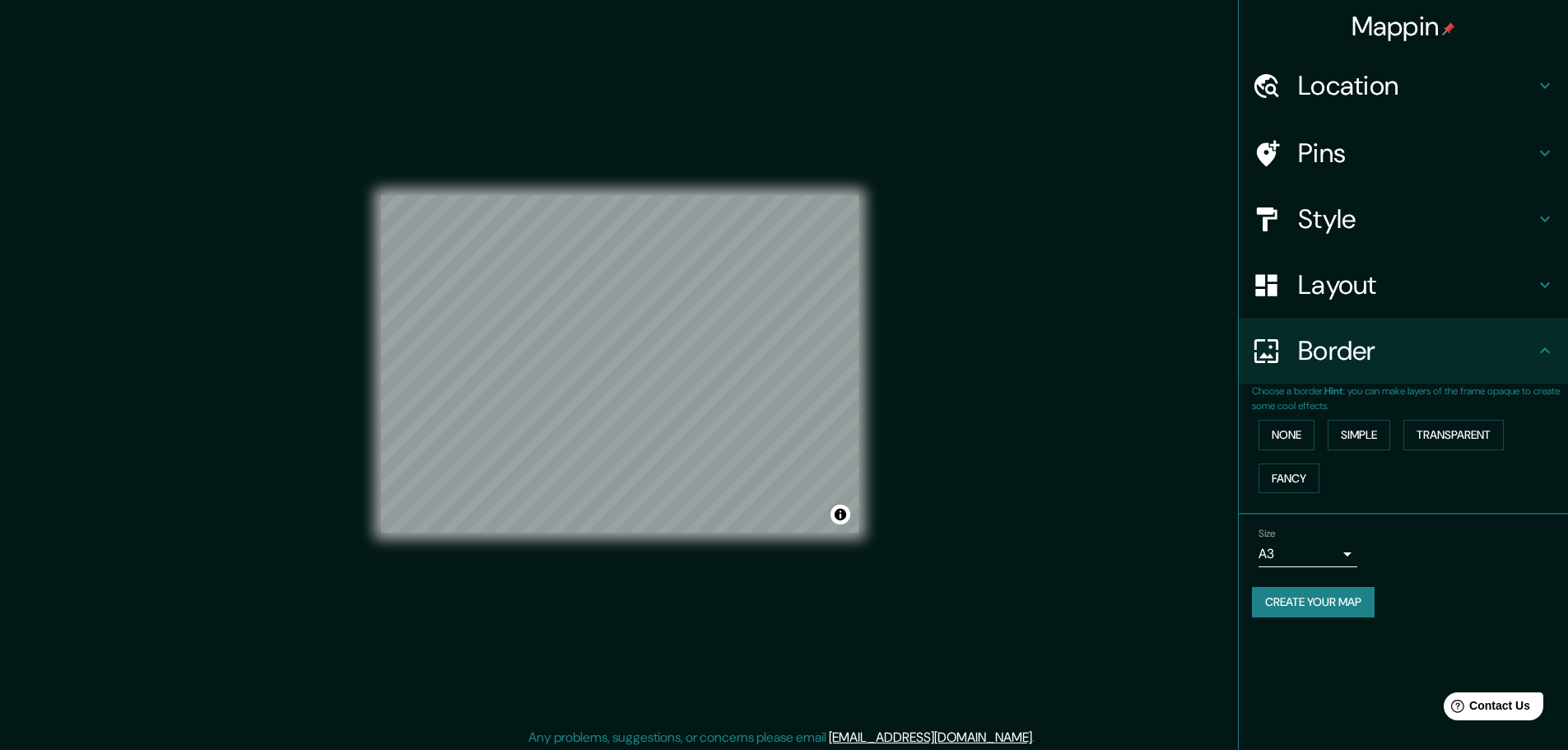
click at [1371, 356] on h4 "Border" at bounding box center [1417, 350] width 237 height 33
click at [1325, 549] on body "Mappin Location Pins Style Layout Border Choose a border. Hint : you can make l…" at bounding box center [784, 375] width 1568 height 750
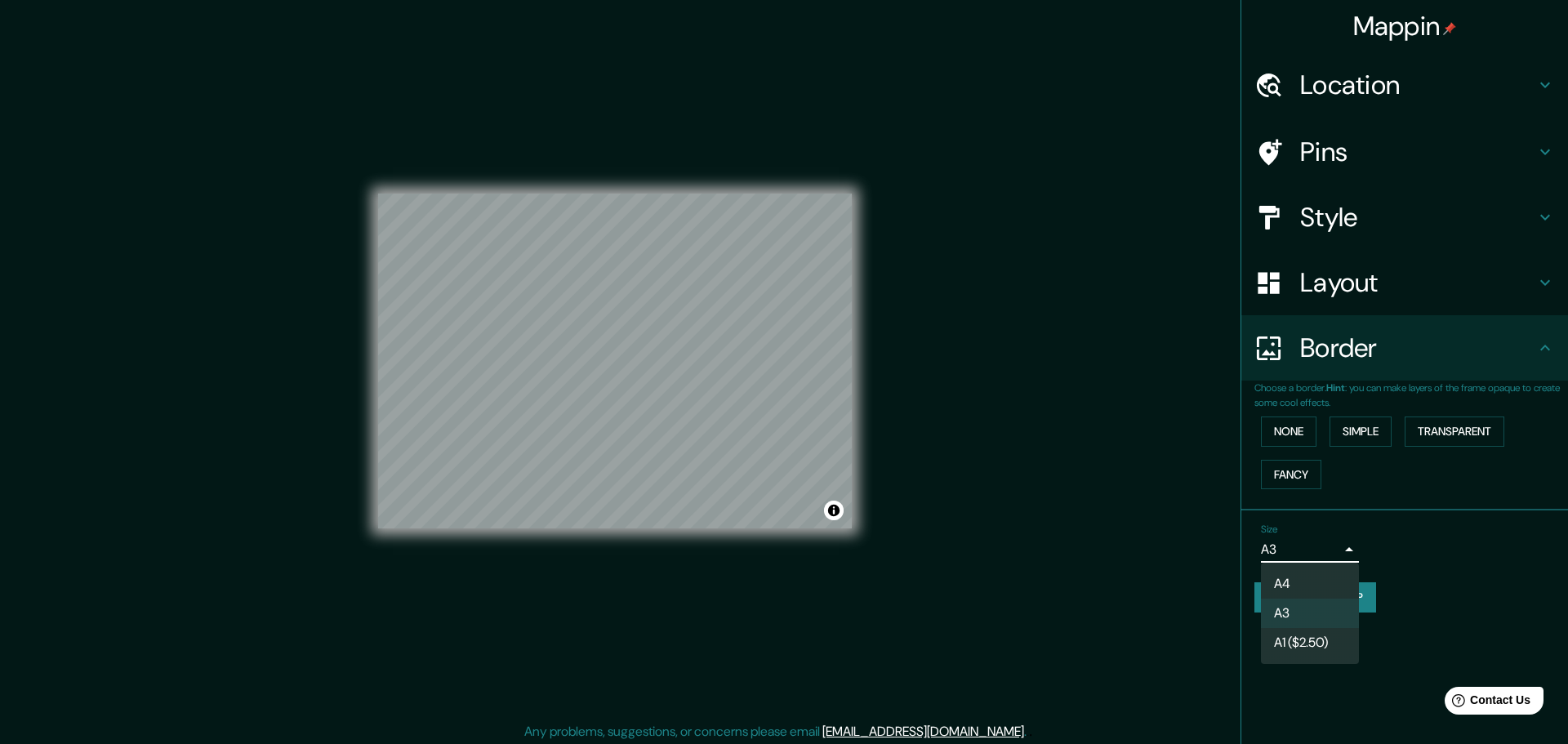
click at [1298, 583] on li "A4" at bounding box center [1309, 584] width 98 height 29
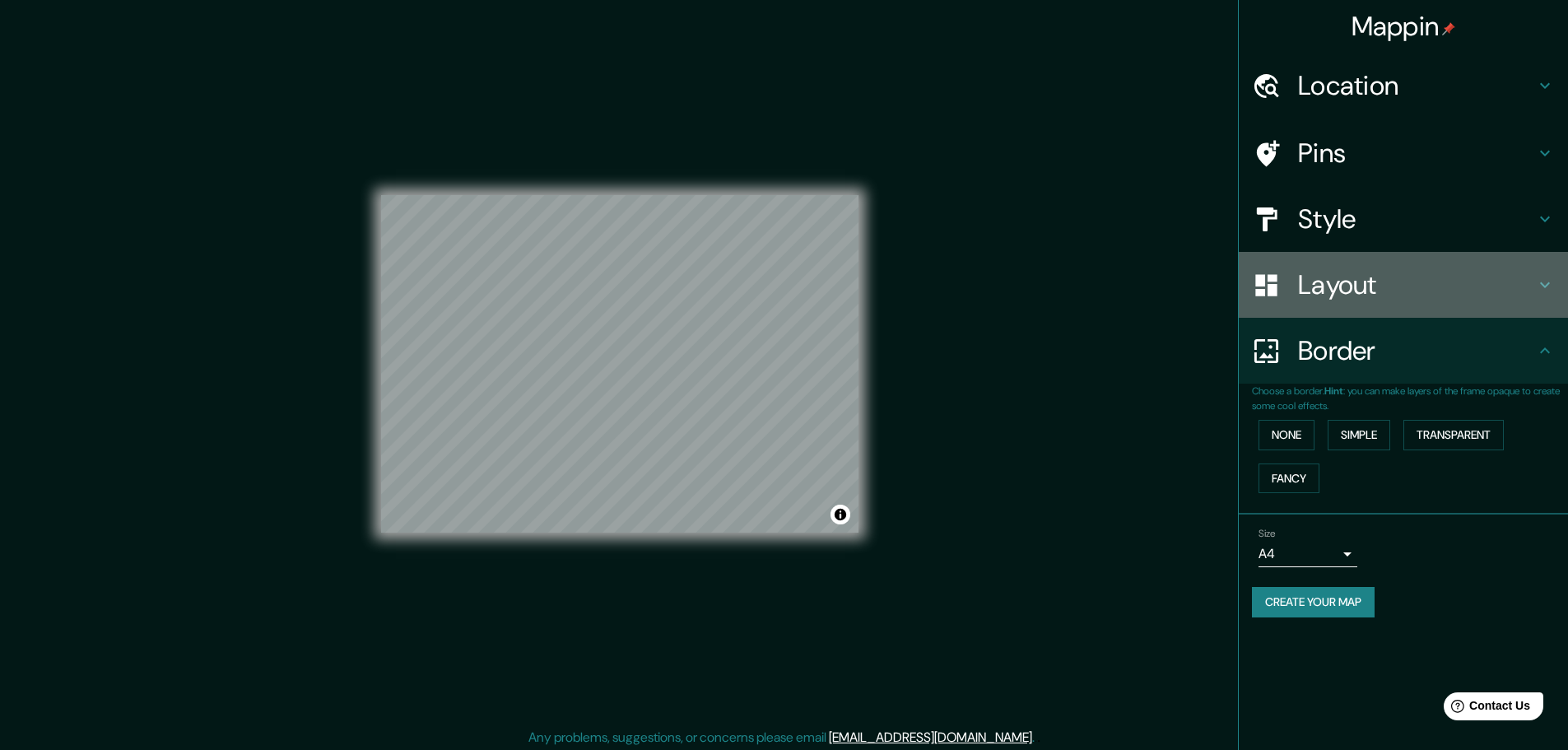
click at [1328, 301] on h4 "Layout" at bounding box center [1417, 284] width 237 height 33
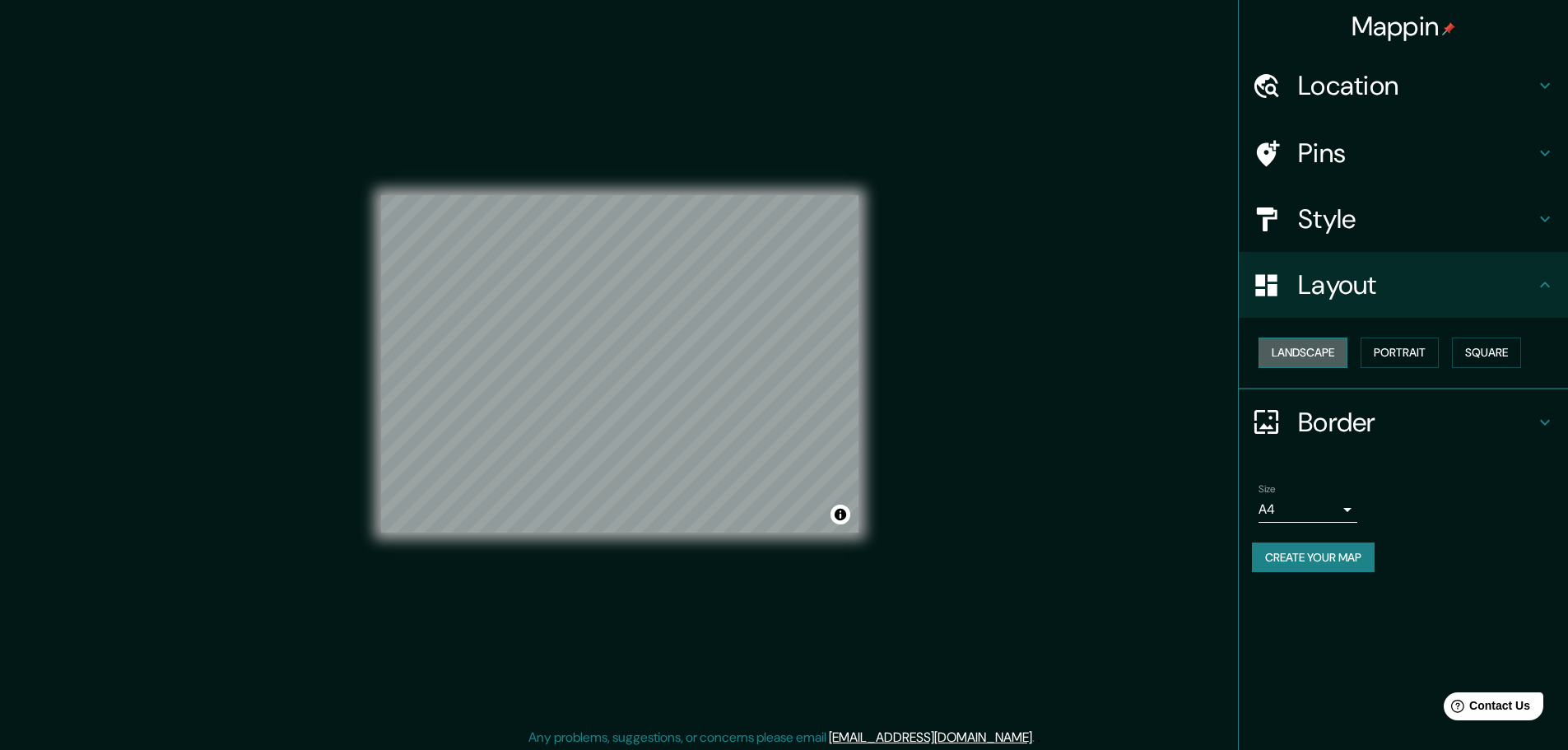
click at [1323, 359] on button "Landscape" at bounding box center [1302, 353] width 89 height 30
click at [1407, 356] on button "Portrait" at bounding box center [1400, 353] width 78 height 30
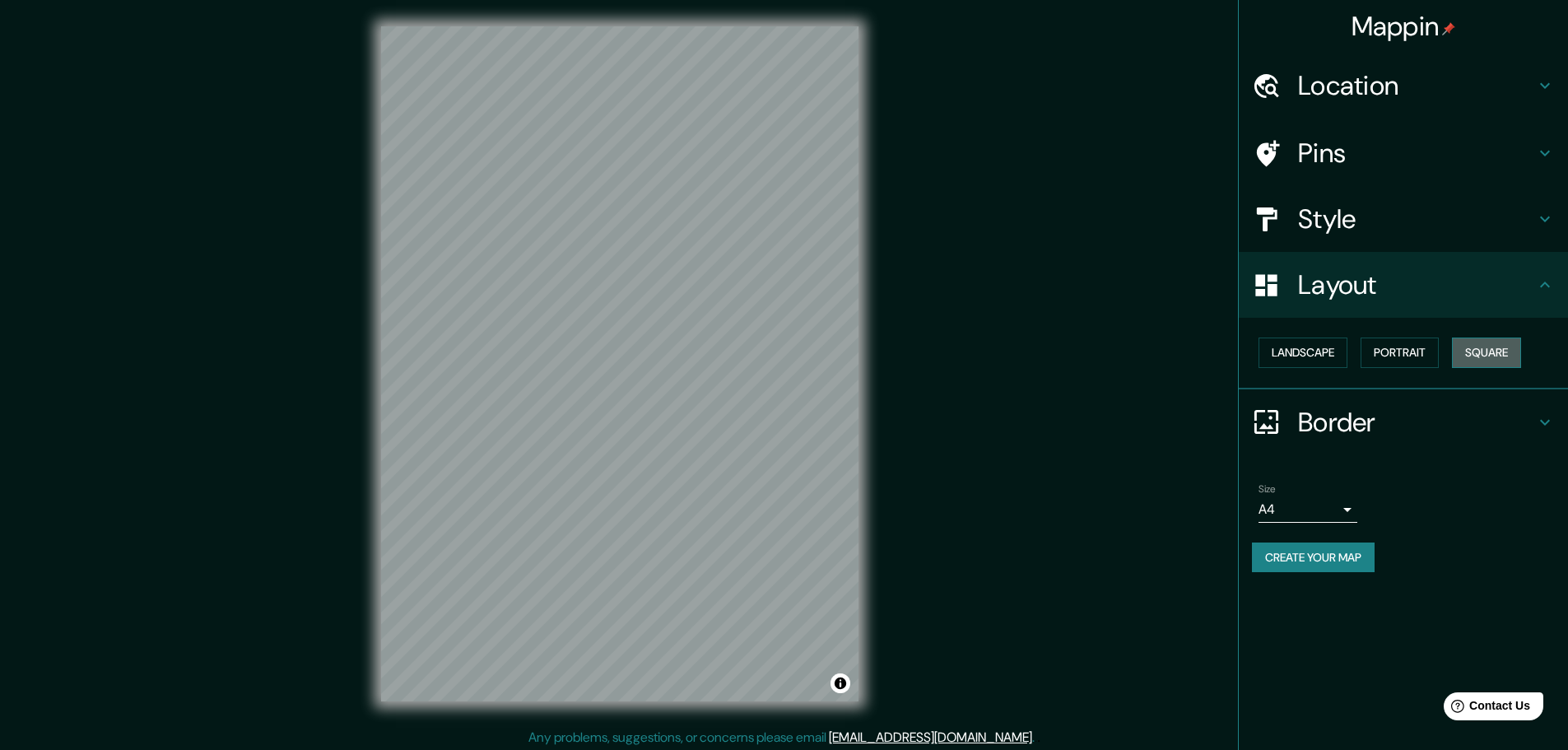
click at [1491, 356] on button "Square" at bounding box center [1487, 353] width 69 height 30
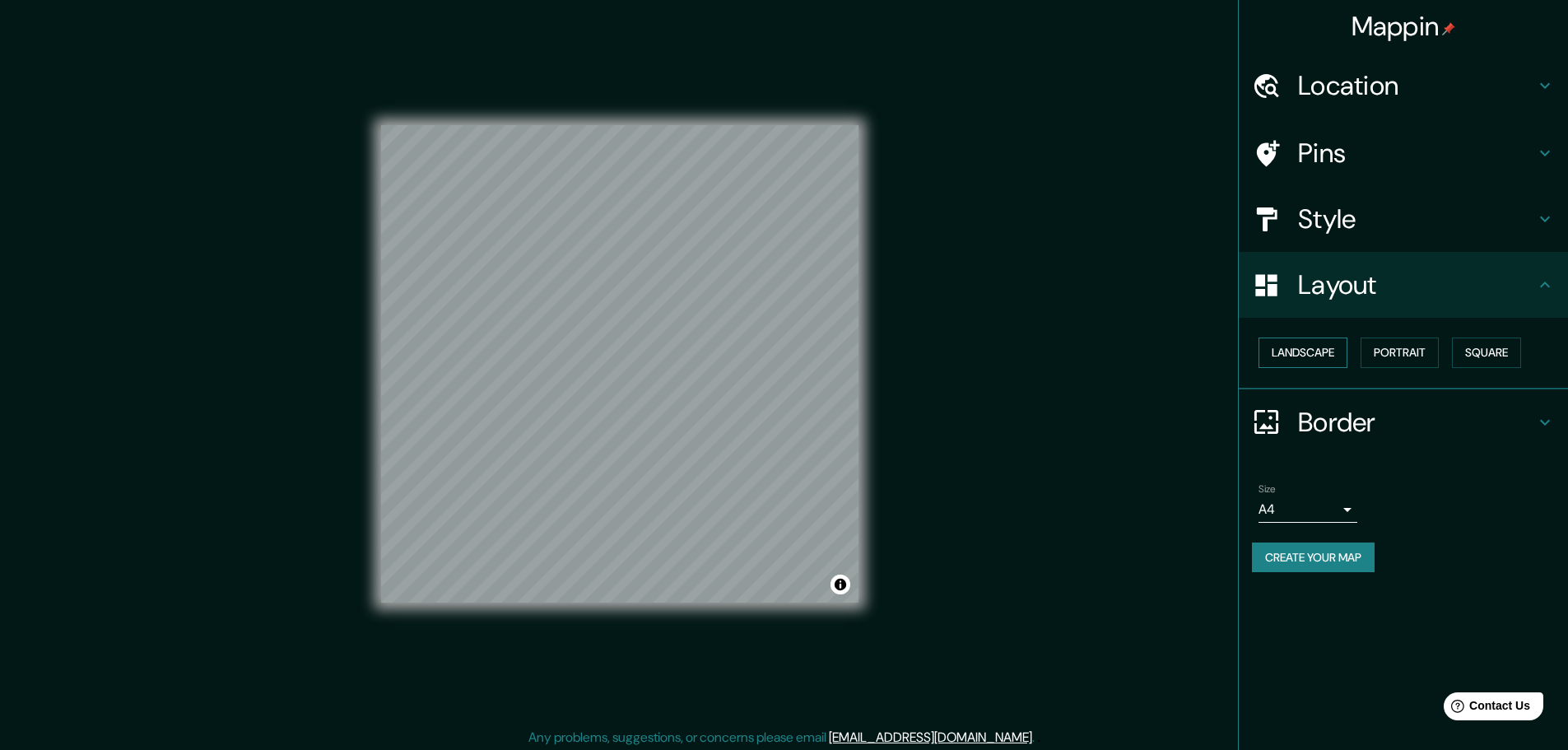
click at [1312, 361] on button "Landscape" at bounding box center [1302, 353] width 89 height 30
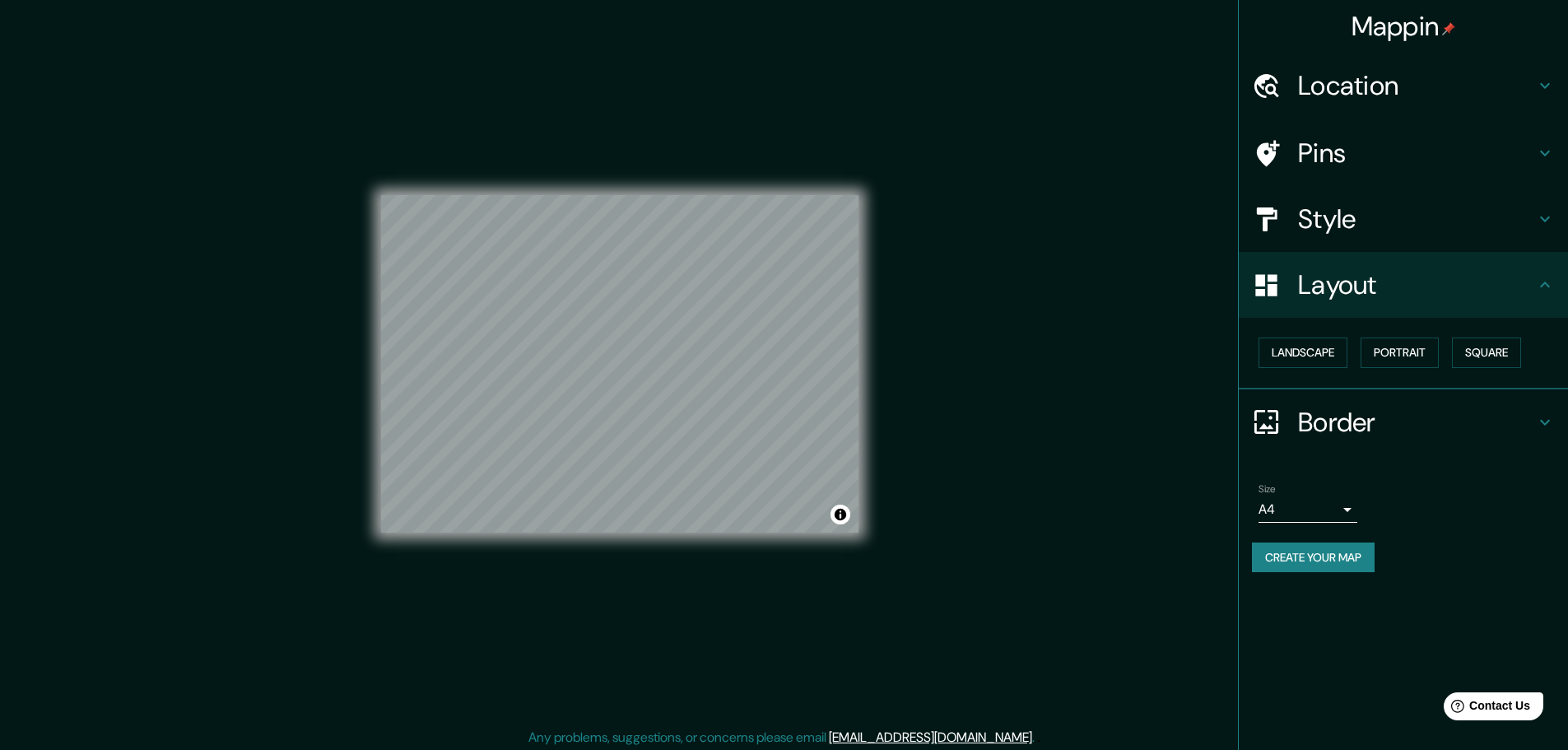
click at [1391, 231] on h4 "Style" at bounding box center [1417, 218] width 237 height 33
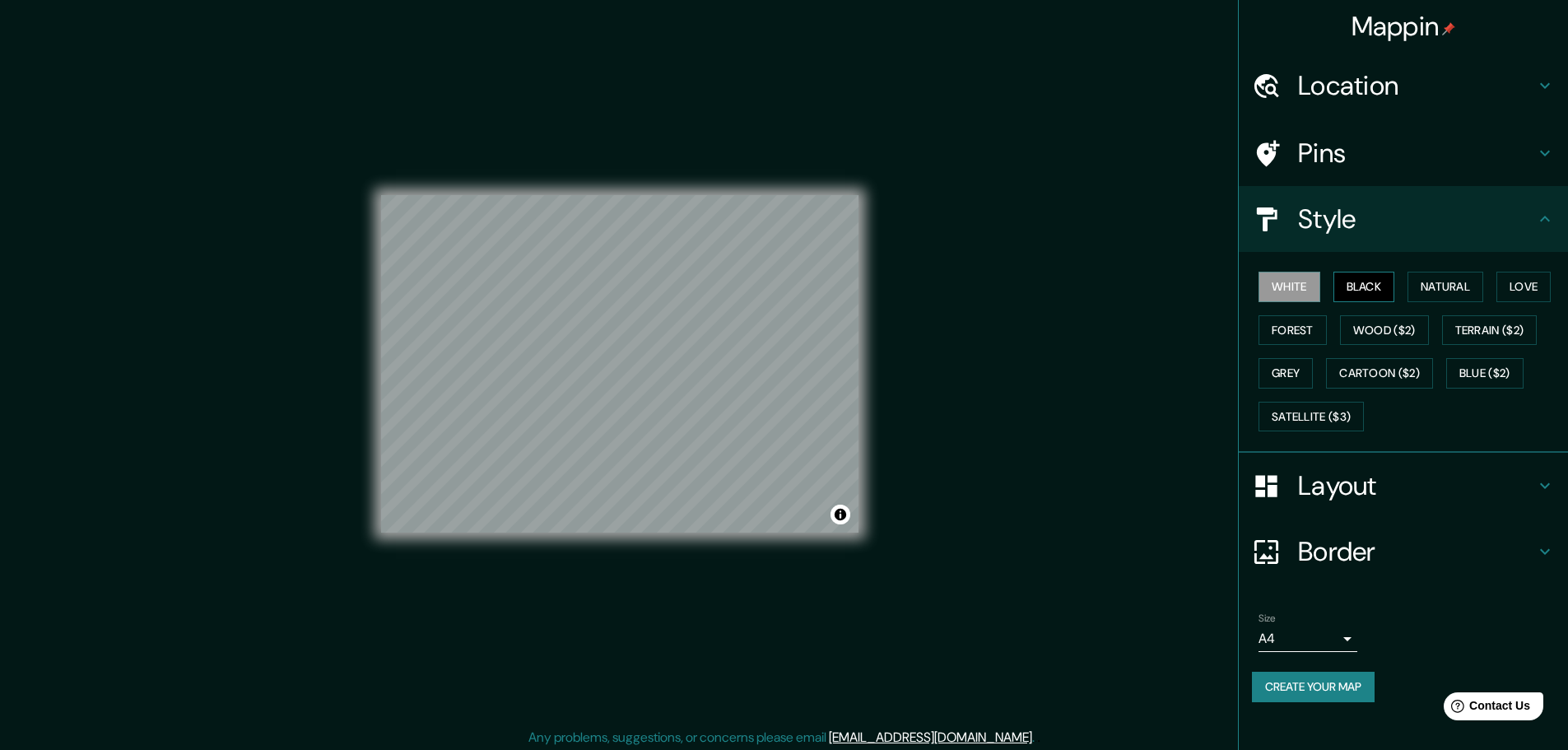
click at [1373, 282] on button "Black" at bounding box center [1364, 287] width 62 height 30
click at [1462, 289] on button "Natural" at bounding box center [1444, 287] width 75 height 30
click at [1332, 288] on div "White Black Natural Love Forest Wood ($2) Terrain ($2) Grey Cartoon ($2) Blue (…" at bounding box center [1411, 351] width 316 height 173
click at [1299, 282] on button "White" at bounding box center [1289, 287] width 62 height 30
click at [1373, 284] on button "Black" at bounding box center [1364, 287] width 62 height 30
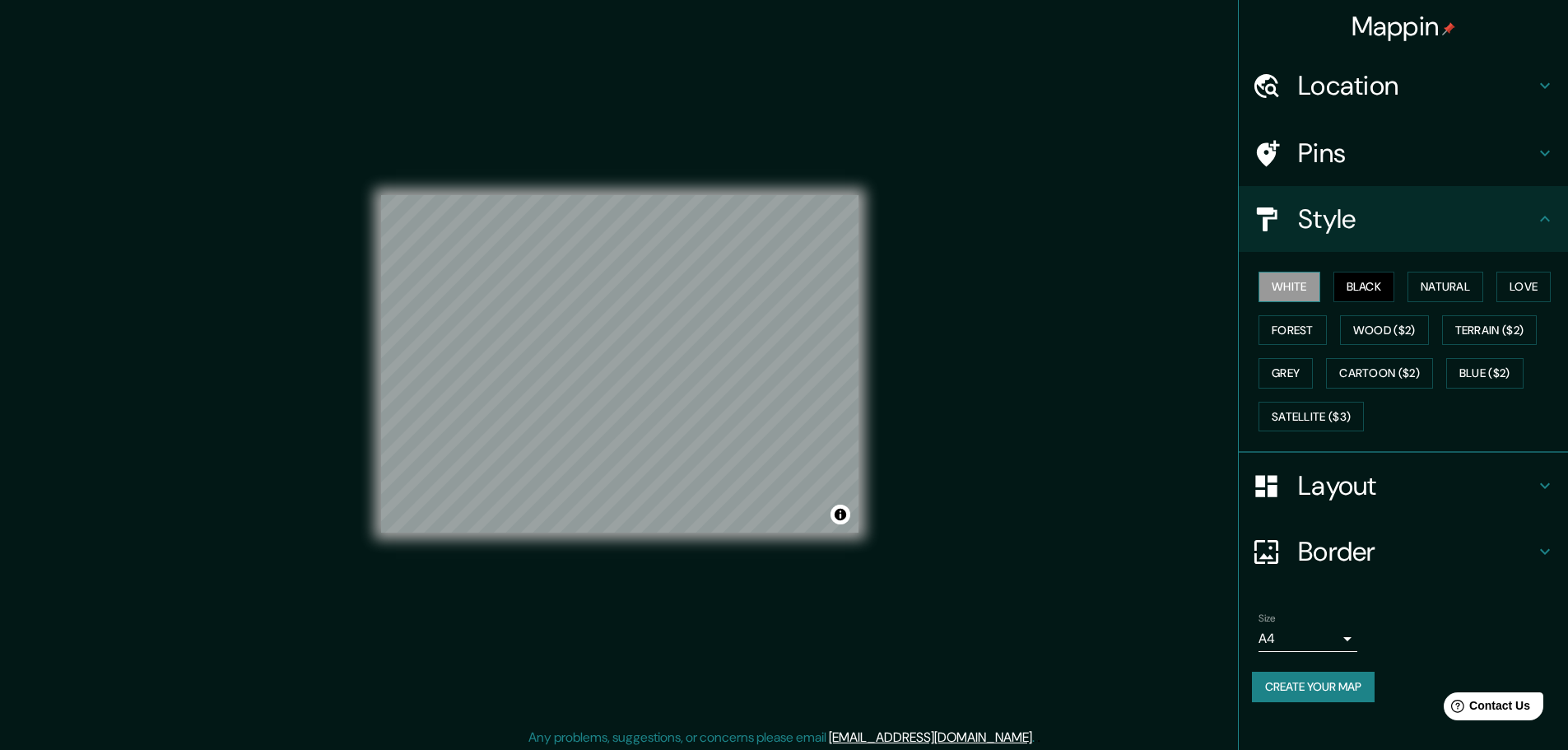
click at [1304, 286] on button "White" at bounding box center [1289, 287] width 62 height 30
click at [1361, 287] on button "Black" at bounding box center [1364, 287] width 62 height 30
click at [1312, 284] on button "White" at bounding box center [1289, 287] width 62 height 30
click at [1364, 287] on button "Black" at bounding box center [1364, 287] width 62 height 30
click at [1312, 281] on button "White" at bounding box center [1289, 287] width 62 height 30
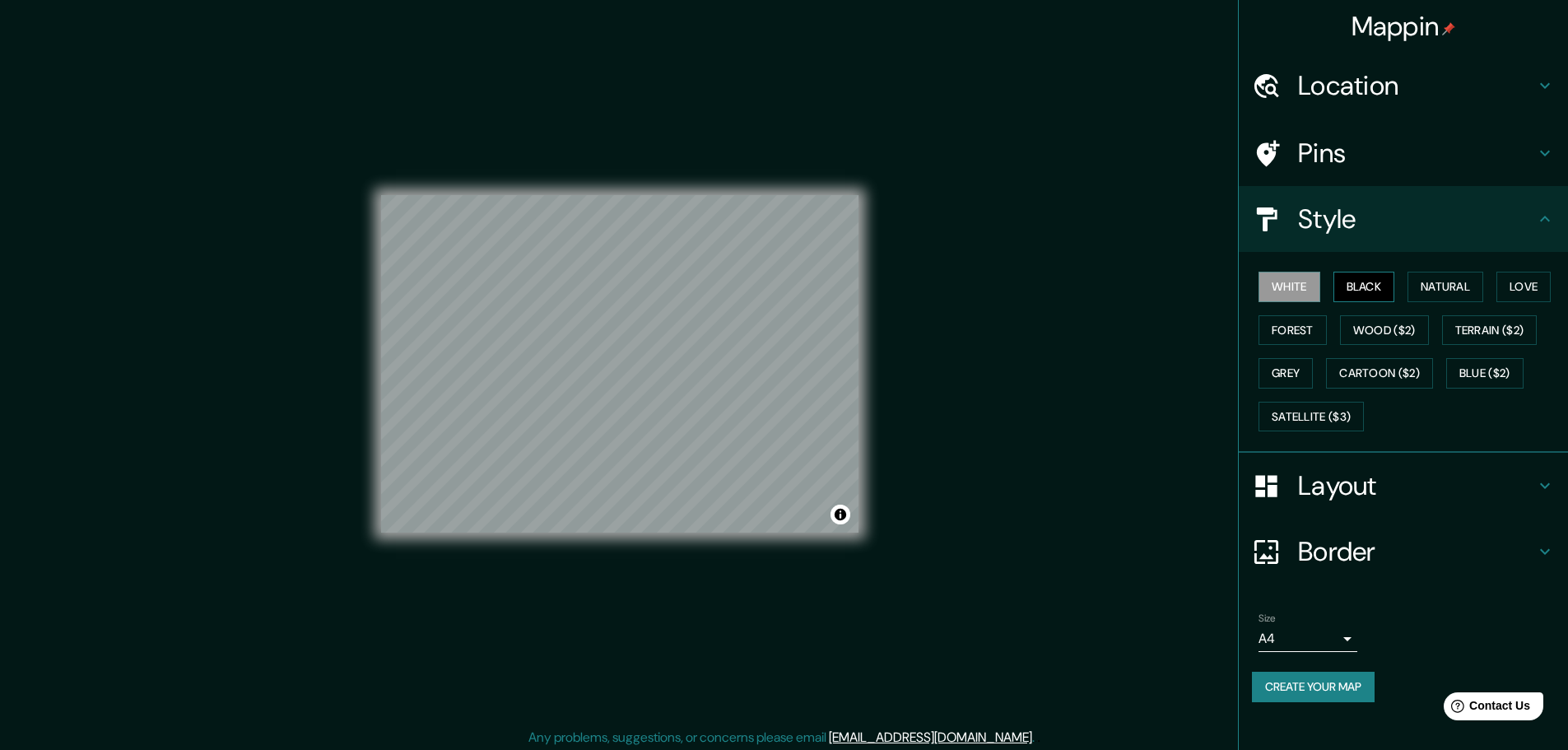
click at [1377, 290] on button "Black" at bounding box center [1364, 287] width 62 height 30
click at [1516, 293] on button "Love" at bounding box center [1524, 287] width 54 height 30
click at [1372, 295] on button "Black" at bounding box center [1364, 287] width 62 height 30
click at [1318, 295] on button "White" at bounding box center [1289, 287] width 62 height 30
click at [1323, 695] on button "Create your map" at bounding box center [1313, 687] width 123 height 30
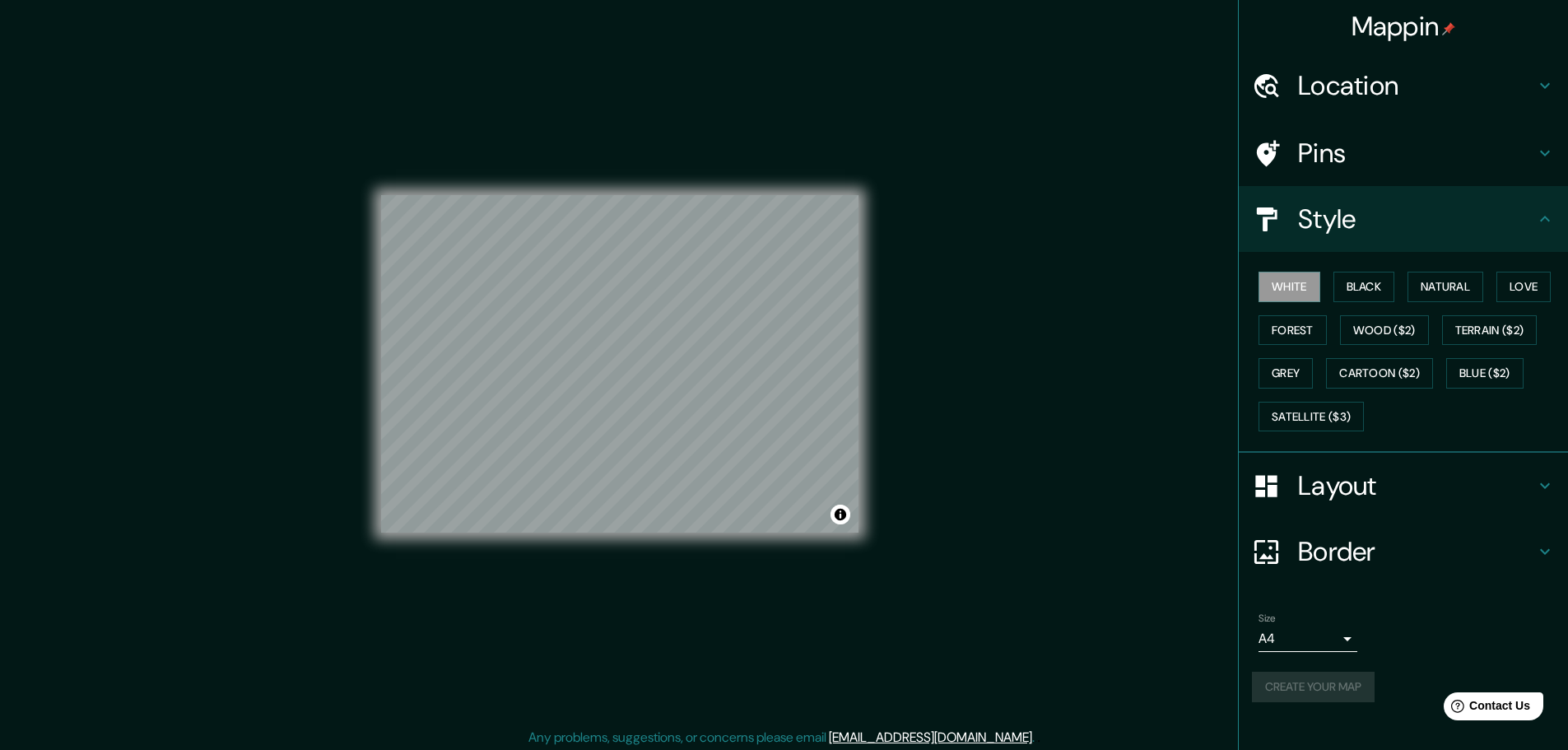
click at [959, 651] on div "Mappin Location Pins Style White Black Natural Love Forest Wood ($2) Terrain ($…" at bounding box center [784, 377] width 1568 height 754
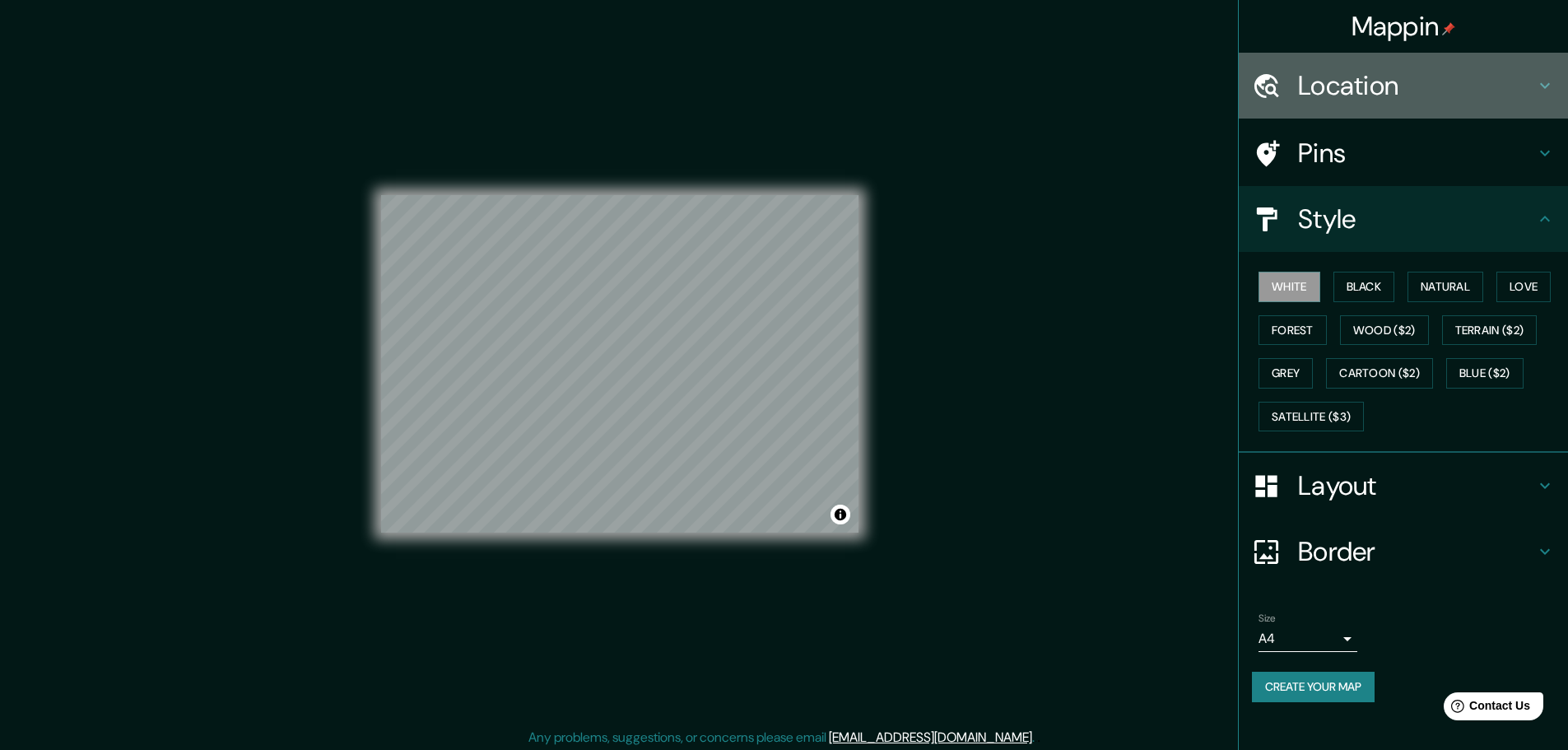
click at [1377, 89] on h4 "Location" at bounding box center [1417, 85] width 237 height 33
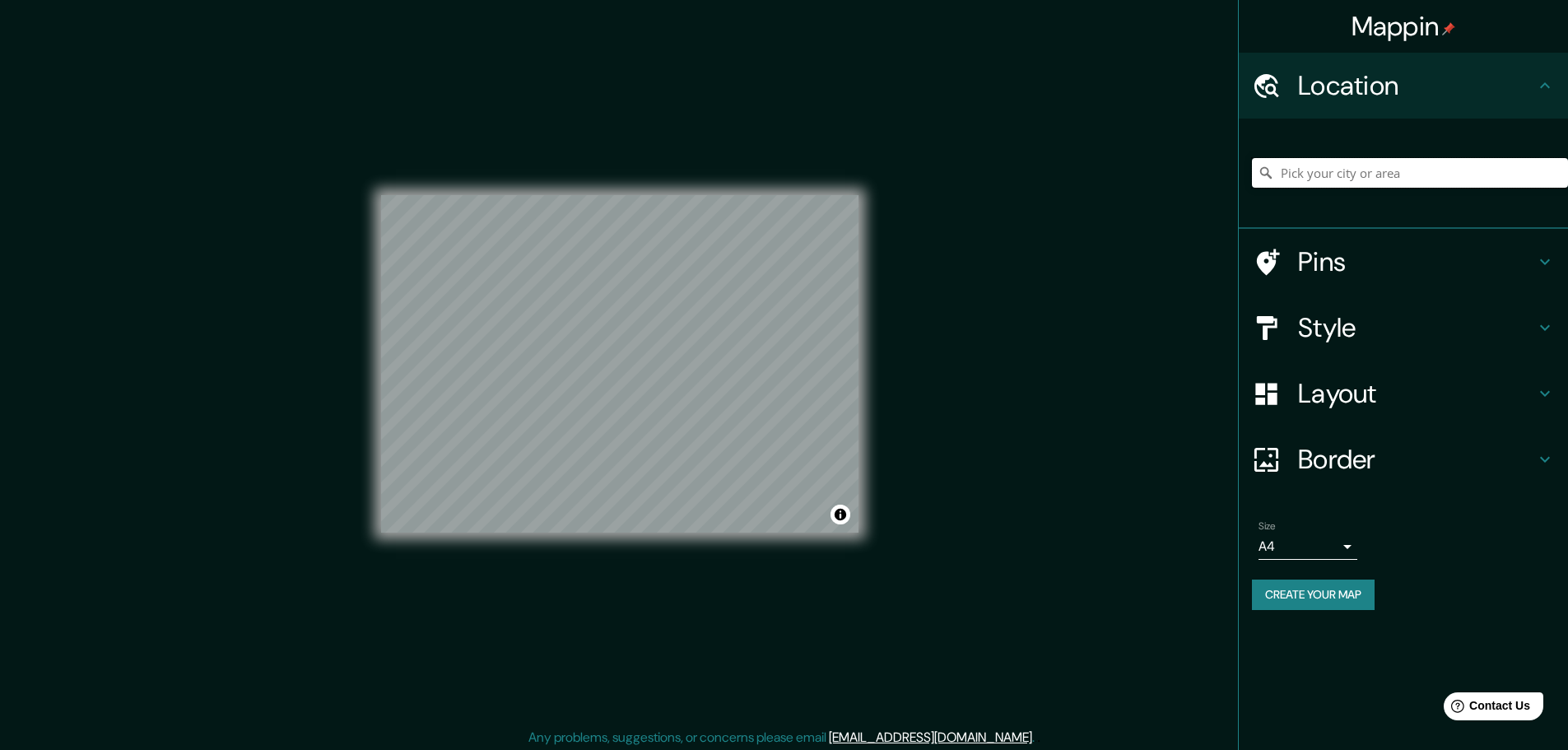
click at [1346, 167] on input "Pick your city or area" at bounding box center [1411, 173] width 316 height 30
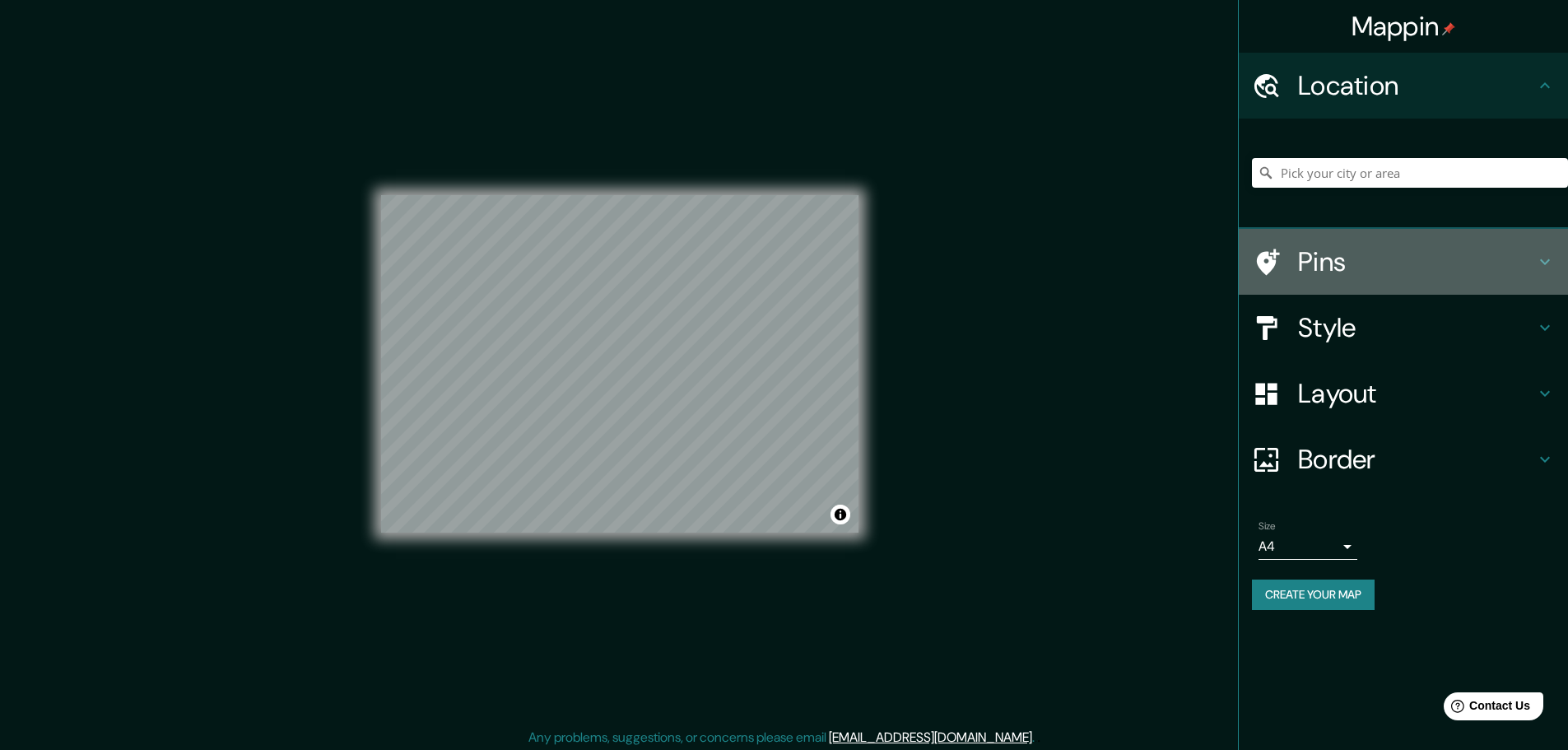
click at [1302, 265] on h4 "Pins" at bounding box center [1417, 262] width 237 height 33
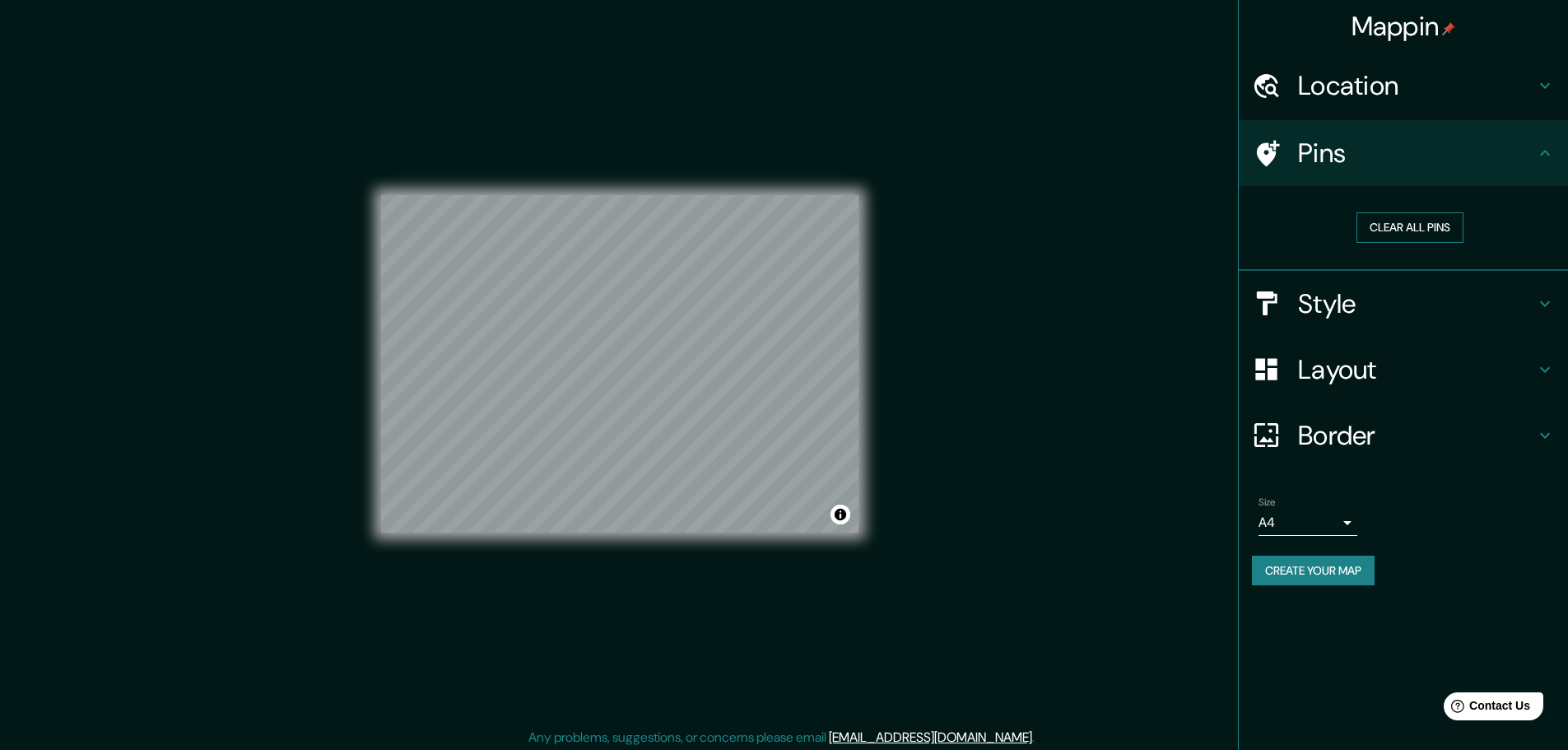
click at [1377, 229] on button "Clear all pins" at bounding box center [1410, 228] width 107 height 30
click at [1396, 159] on h4 "Pins" at bounding box center [1417, 152] width 237 height 33
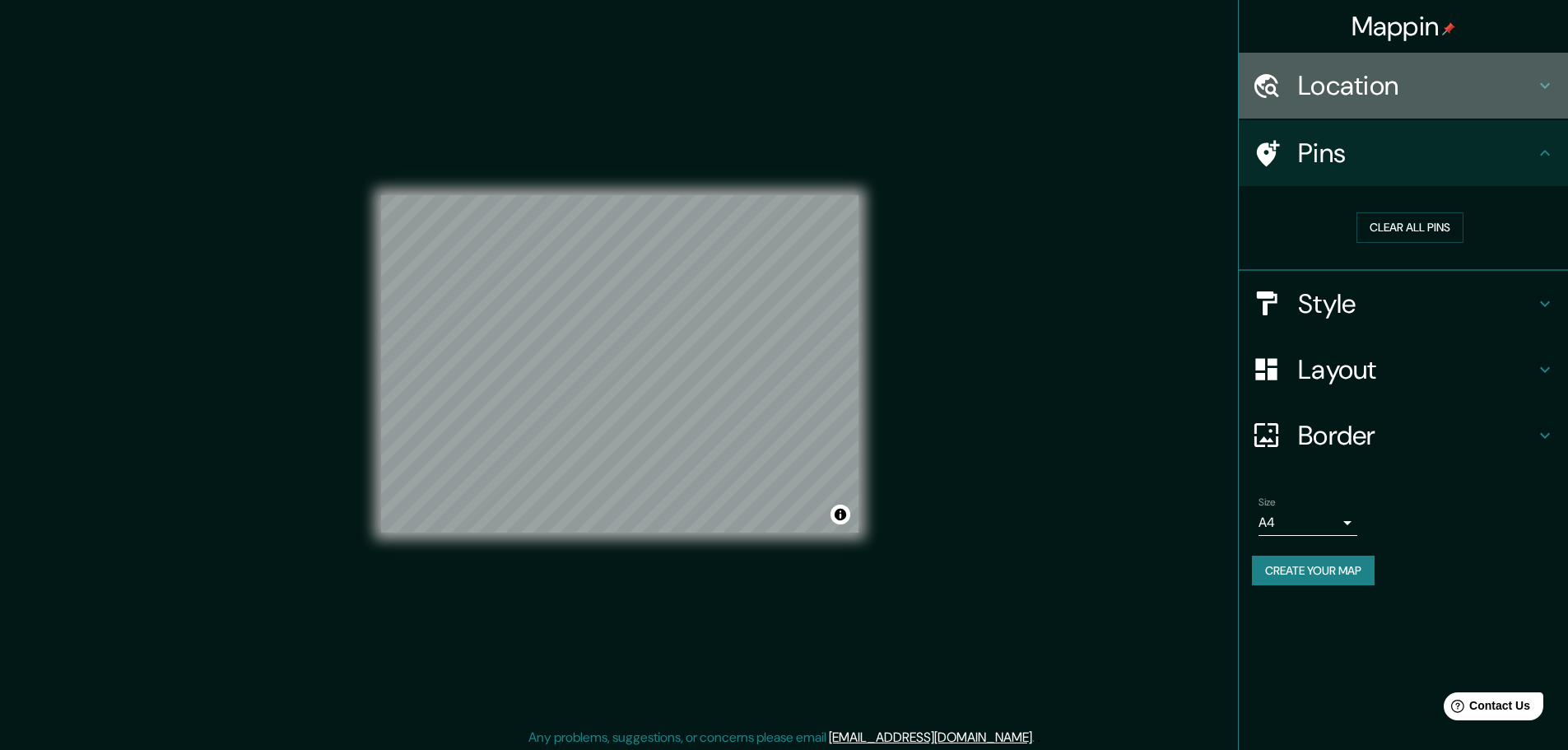
click at [1406, 107] on div "Location" at bounding box center [1403, 85] width 329 height 66
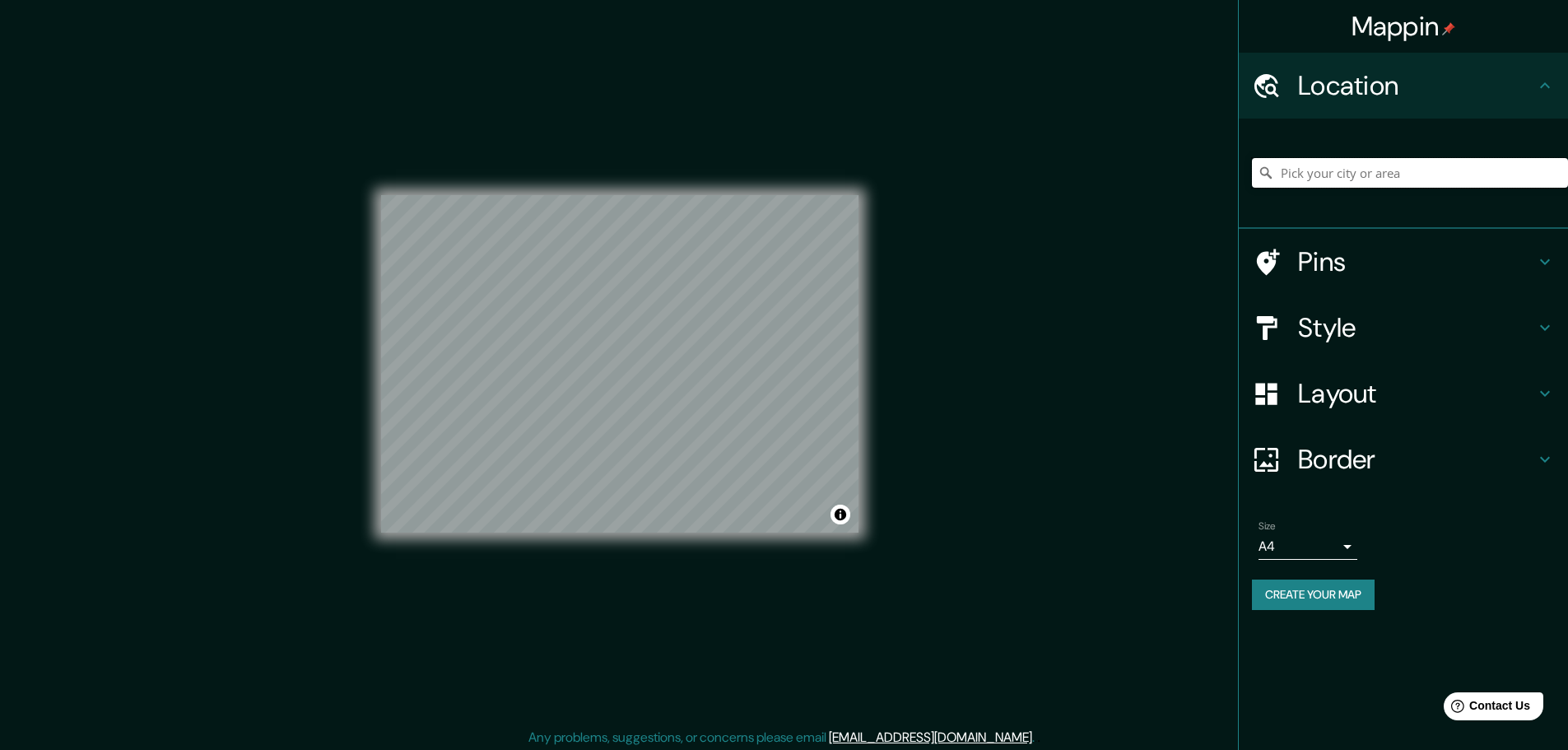
click at [1362, 172] on input "Pick your city or area" at bounding box center [1411, 173] width 316 height 30
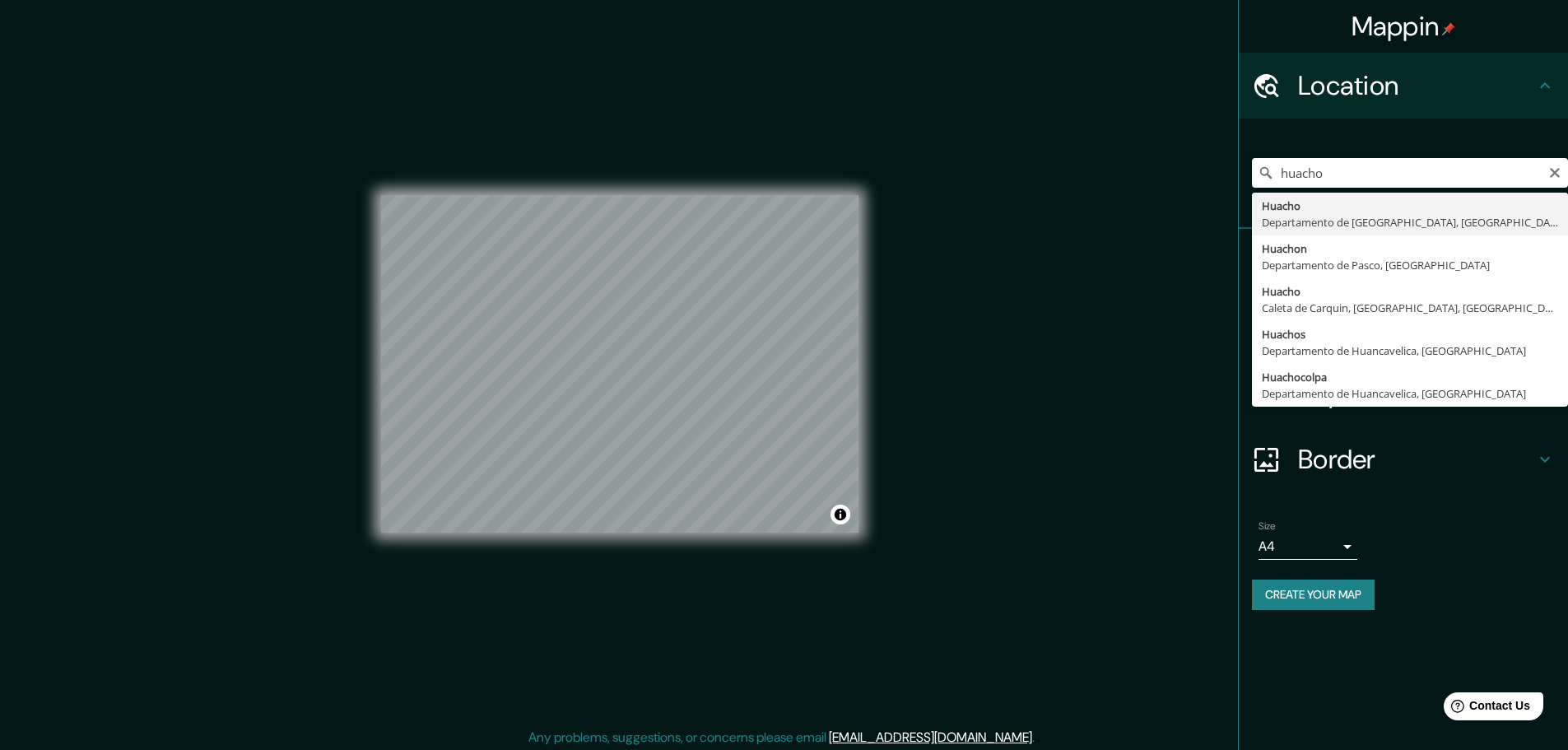
type input "[GEOGRAPHIC_DATA], [GEOGRAPHIC_DATA], [GEOGRAPHIC_DATA]"
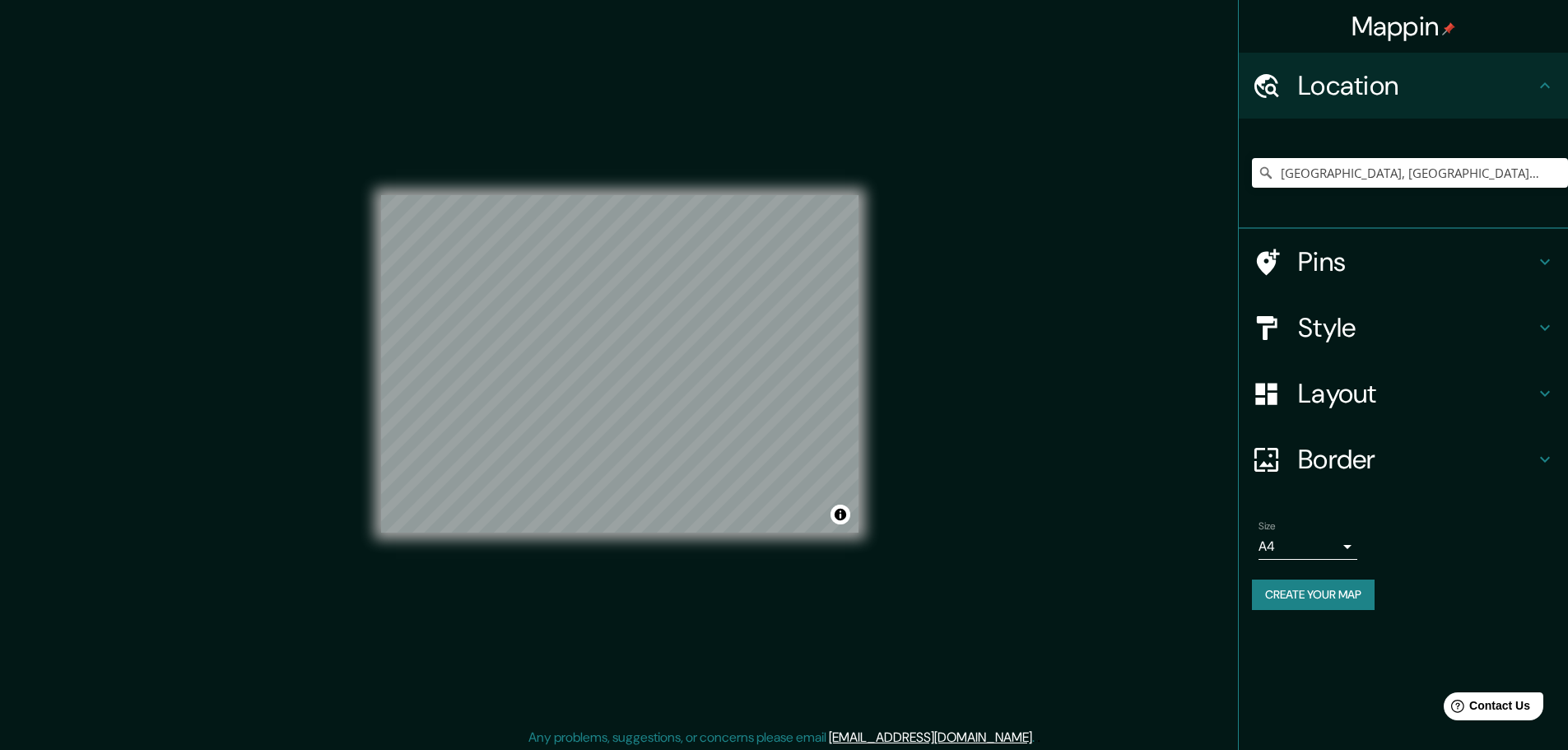
click at [1099, 323] on div "Mappin Location [GEOGRAPHIC_DATA], [GEOGRAPHIC_DATA], [GEOGRAPHIC_DATA] Pins St…" at bounding box center [784, 377] width 1568 height 754
click at [904, 368] on div "Mappin Location [GEOGRAPHIC_DATA], [GEOGRAPHIC_DATA], [GEOGRAPHIC_DATA] Pins St…" at bounding box center [784, 377] width 1568 height 754
click at [1271, 590] on button "Create your map" at bounding box center [1313, 595] width 123 height 30
click at [1296, 596] on div "Create your map" at bounding box center [1404, 595] width 303 height 30
click at [1359, 279] on div "Pins" at bounding box center [1403, 262] width 329 height 66
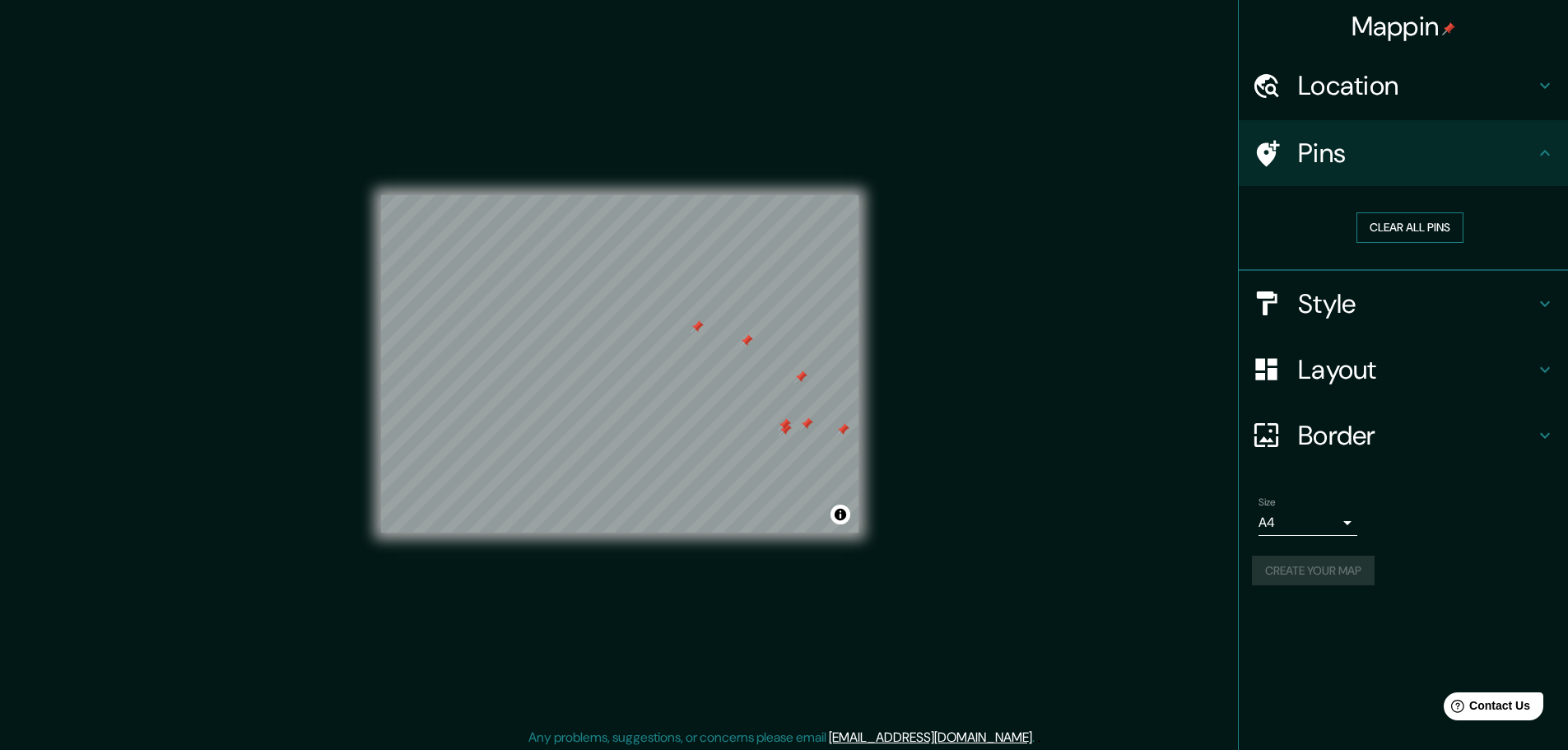
click at [1384, 233] on button "Clear all pins" at bounding box center [1410, 228] width 107 height 30
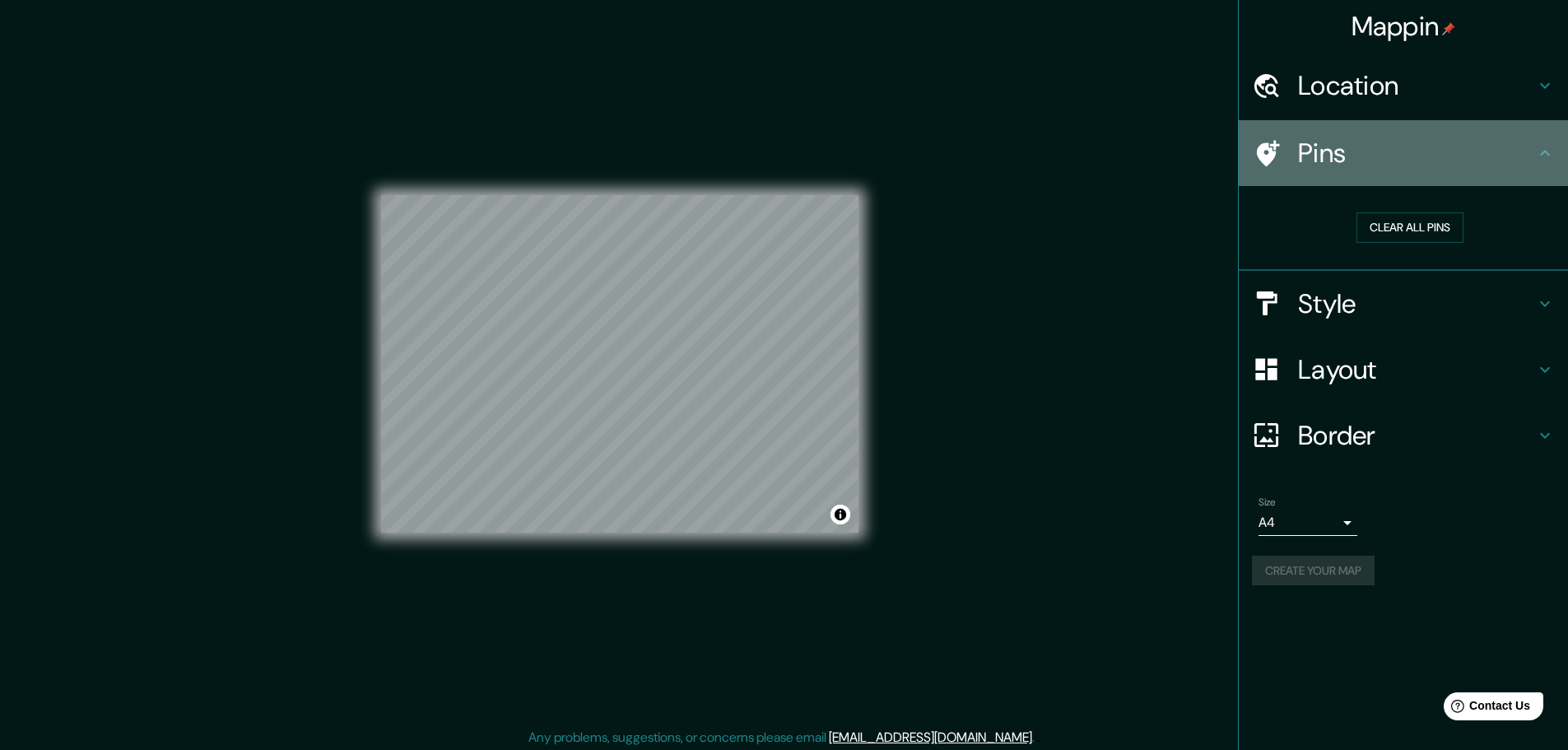
click at [1386, 174] on div "Pins" at bounding box center [1403, 153] width 329 height 66
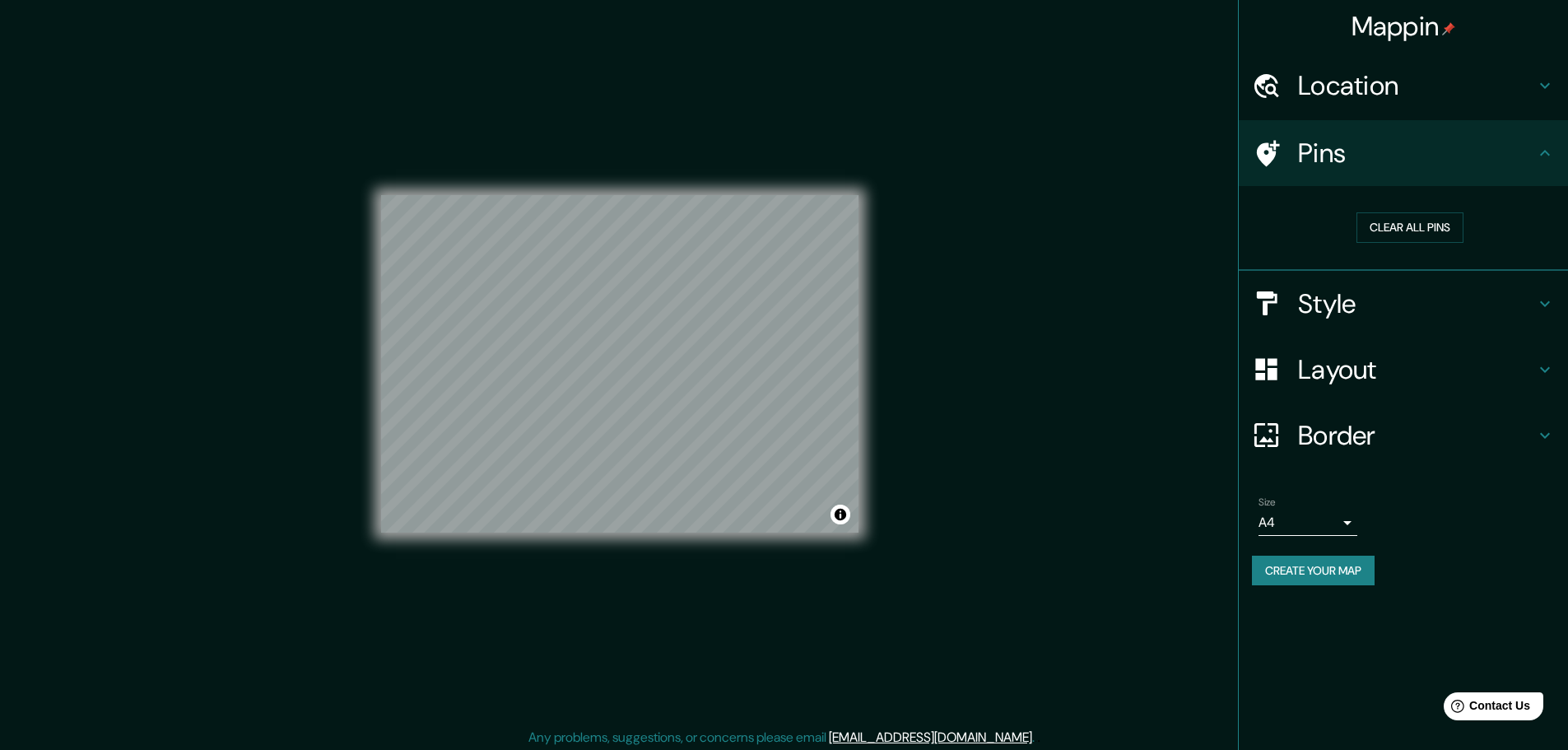
click at [1396, 321] on div "Style" at bounding box center [1403, 304] width 329 height 66
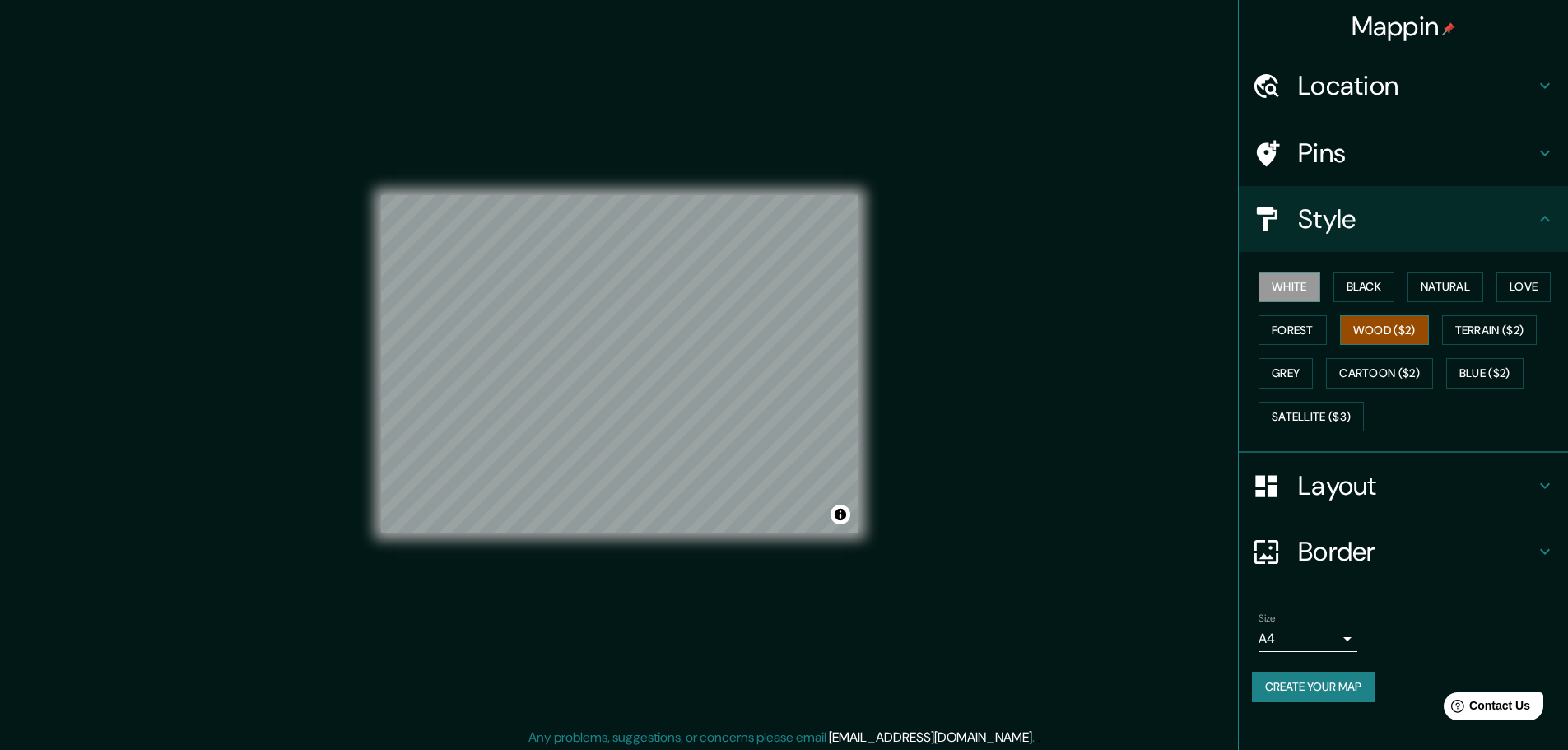
click at [1381, 318] on button "Wood ($2)" at bounding box center [1384, 331] width 89 height 30
click at [1379, 295] on button "Black" at bounding box center [1364, 287] width 62 height 30
click at [1432, 290] on button "Natural" at bounding box center [1444, 287] width 75 height 30
click at [1293, 313] on div "White Black Natural Love Forest Wood ($2) Terrain ($2) Grey Cartoon ($2) Blue (…" at bounding box center [1411, 351] width 316 height 173
click at [1285, 320] on button "Forest" at bounding box center [1292, 331] width 69 height 30
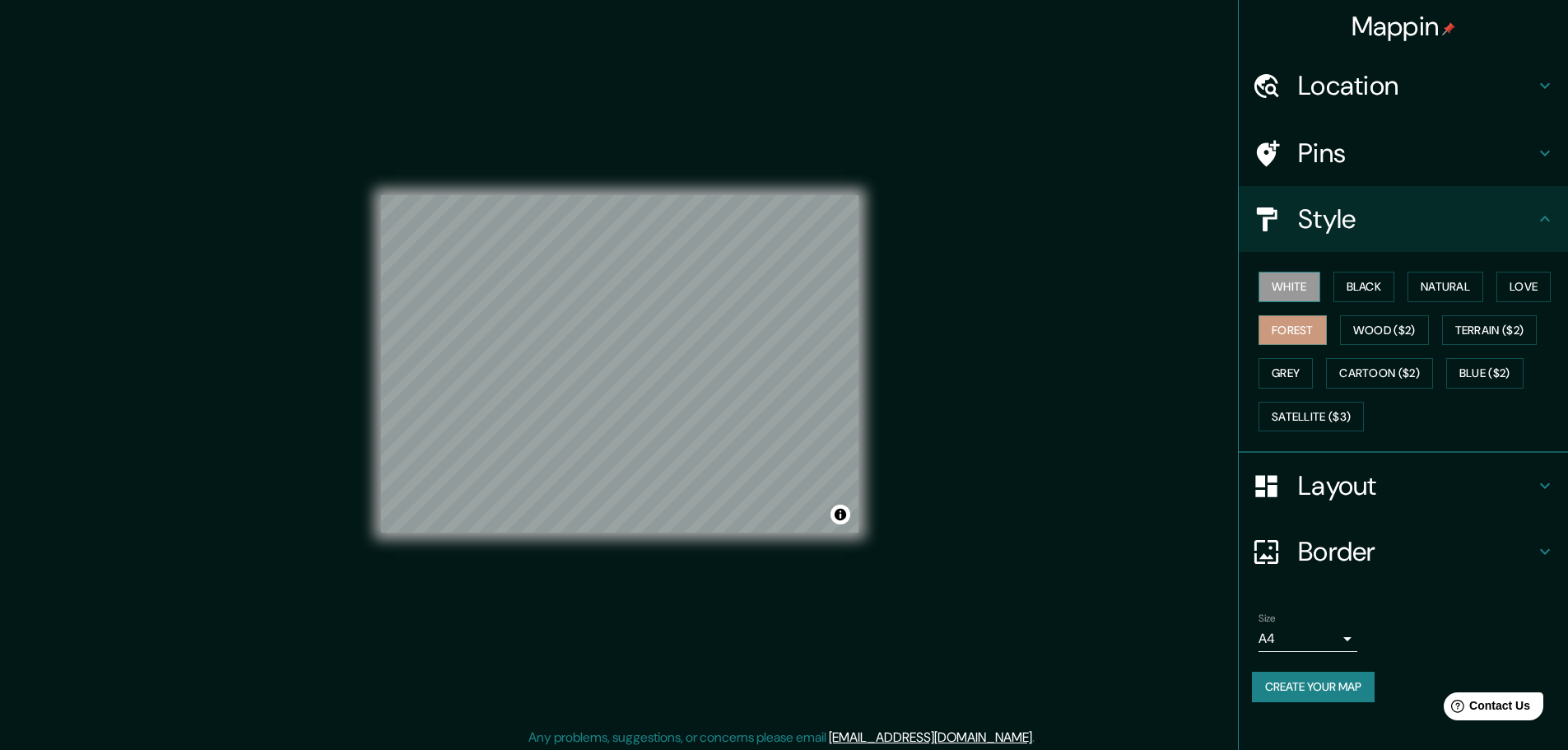
click at [1286, 290] on button "White" at bounding box center [1289, 287] width 62 height 30
click at [1285, 317] on button "Forest" at bounding box center [1292, 331] width 69 height 30
click at [1511, 296] on button "Love" at bounding box center [1524, 287] width 54 height 30
click at [1280, 292] on button "White" at bounding box center [1289, 287] width 62 height 30
click at [884, 315] on div "© Mapbox © OpenStreetMap Improve this map" at bounding box center [619, 364] width 530 height 728
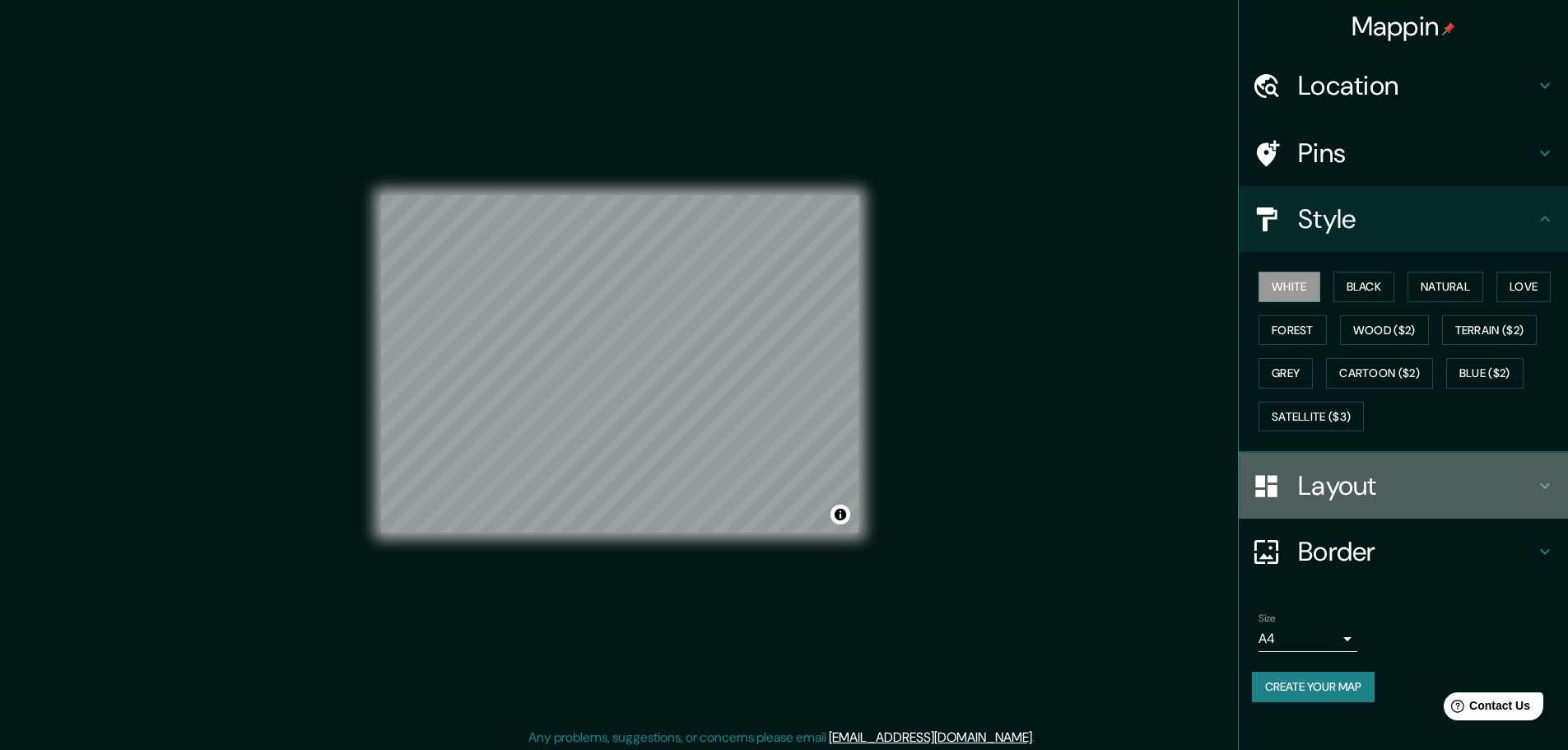
click at [1387, 464] on div "Layout" at bounding box center [1403, 486] width 329 height 66
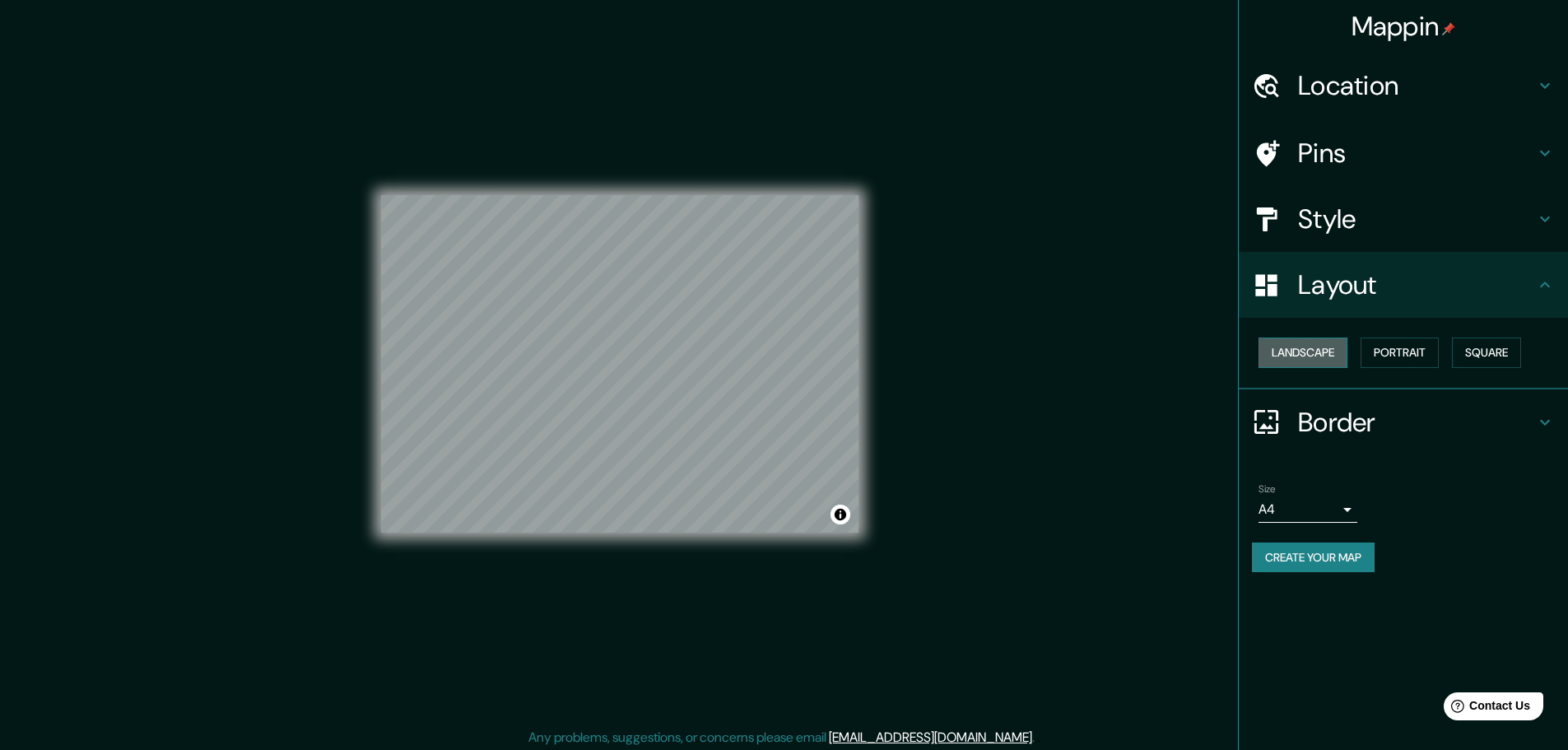
click at [1318, 360] on button "Landscape" at bounding box center [1302, 353] width 89 height 30
click at [1331, 495] on div "Size A4 single" at bounding box center [1307, 503] width 99 height 40
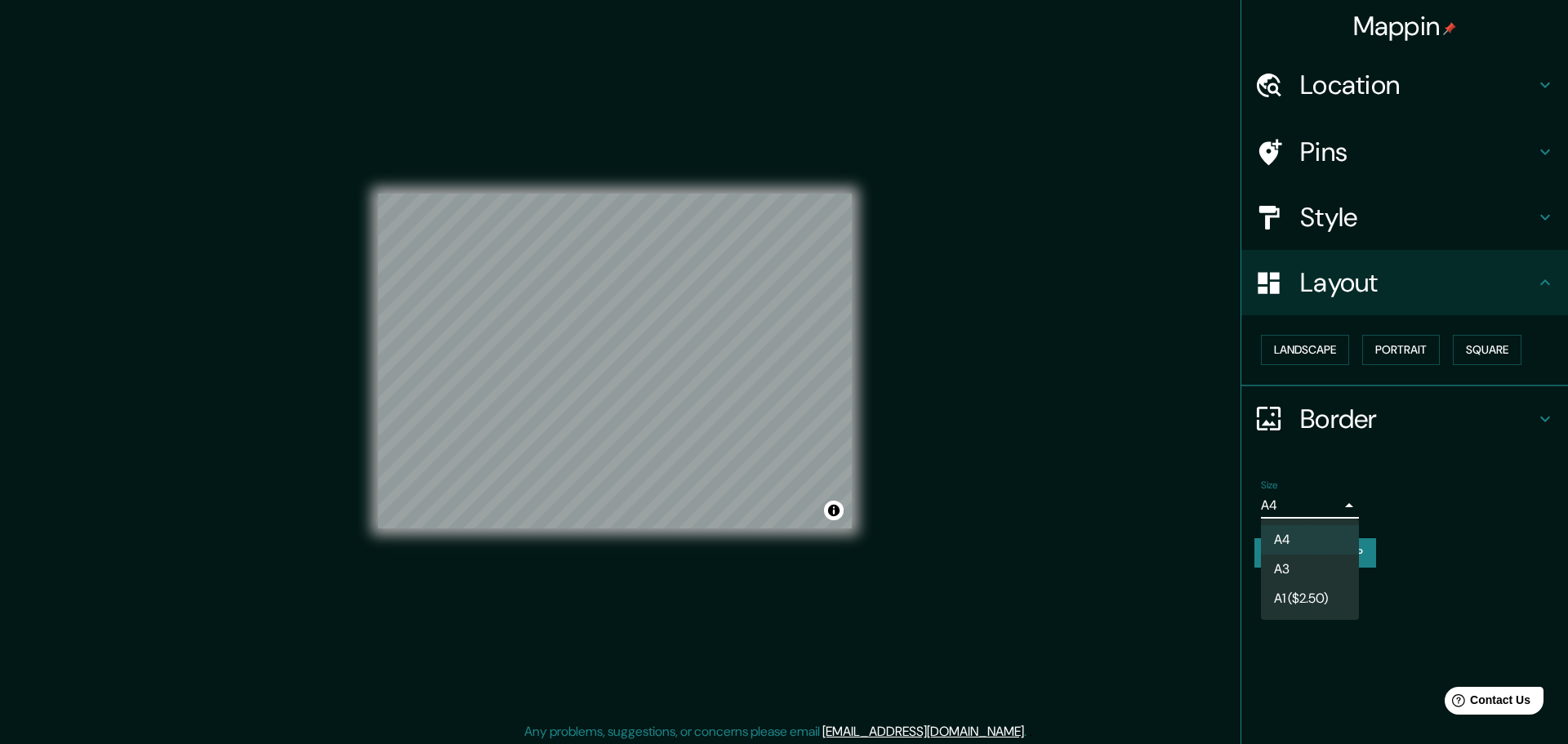
click at [1321, 495] on body "Mappin Location Huacho, Departamento de Lima, Perú Pins Style Layout Landscape …" at bounding box center [784, 372] width 1568 height 744
click at [1321, 500] on div at bounding box center [784, 372] width 1568 height 744
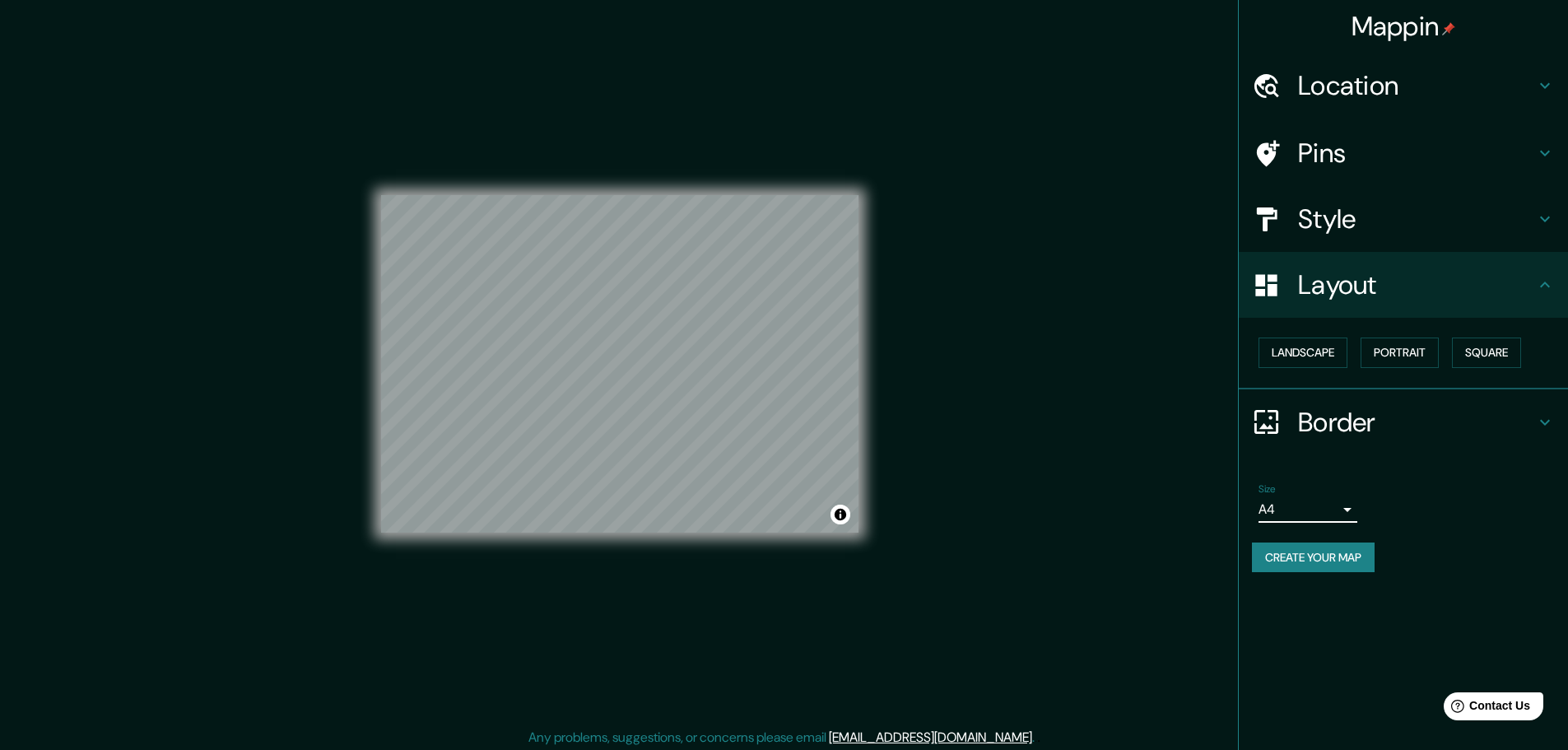
click at [1226, 551] on div "Mappin Location Huacho, Departamento de Lima, Perú Pins Style Layout Landscape …" at bounding box center [784, 377] width 1568 height 754
